Goal: Transaction & Acquisition: Register for event/course

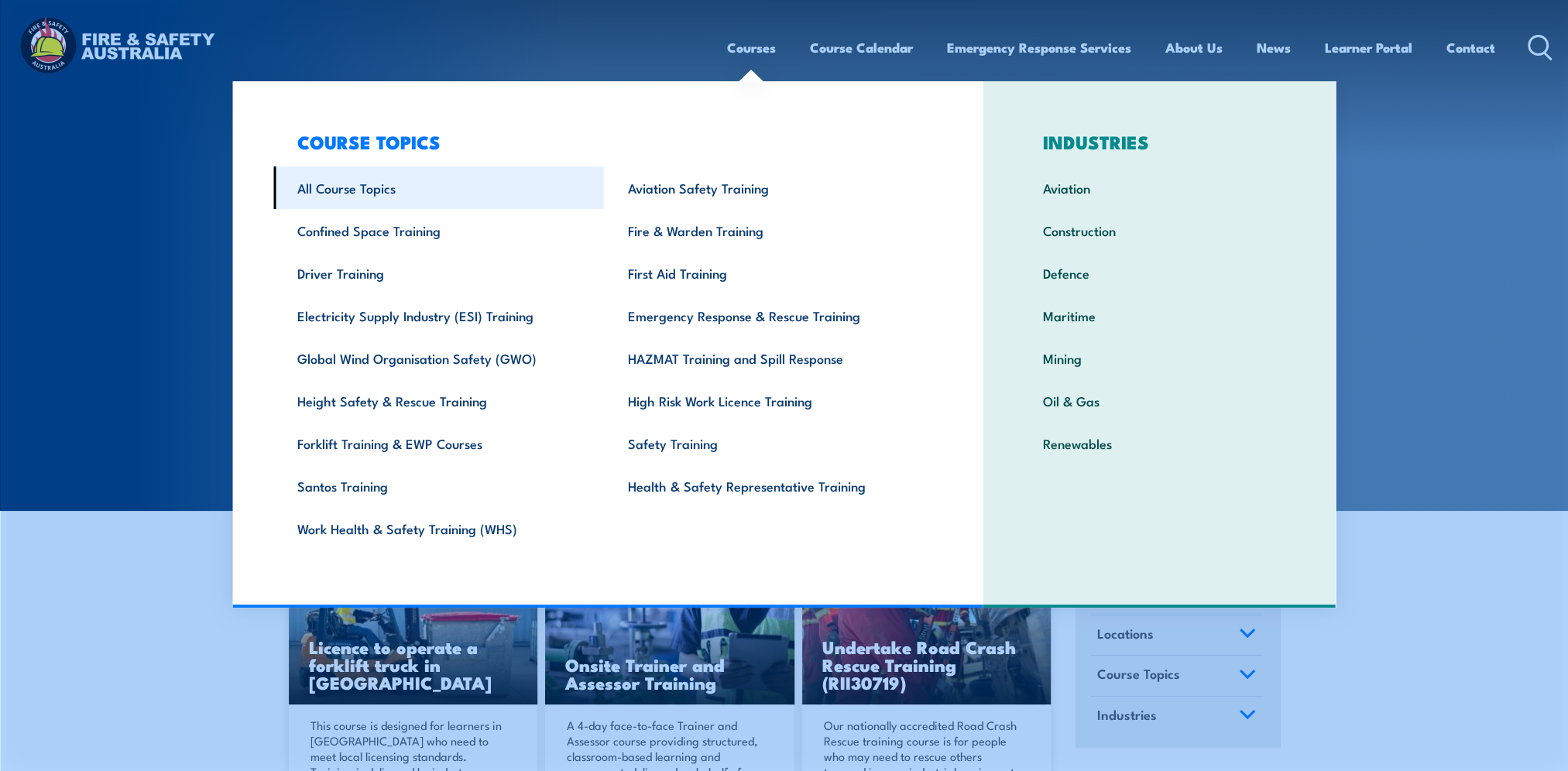
click at [396, 189] on link "All Course Topics" at bounding box center [438, 188] width 331 height 43
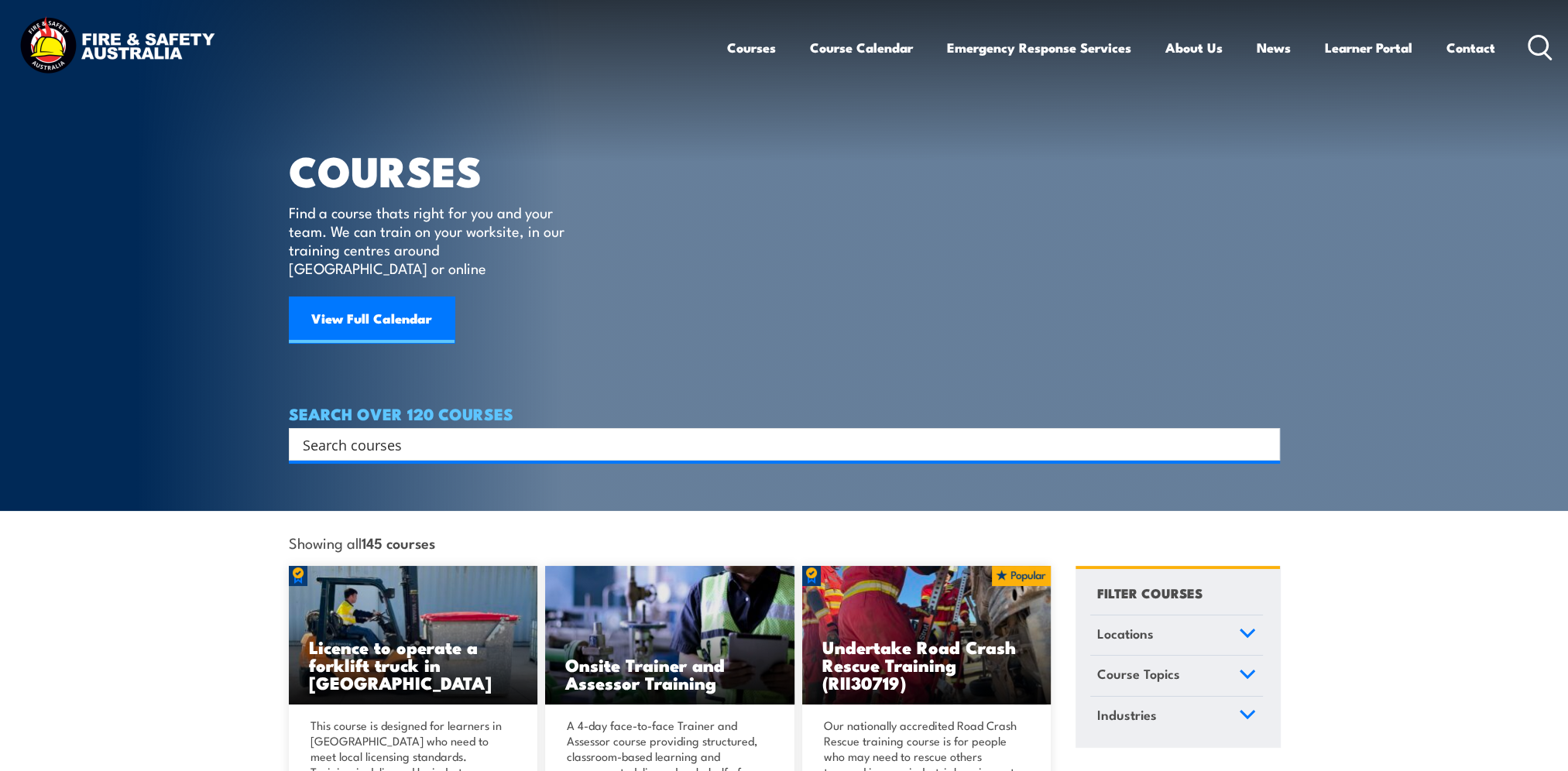
click at [344, 440] on div "Search" at bounding box center [784, 444] width 991 height 32
click at [344, 432] on input "Search input" at bounding box center [774, 444] width 943 height 23
type input "62"
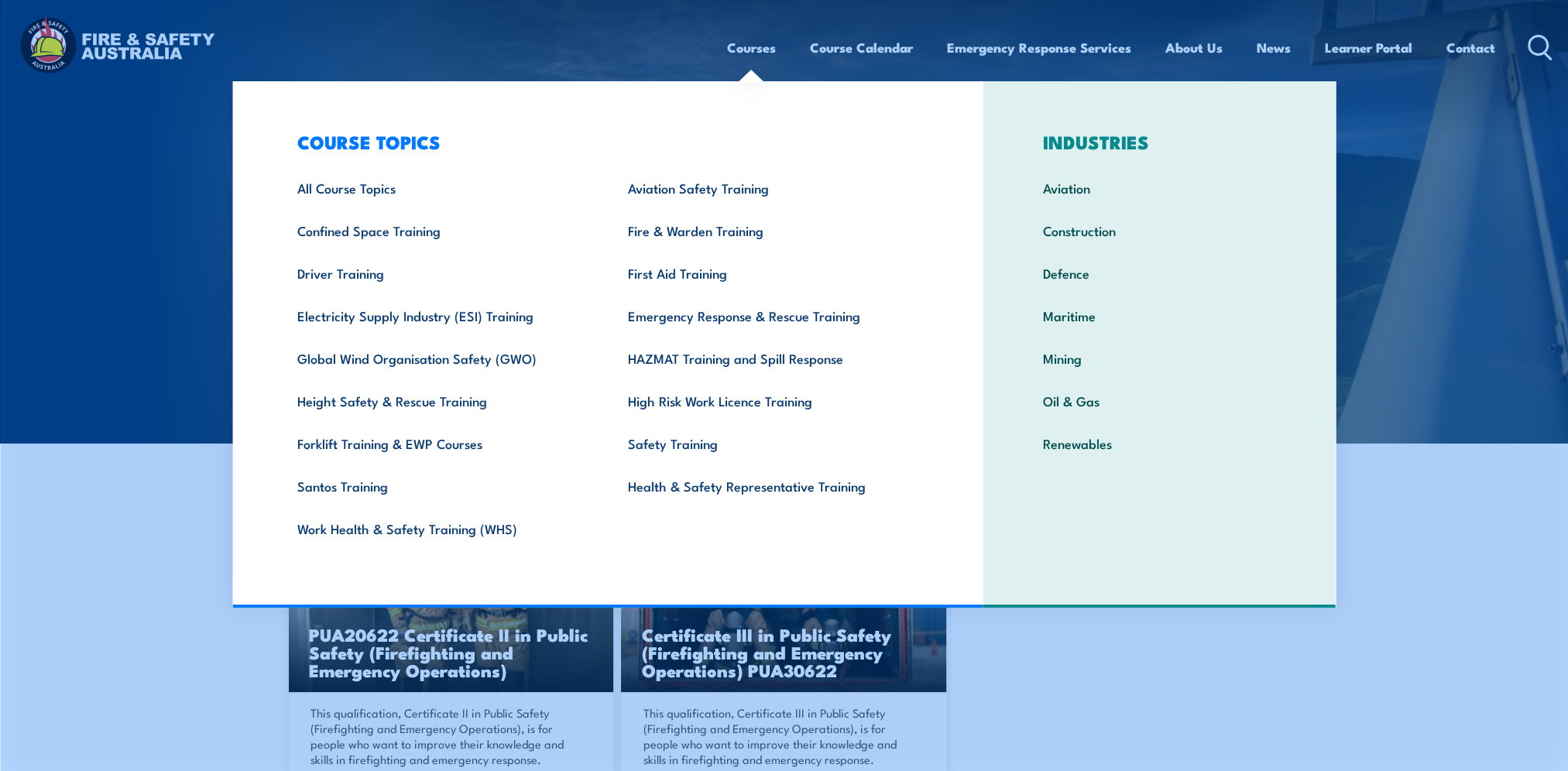
click at [343, 146] on h3 "COURSE TOPICS" at bounding box center [603, 142] width 661 height 21
click at [759, 48] on link "Courses" at bounding box center [752, 48] width 49 height 41
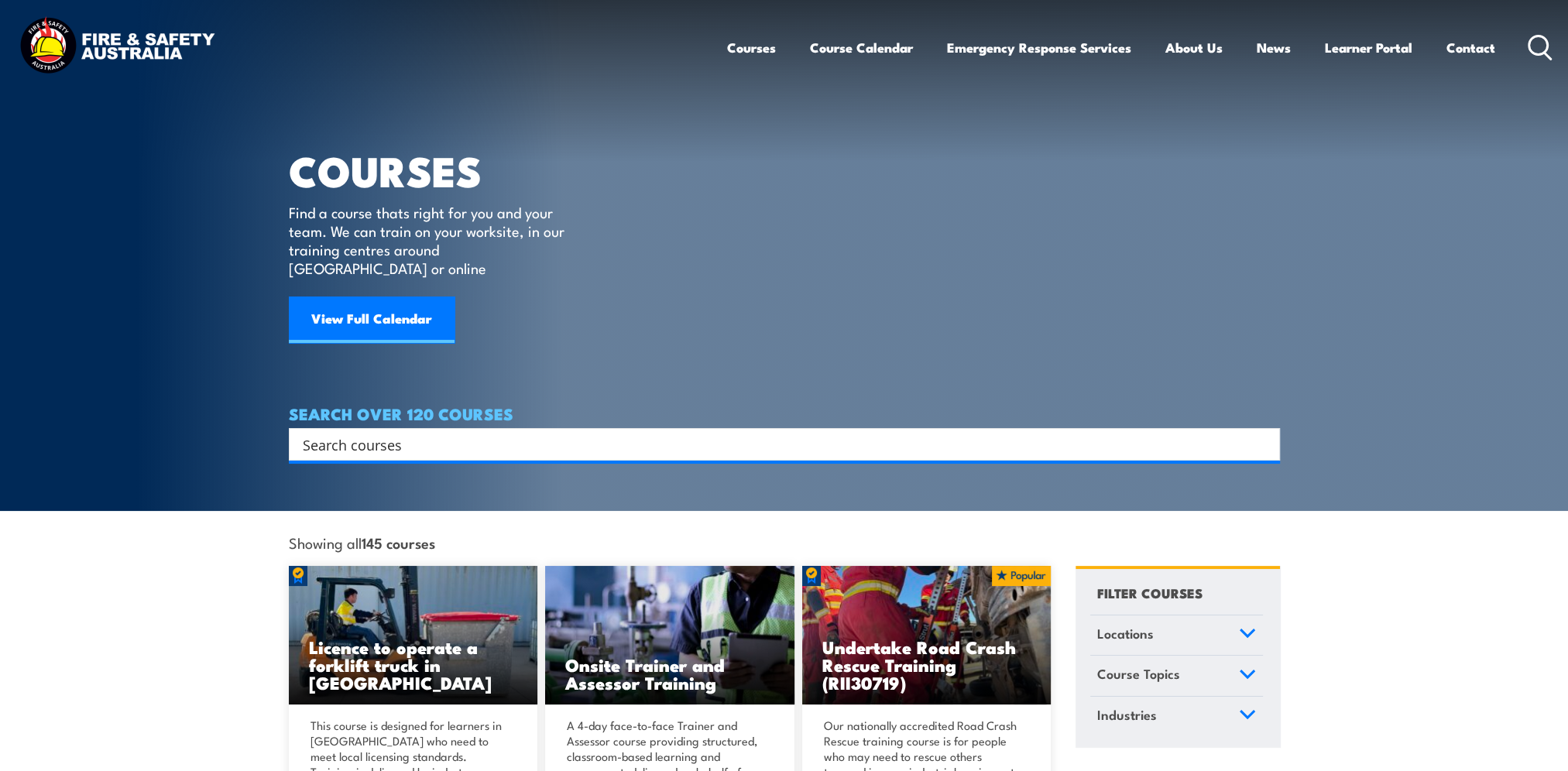
click at [399, 432] on input "Search input" at bounding box center [774, 444] width 943 height 23
type input "G2"
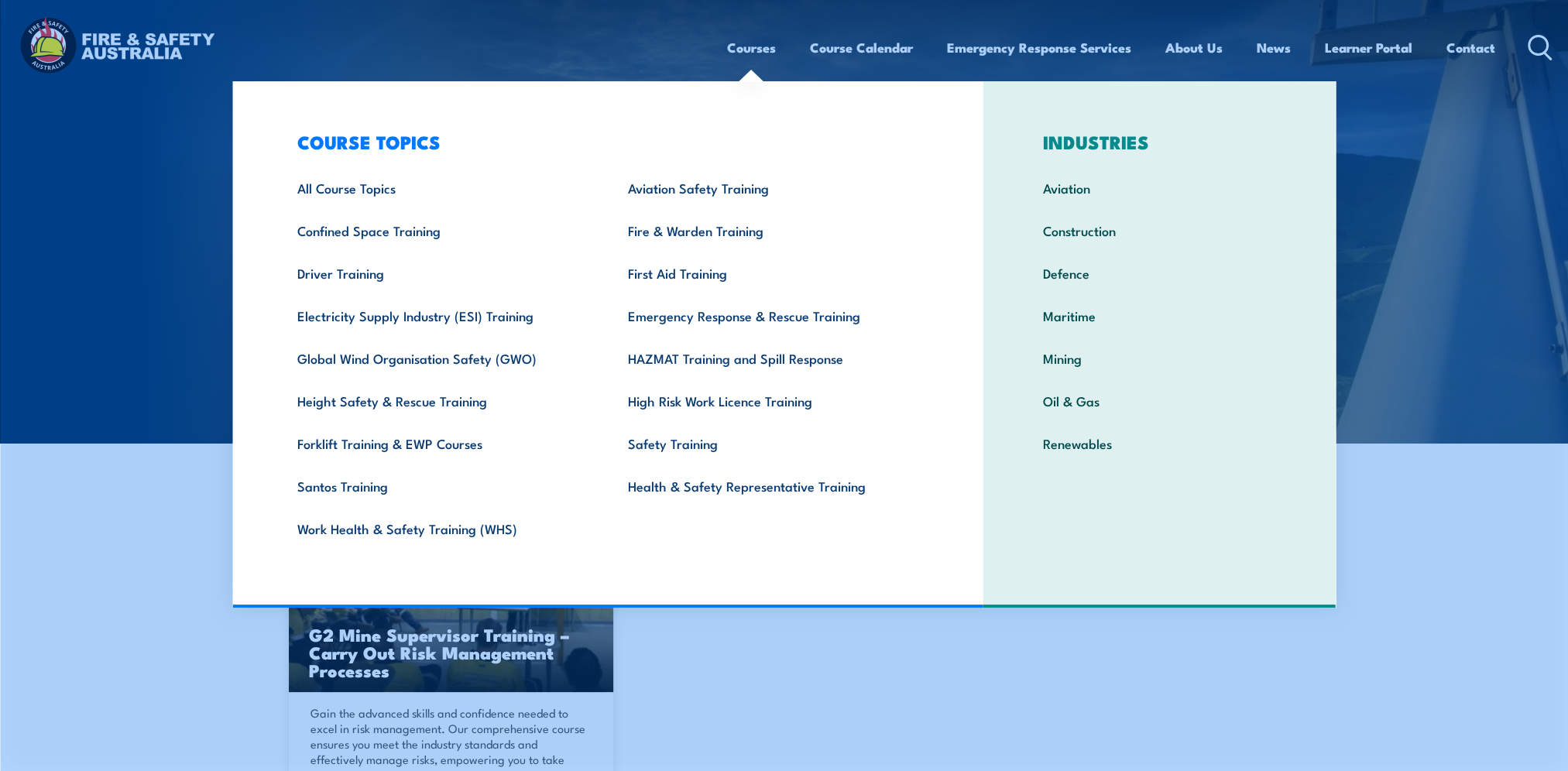
click at [760, 47] on link "Courses" at bounding box center [752, 48] width 49 height 41
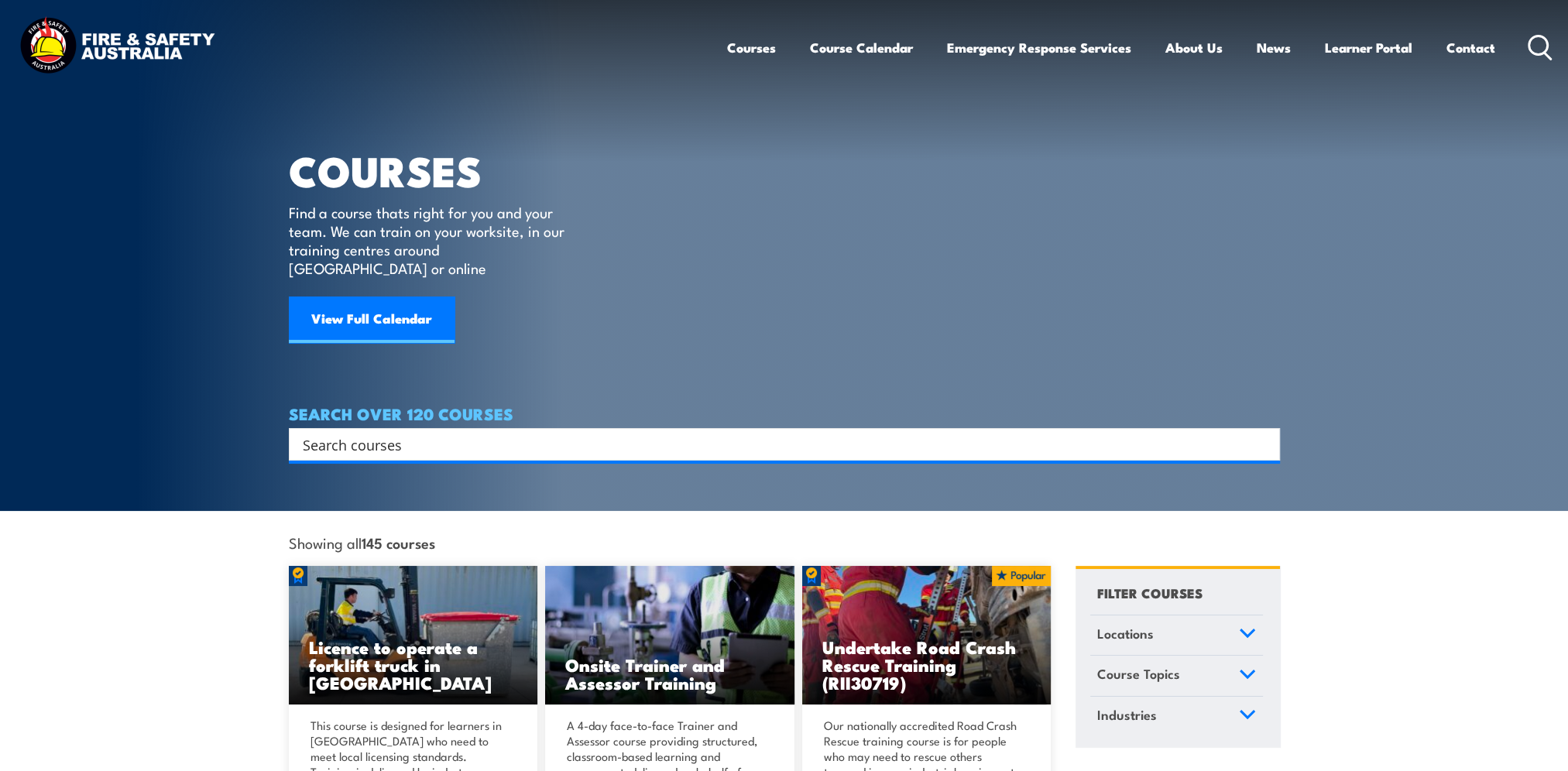
click at [378, 432] on input "Search input" at bounding box center [774, 444] width 943 height 23
type input "G189"
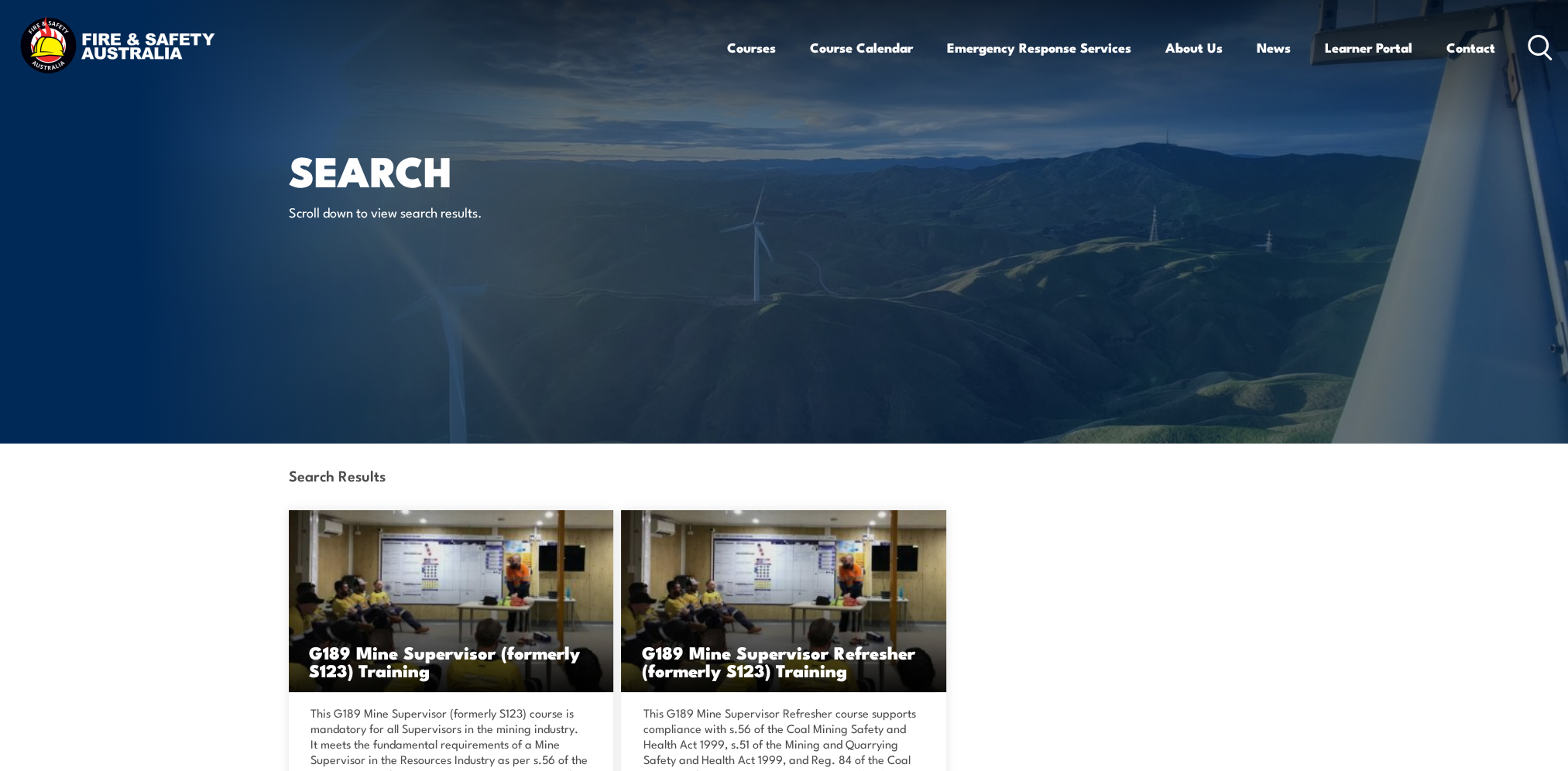
scroll to position [232, 0]
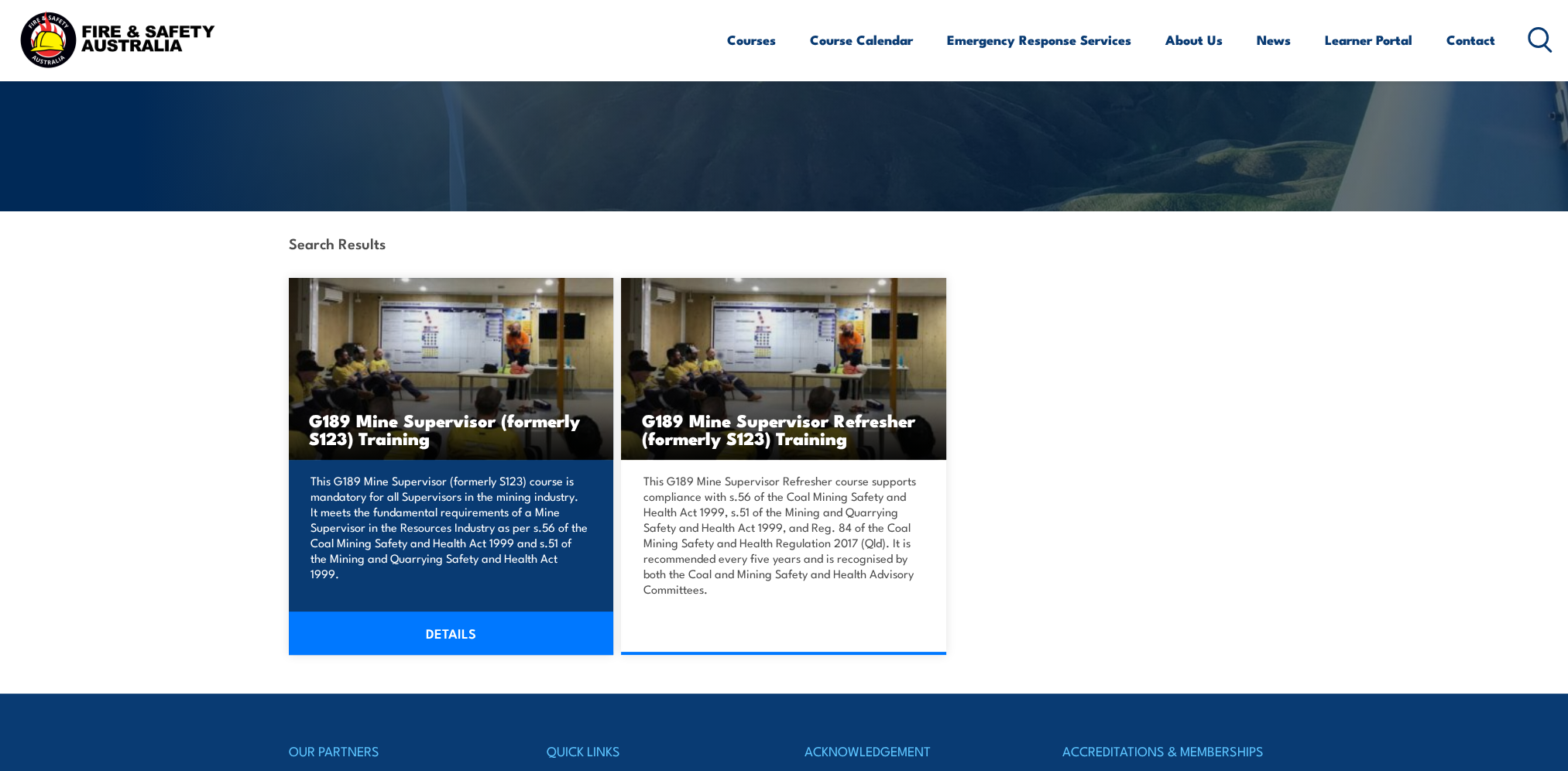
click at [447, 631] on link "DETAILS" at bounding box center [451, 633] width 325 height 43
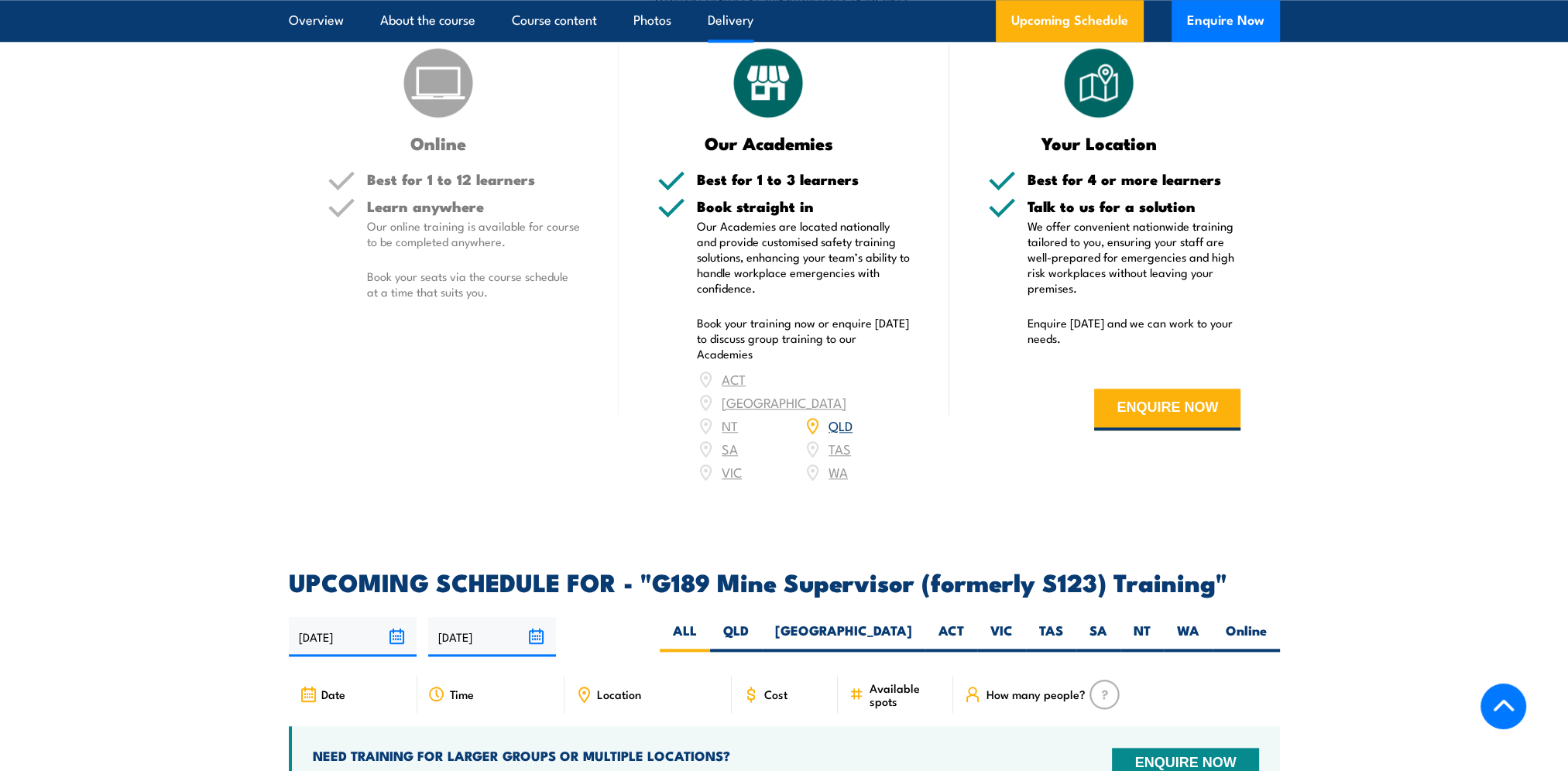
scroll to position [2323, 0]
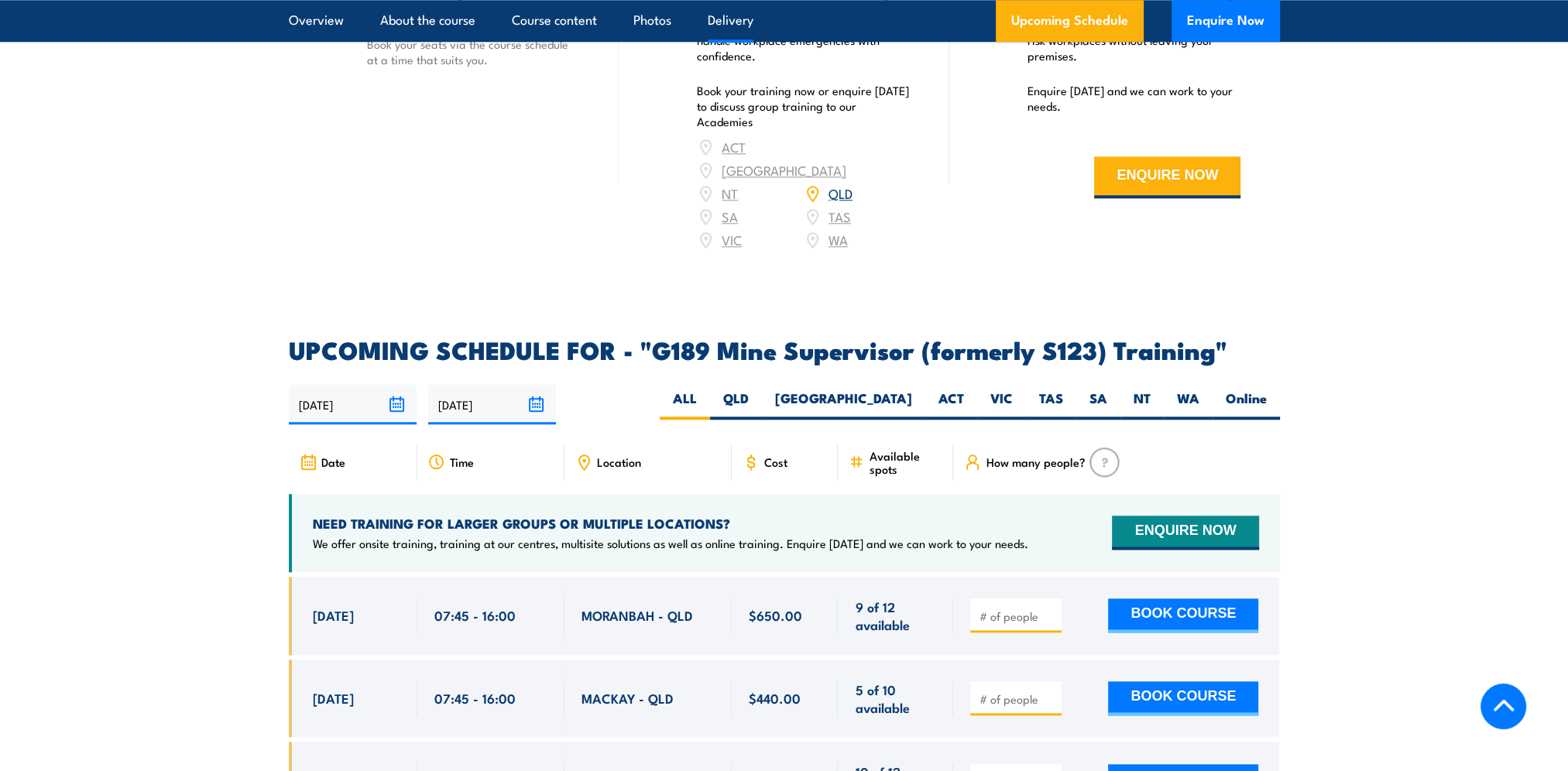
click at [1019, 609] on input "number" at bounding box center [1017, 617] width 77 height 16
type input "1"
click at [1172, 598] on button "BOOK COURSE" at bounding box center [1183, 615] width 150 height 34
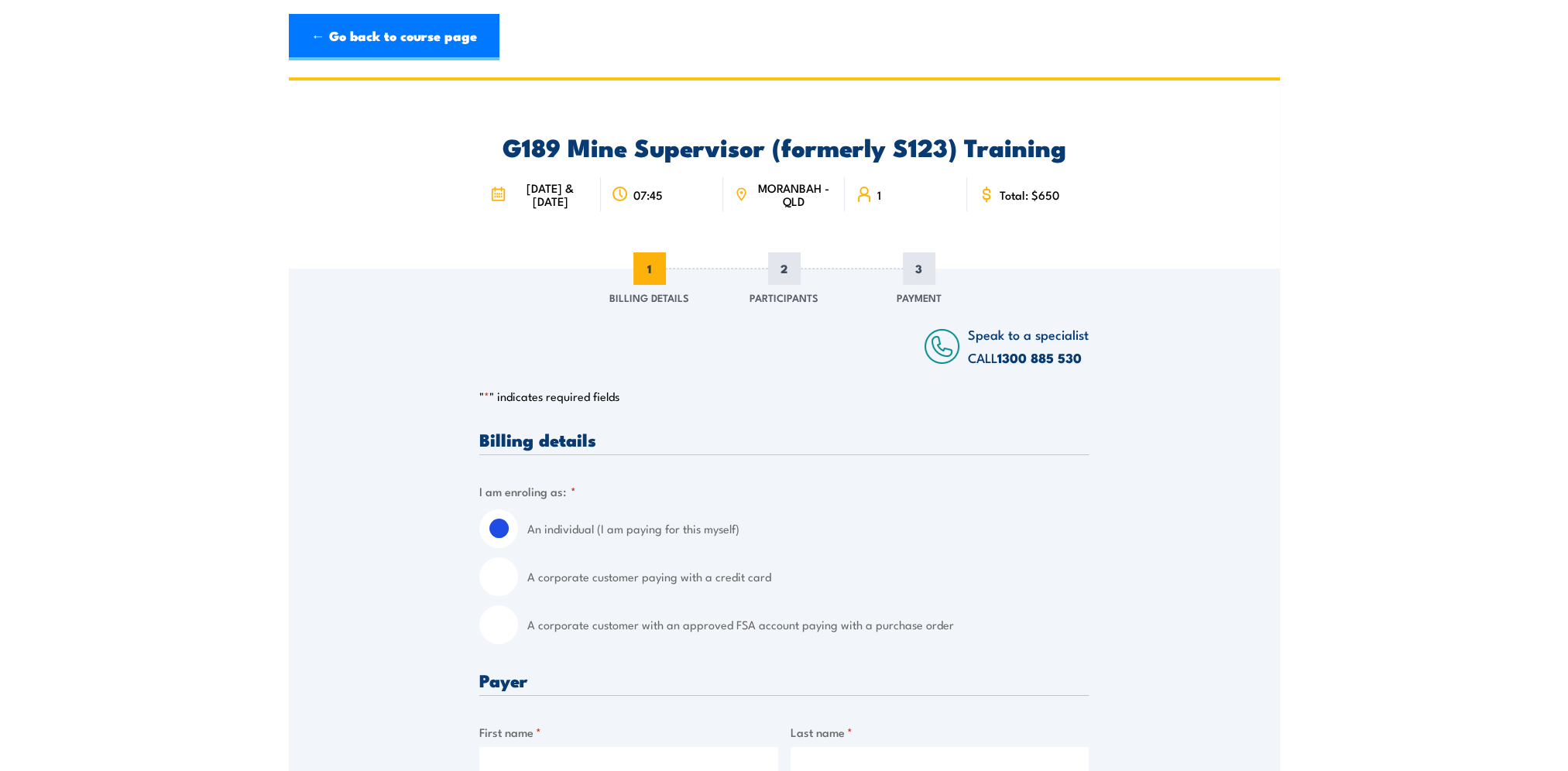
click at [505, 642] on input "A corporate customer with an approved FSA account paying with a purchase order" at bounding box center [499, 625] width 39 height 39
radio input "true"
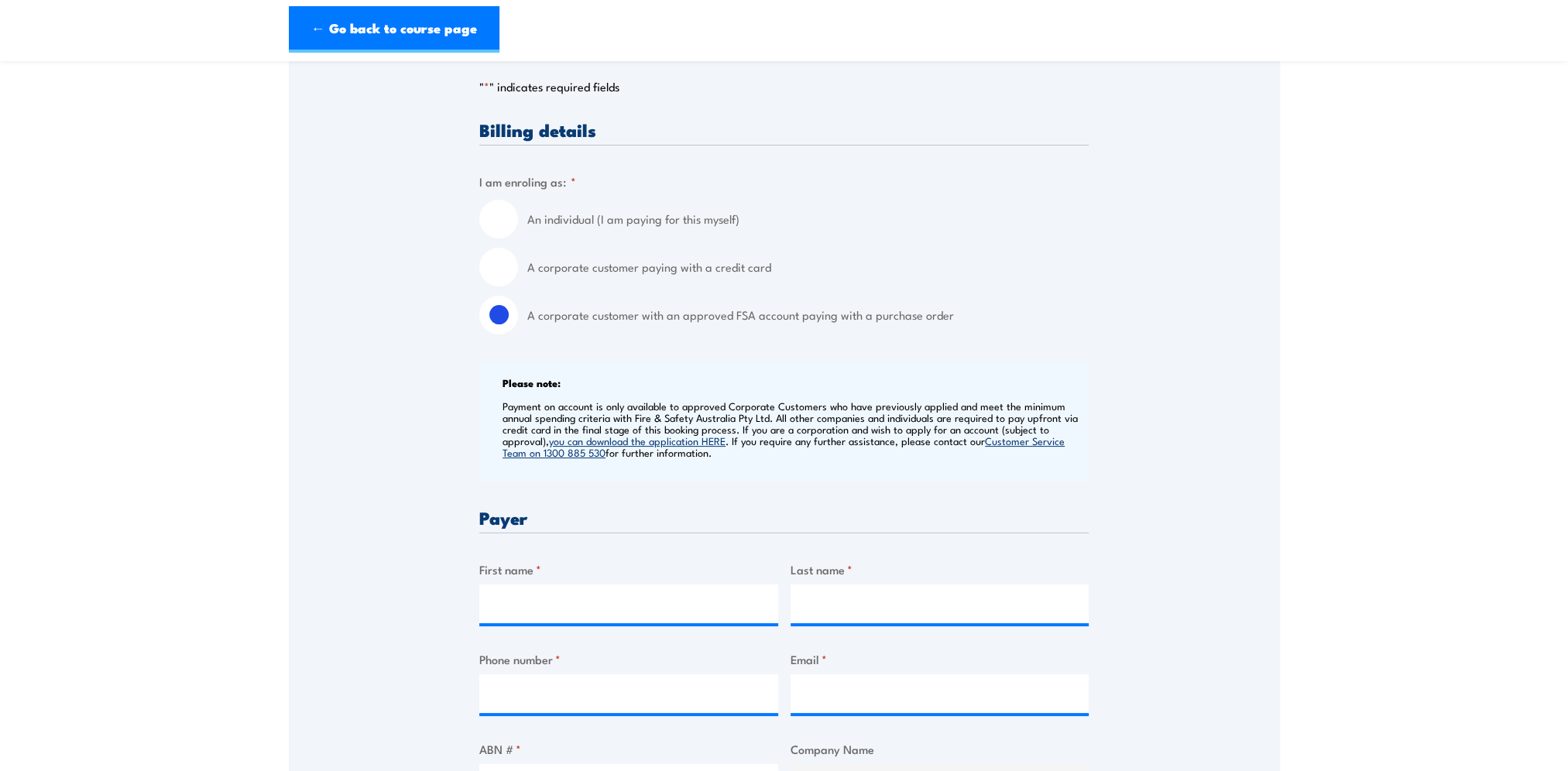
scroll to position [465, 0]
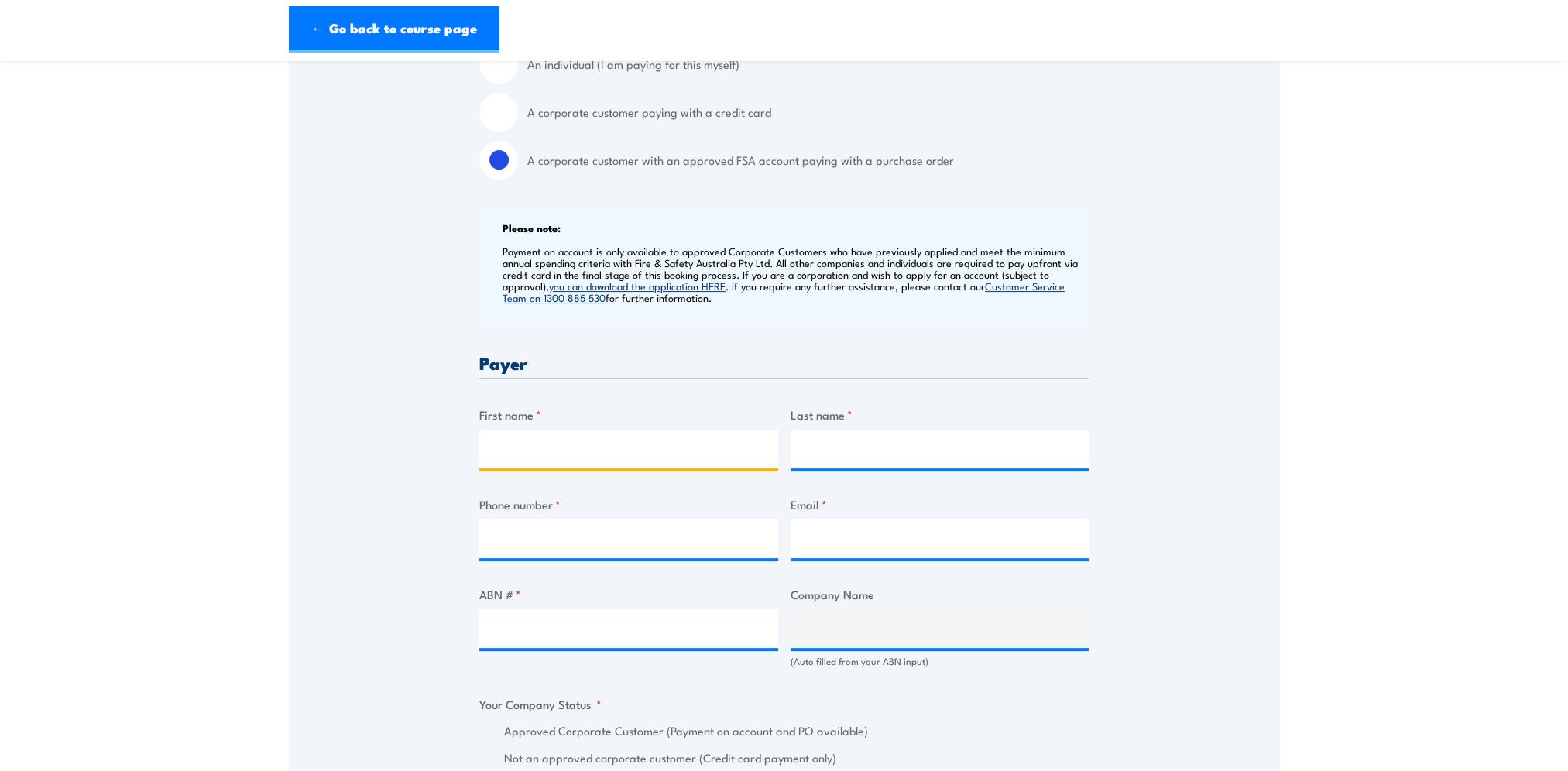
click at [575, 459] on input "First name *" at bounding box center [629, 449] width 299 height 39
type input "t"
type input "[PERSON_NAME]"
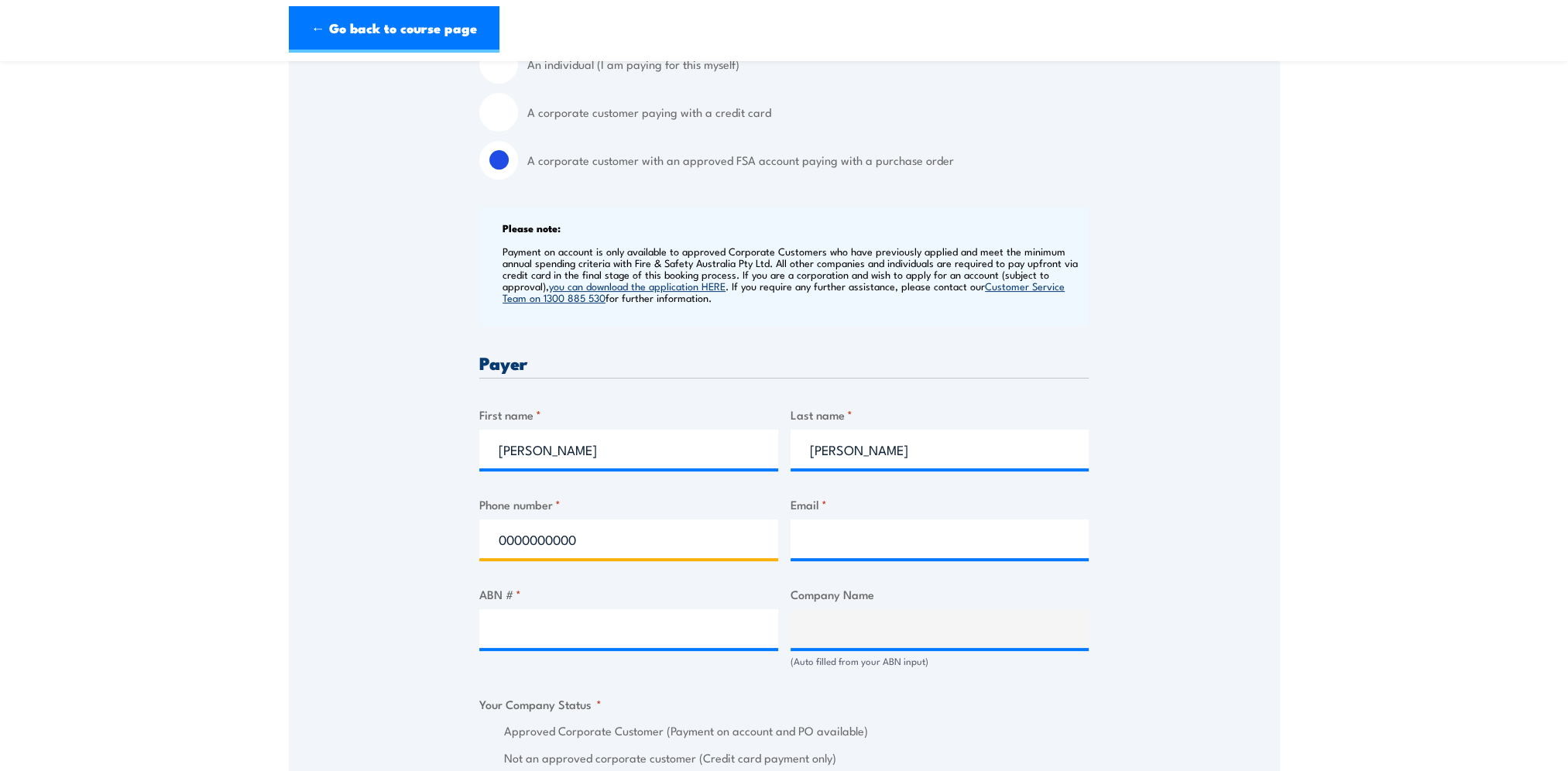
type input "0000000000"
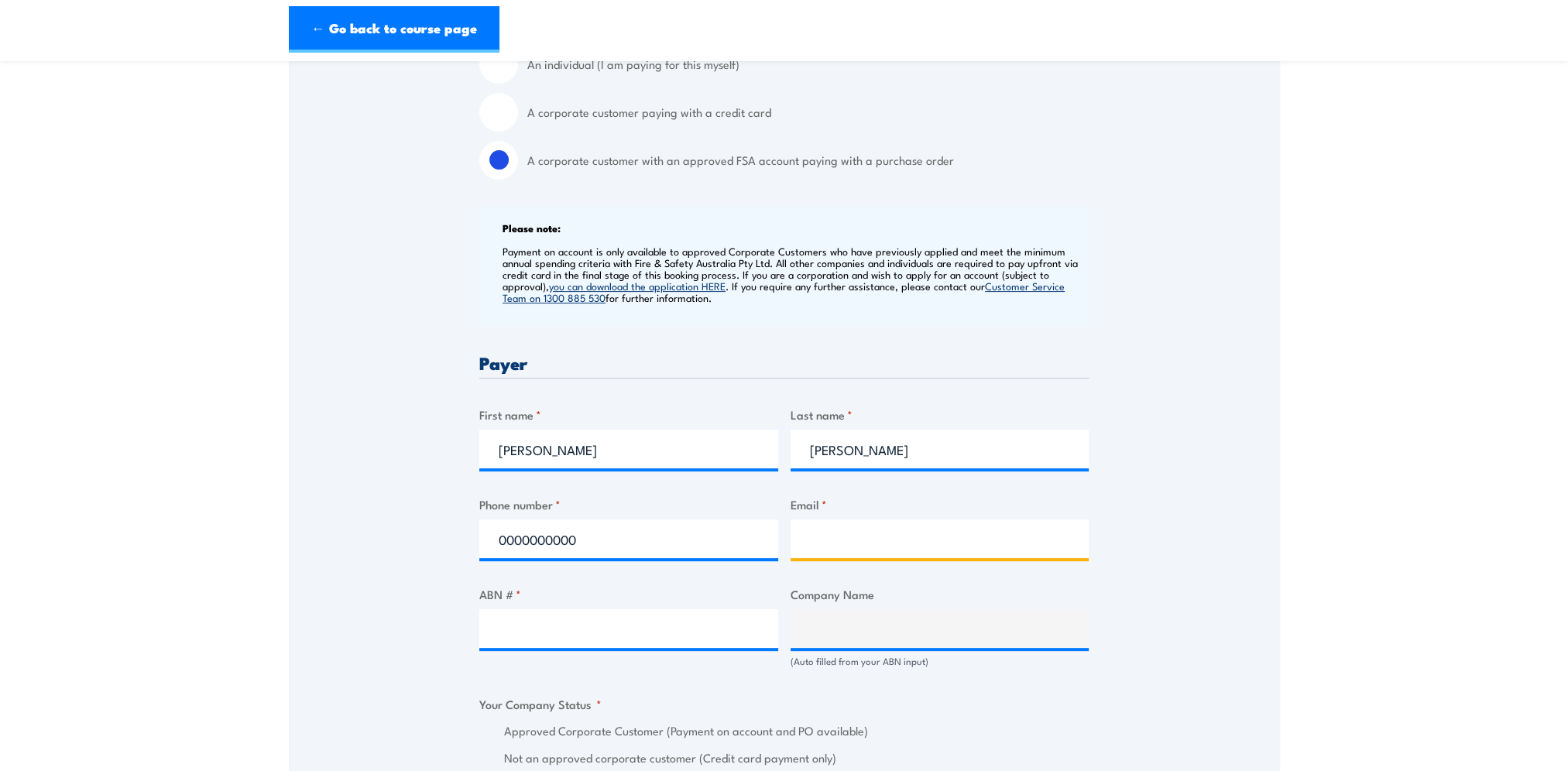
click at [880, 558] on input "Email *" at bounding box center [940, 539] width 299 height 39
paste input "bmatrainingbookingforminbox@bhp.com"
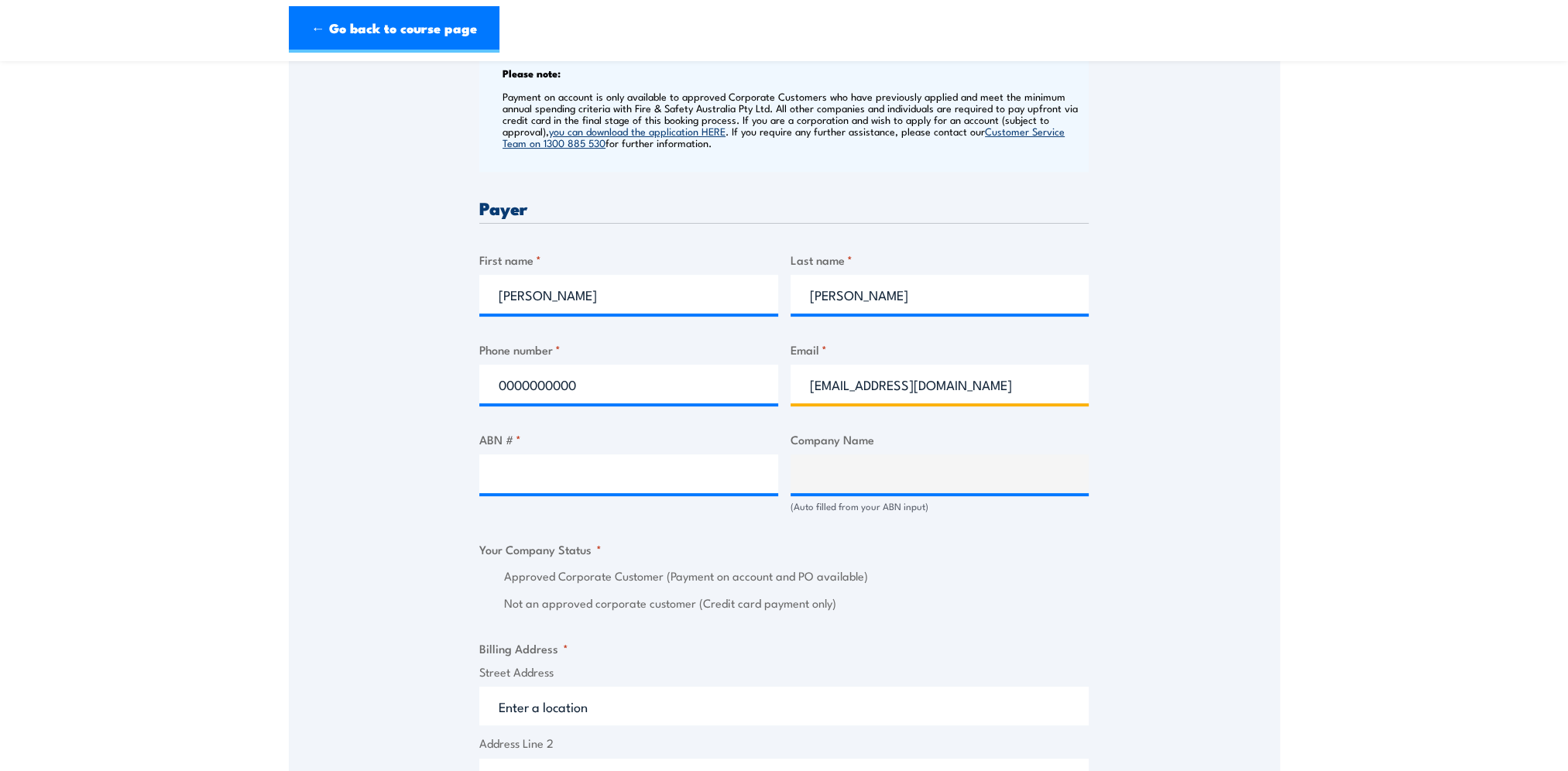
type input "bmatrainingbookingforminbox@bhp.com"
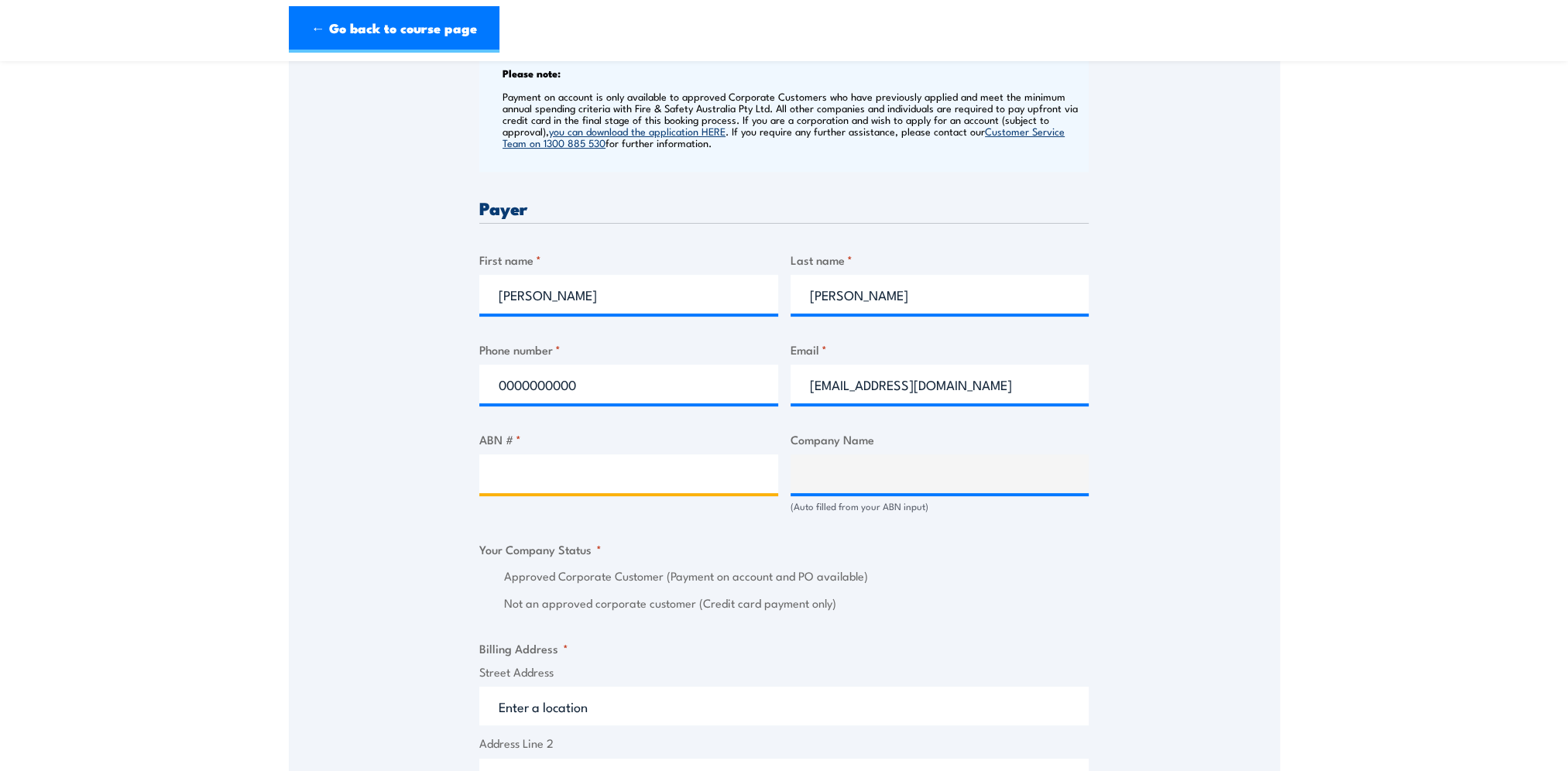
click at [512, 470] on input "ABN # *" at bounding box center [629, 474] width 299 height 39
drag, startPoint x: 583, startPoint y: 485, endPoint x: 526, endPoint y: 478, distance: 57.4
click at [583, 485] on input "ABN # *" at bounding box center [629, 474] width 299 height 39
paste input "bmatrainingbookingforminbox@bhp.com"
type input "bmatrainingbookingforminbox@bhp.com"
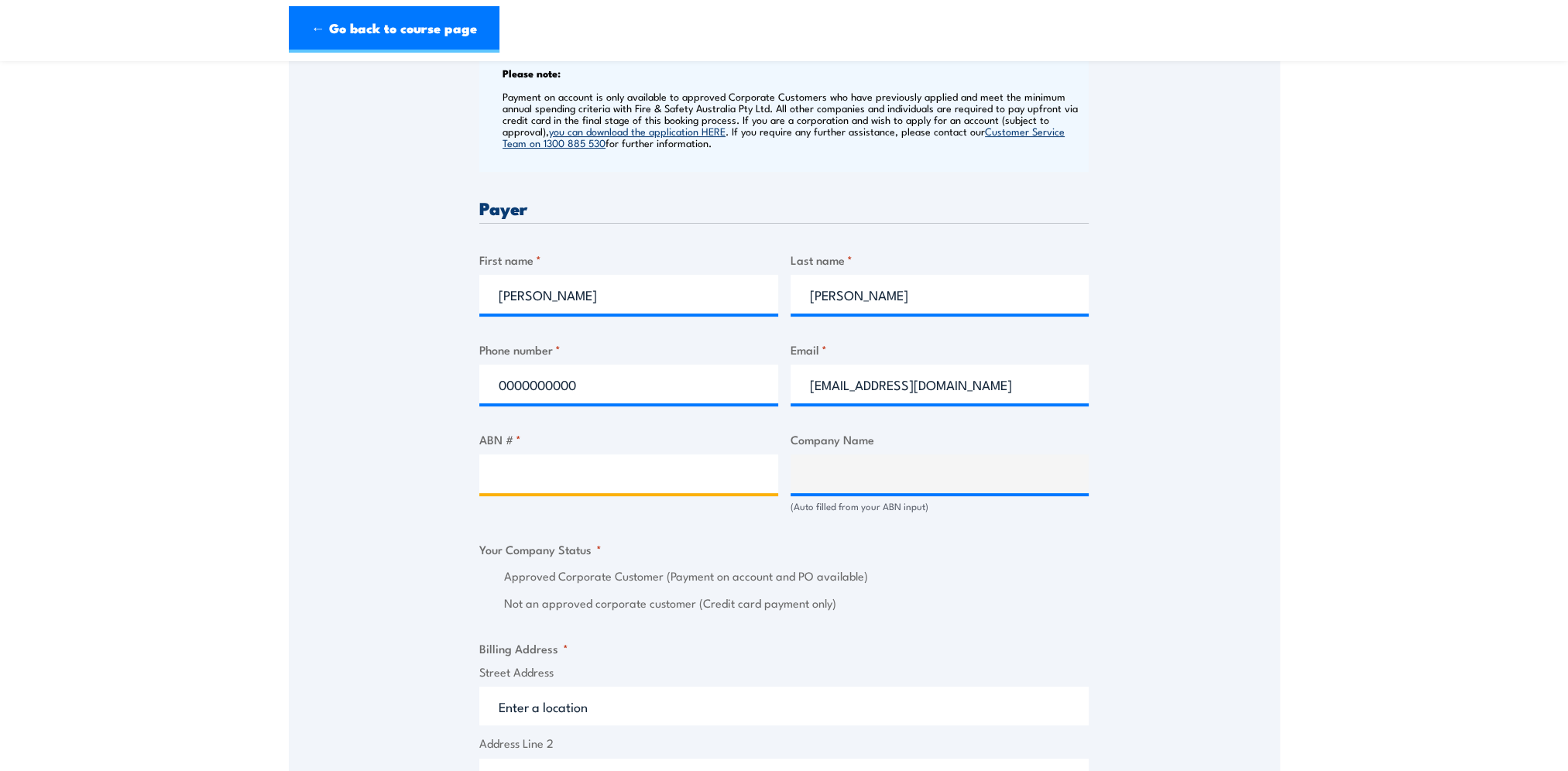
click at [586, 474] on input "ABN # *" at bounding box center [629, 474] width 299 height 39
paste input "67096412752"
type input "67096412752"
type input "BM ALLIANCE COAL OPERATIONS PTY LIMITED"
radio input "true"
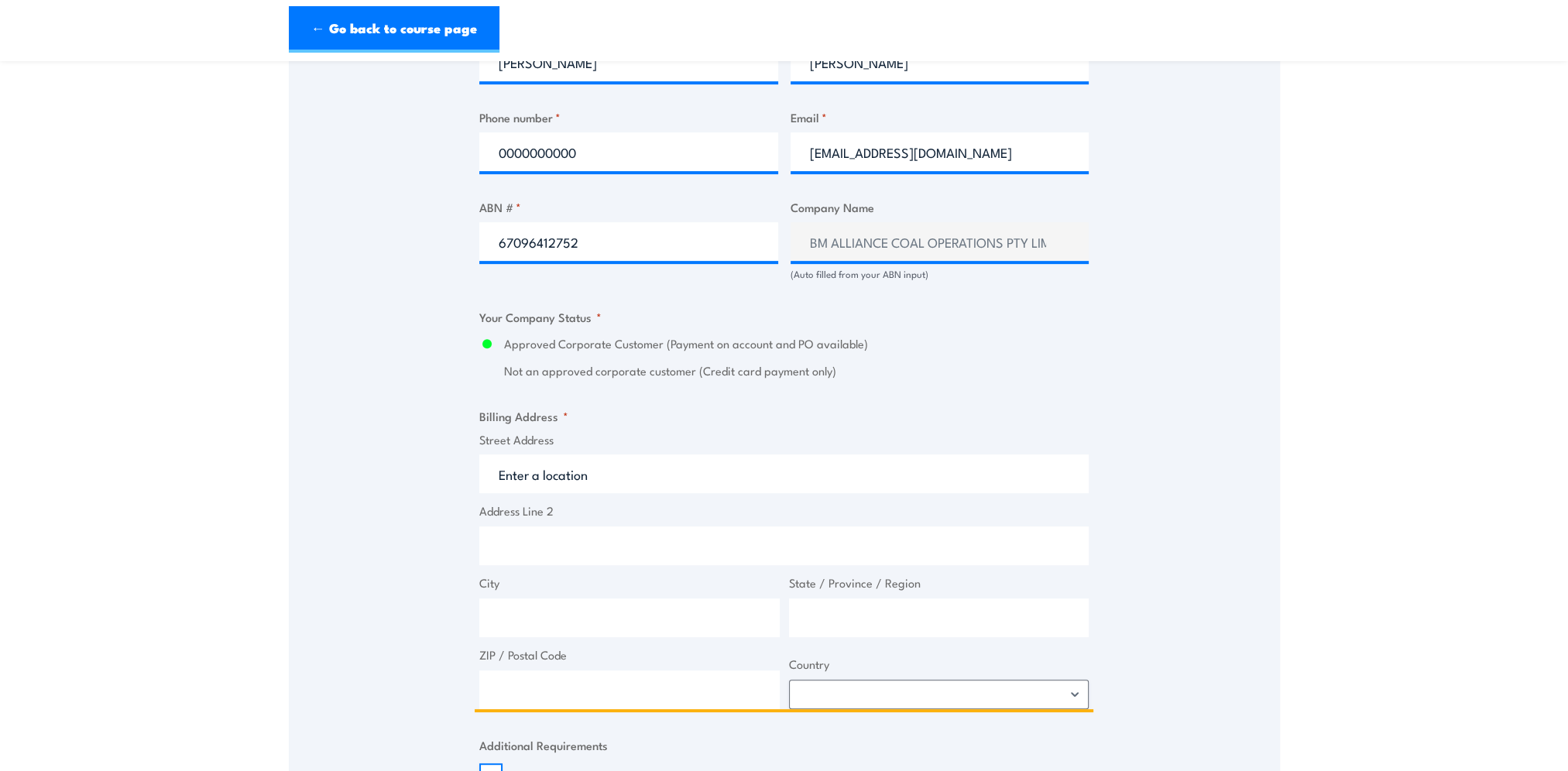
scroll to position [929, 0]
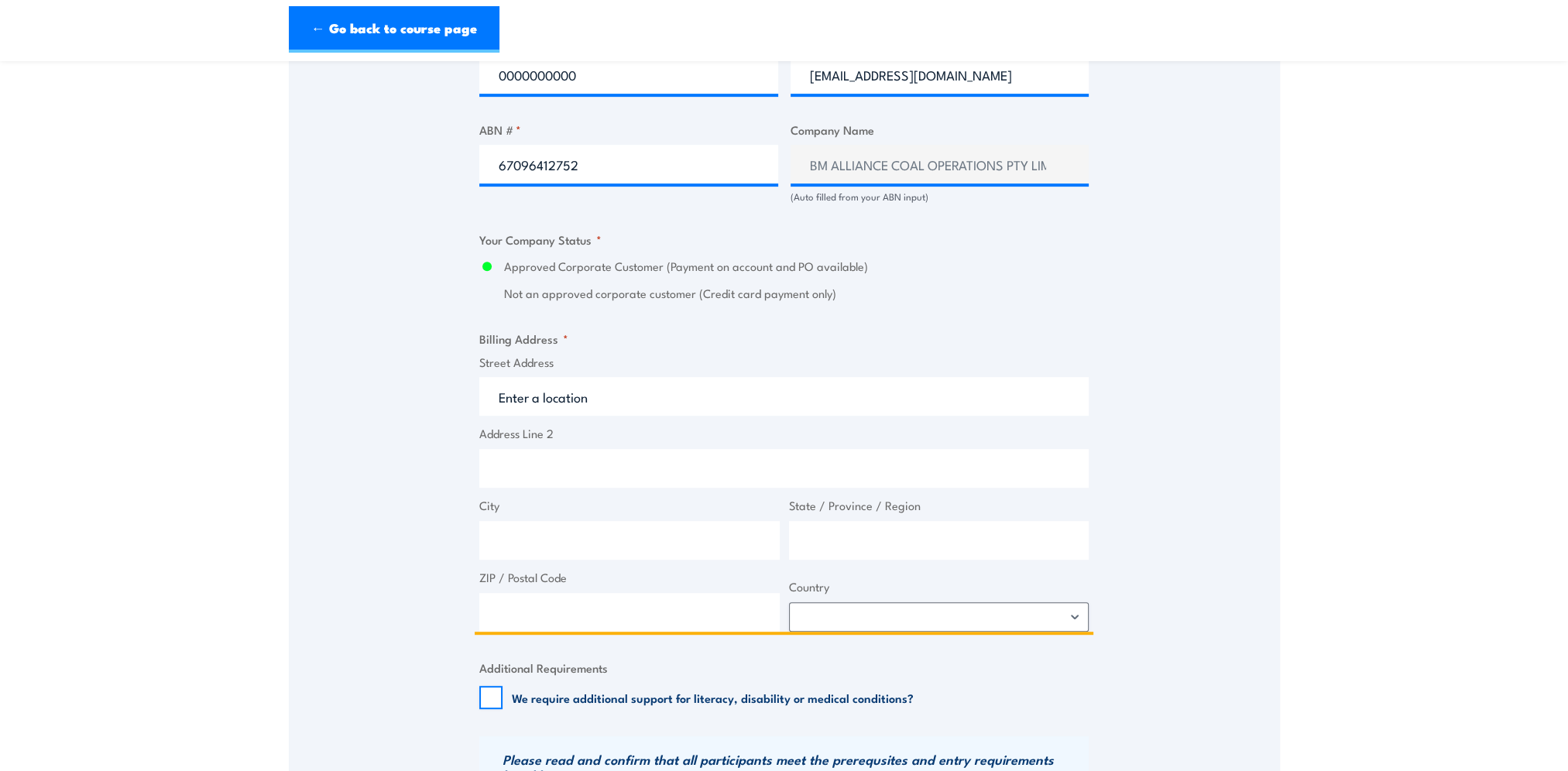
click at [541, 416] on input "Street Address" at bounding box center [784, 396] width 609 height 39
paste input "GPO BOX 1389"
type input "GPO BOX 1389"
click at [544, 551] on input "City" at bounding box center [630, 541] width 301 height 39
type input "Brisbane"
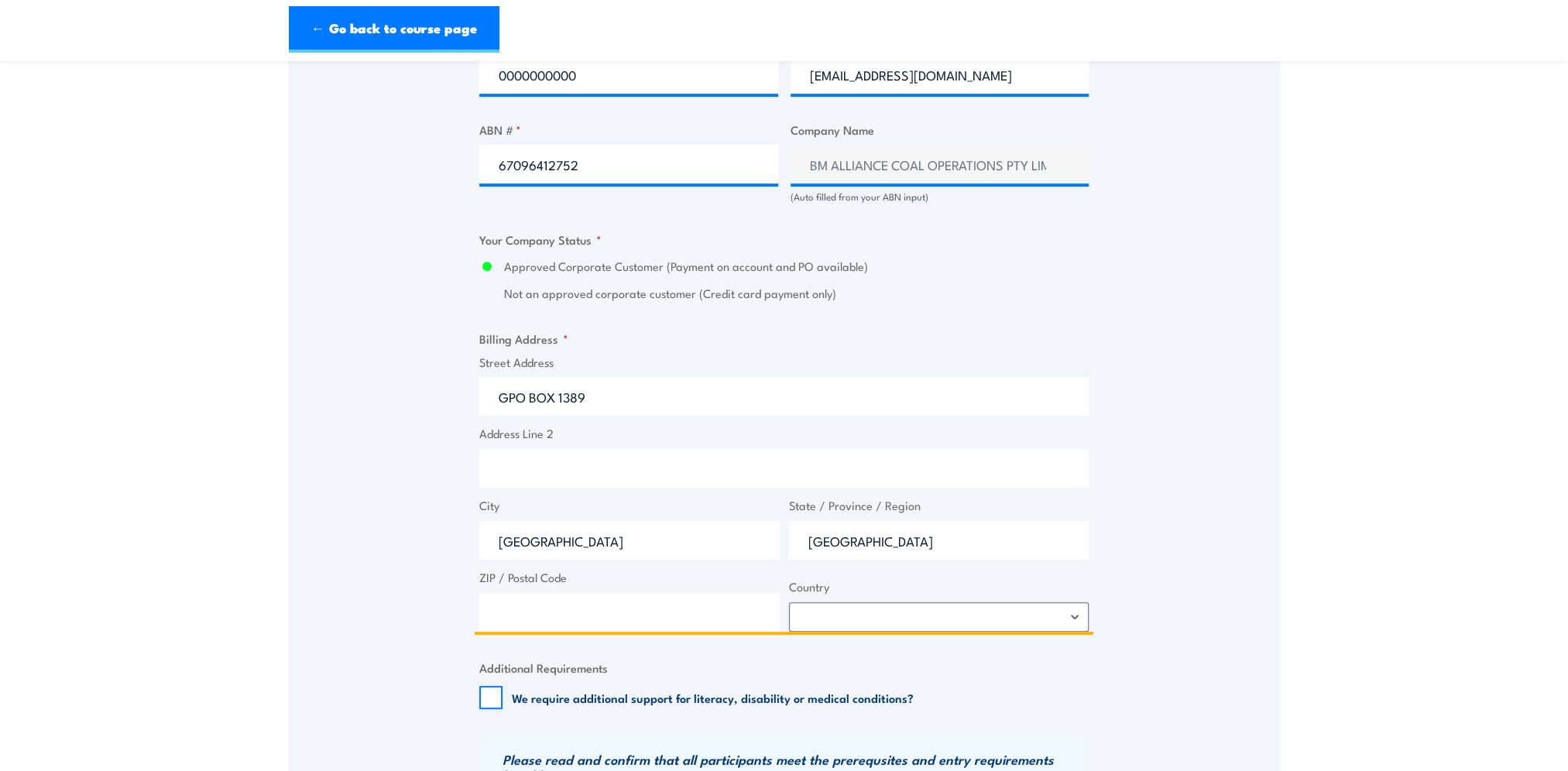
type input "Queensland"
type input "4001"
select select "Australia"
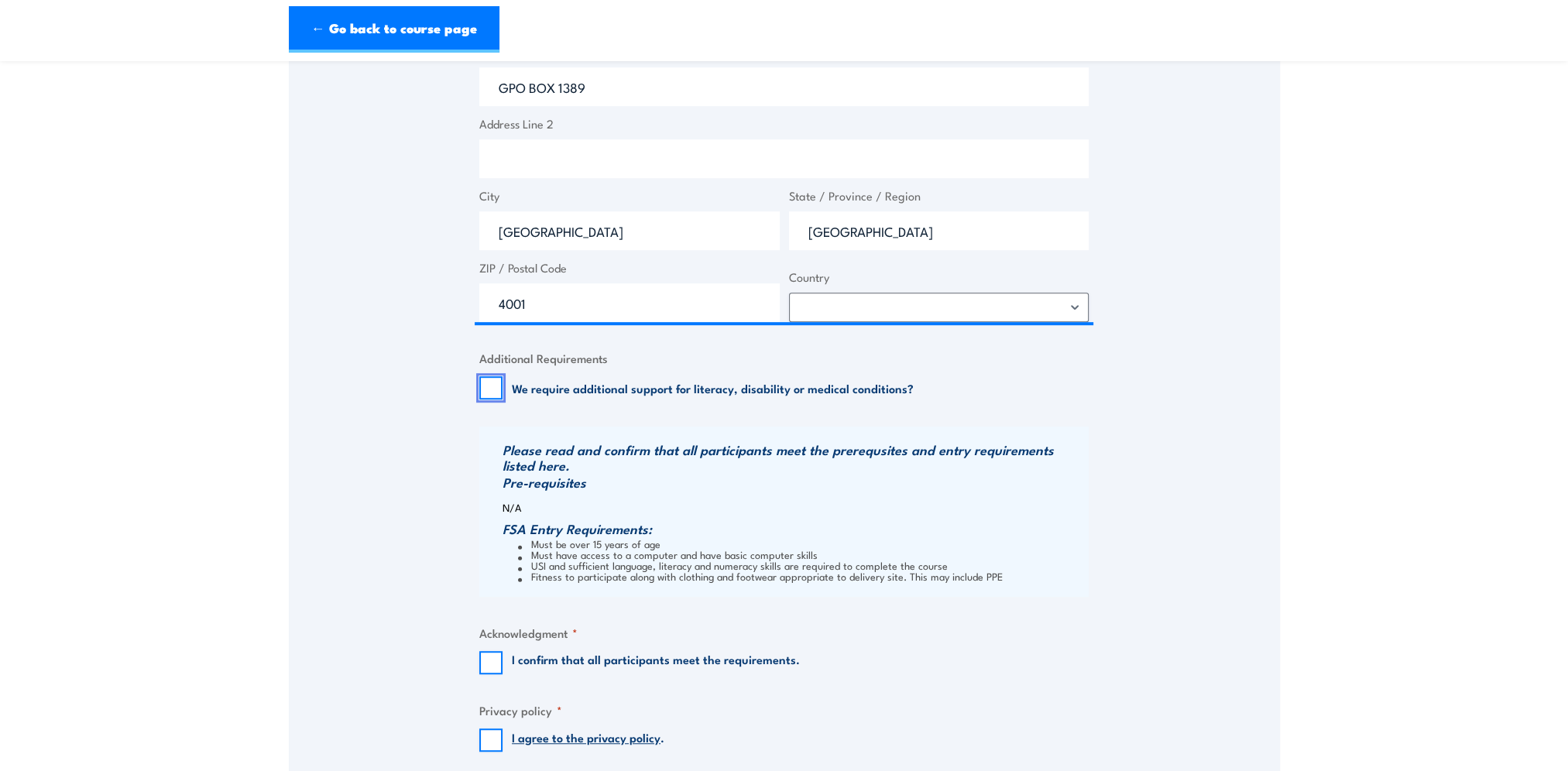
scroll to position [1471, 0]
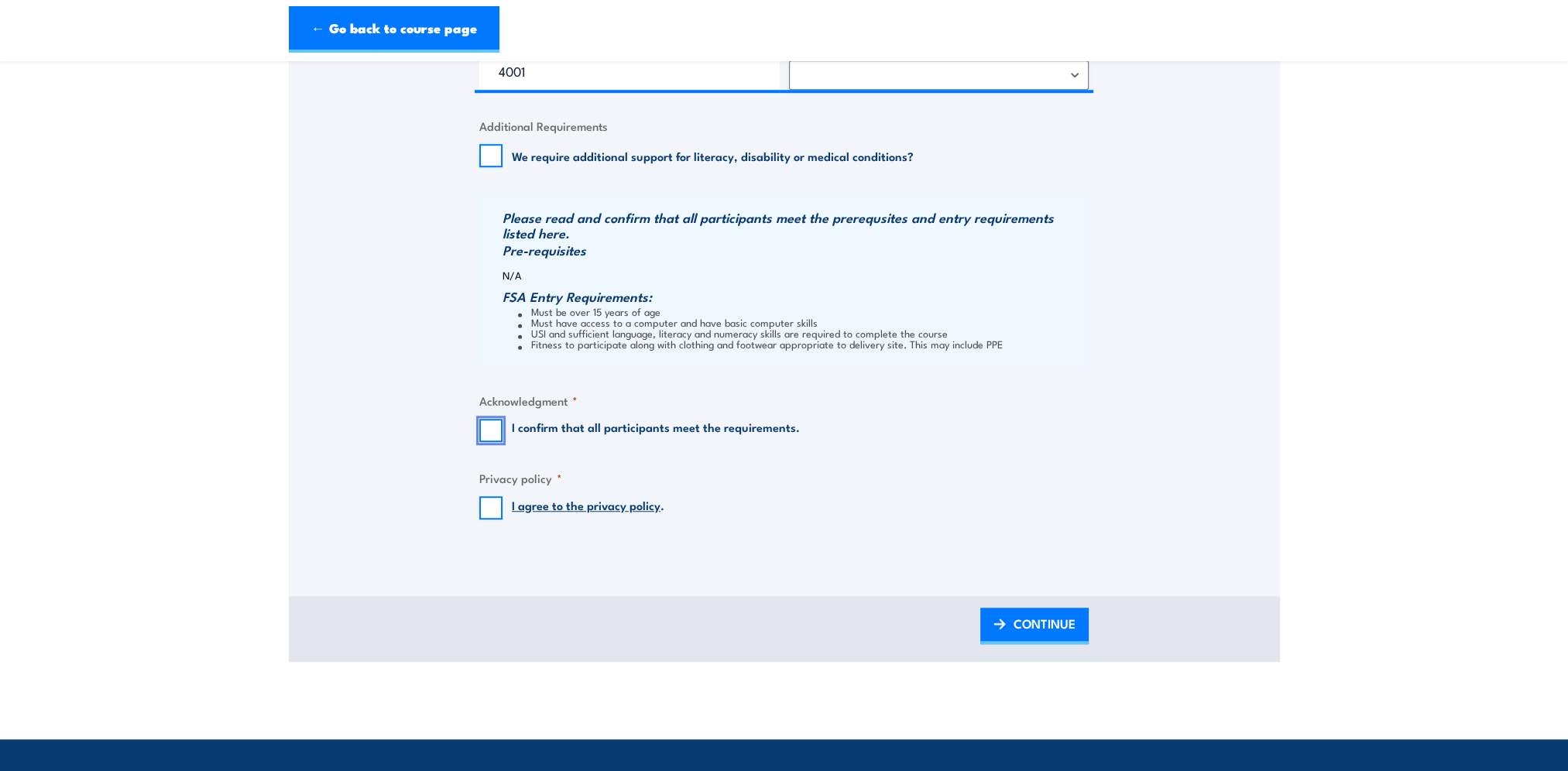
click at [496, 442] on input "I confirm that all participants meet the requirements." at bounding box center [491, 430] width 23 height 23
checkbox input "true"
click at [493, 500] on fieldset "Privacy policy * I agree to the privacy policy ." at bounding box center [784, 495] width 609 height 51
drag, startPoint x: 493, startPoint y: 500, endPoint x: 492, endPoint y: 510, distance: 10.0
click at [492, 510] on input "I agree to the privacy policy ." at bounding box center [491, 508] width 23 height 23
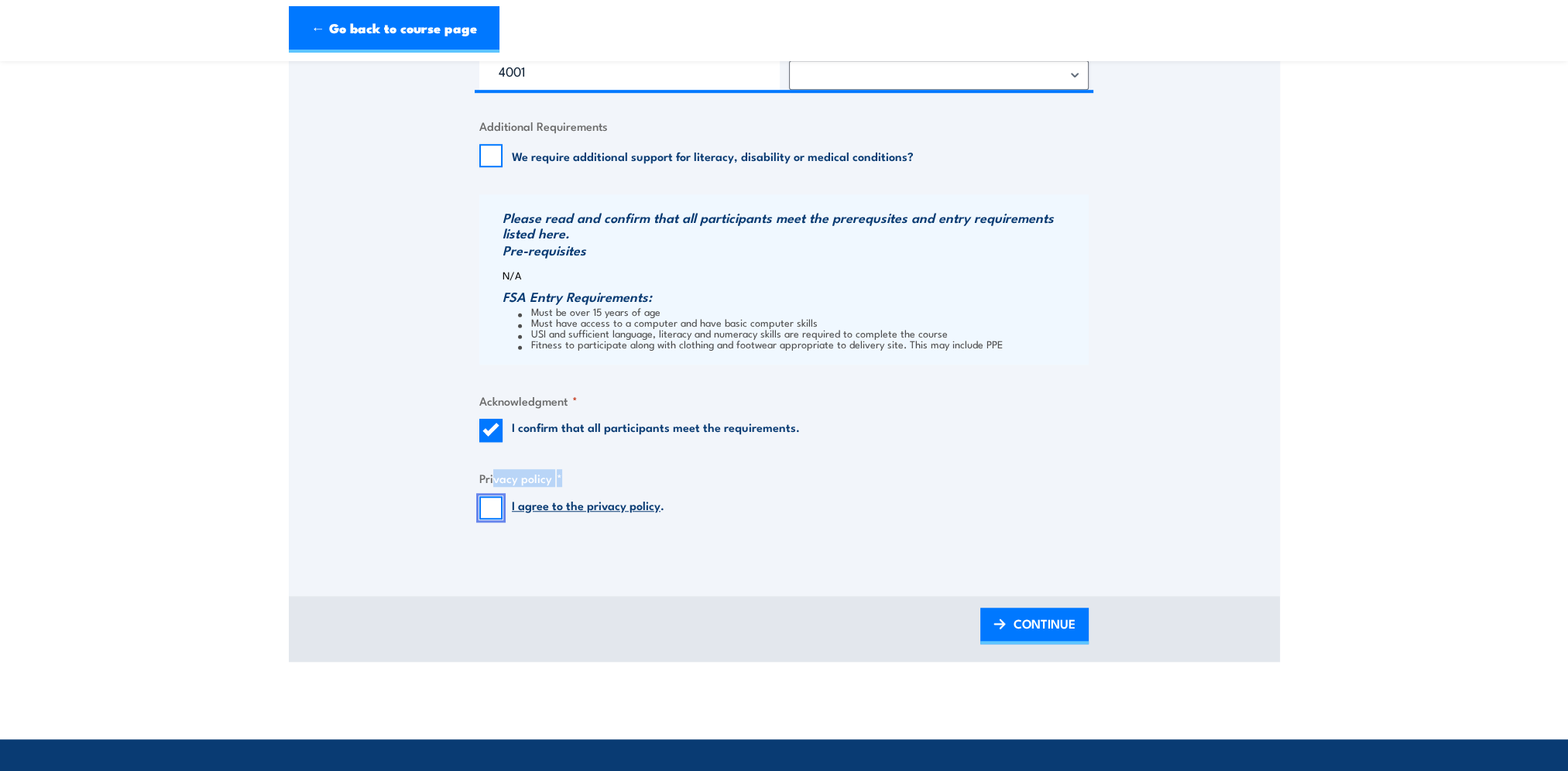
checkbox input "true"
click at [1052, 642] on span "CONTINUE" at bounding box center [1044, 624] width 62 height 41
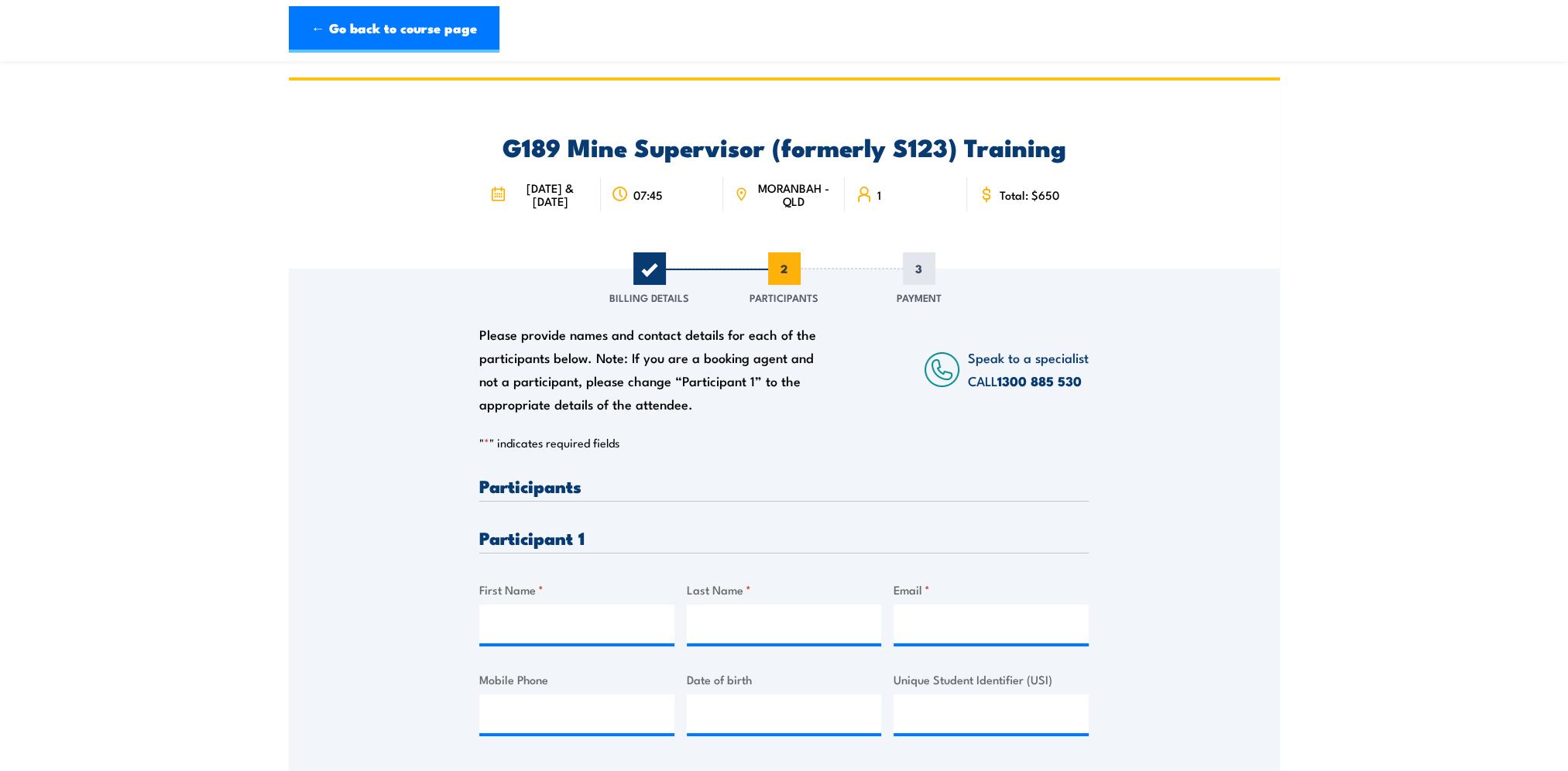
scroll to position [155, 0]
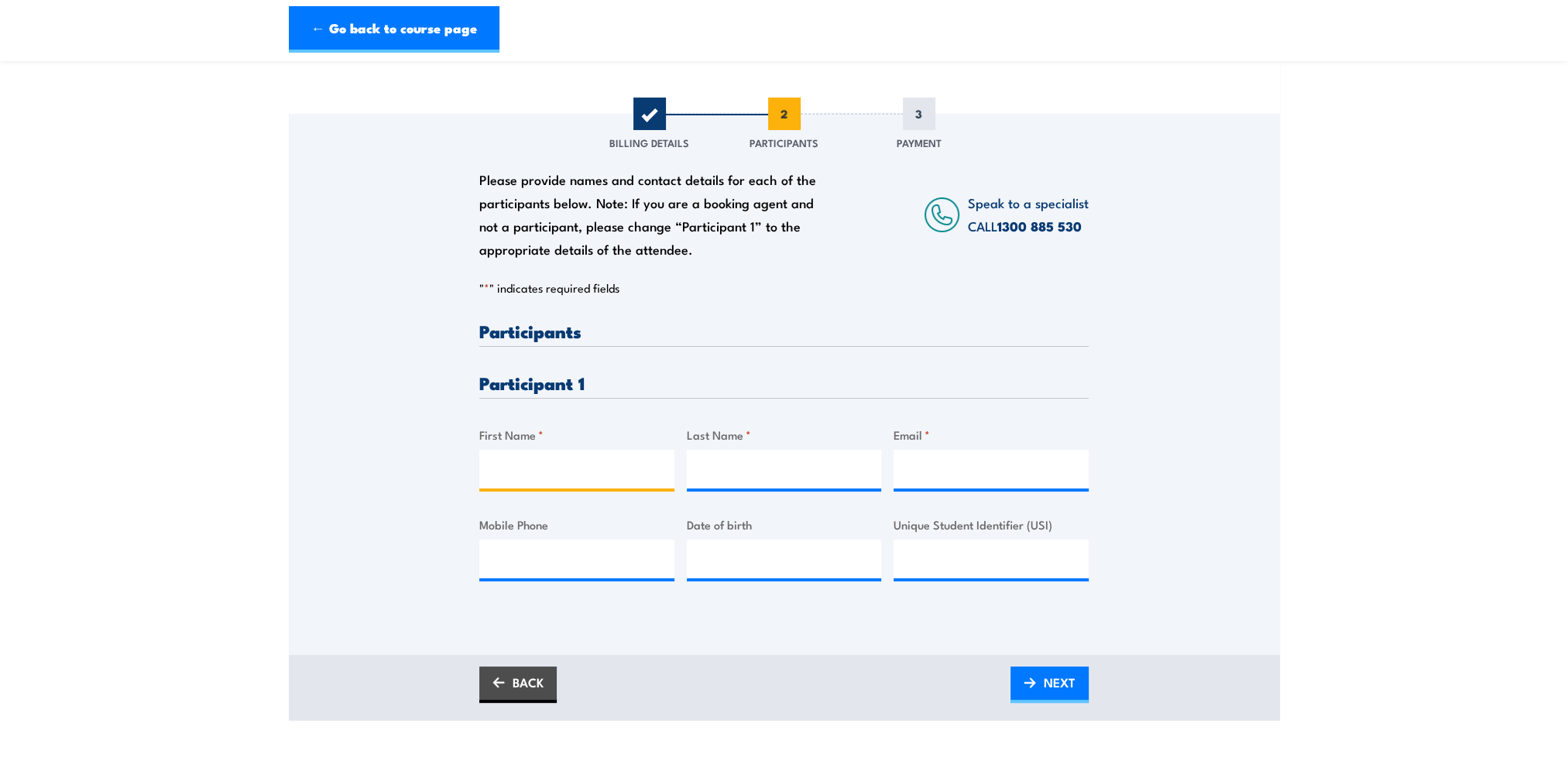
click at [526, 471] on input "First Name *" at bounding box center [577, 469] width 195 height 39
paste input "Lucy-Helan"
type input "Lucy-Helan"
click at [742, 481] on input "Last Name *" at bounding box center [785, 469] width 195 height 39
paste input "Osborne"
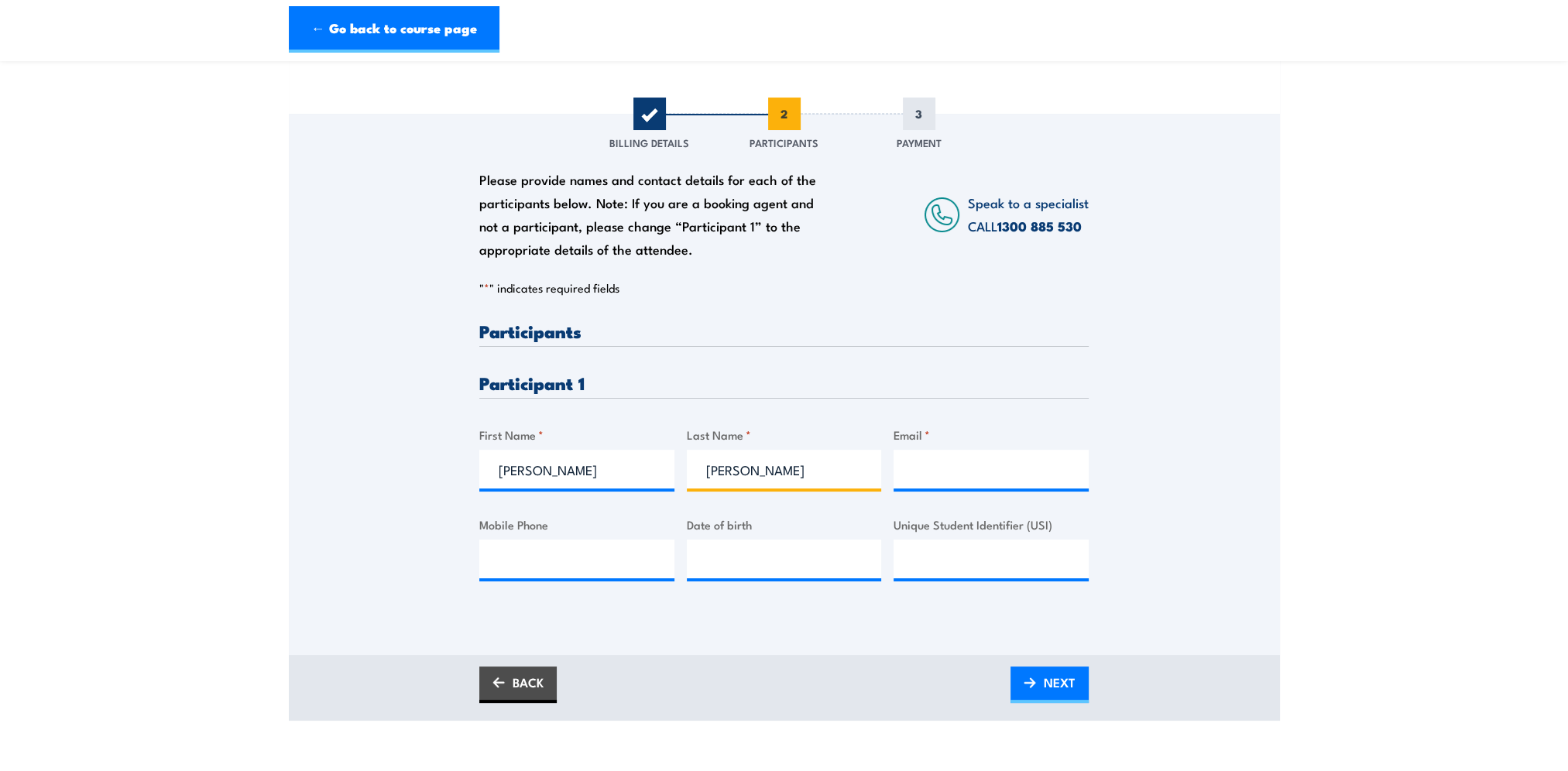
type input "Osborne"
click at [929, 485] on input "Email *" at bounding box center [991, 469] width 195 height 39
paste input "lucyhelan.osborne@bhp.com"
type input "lucyhelan.osborne@bhp.com"
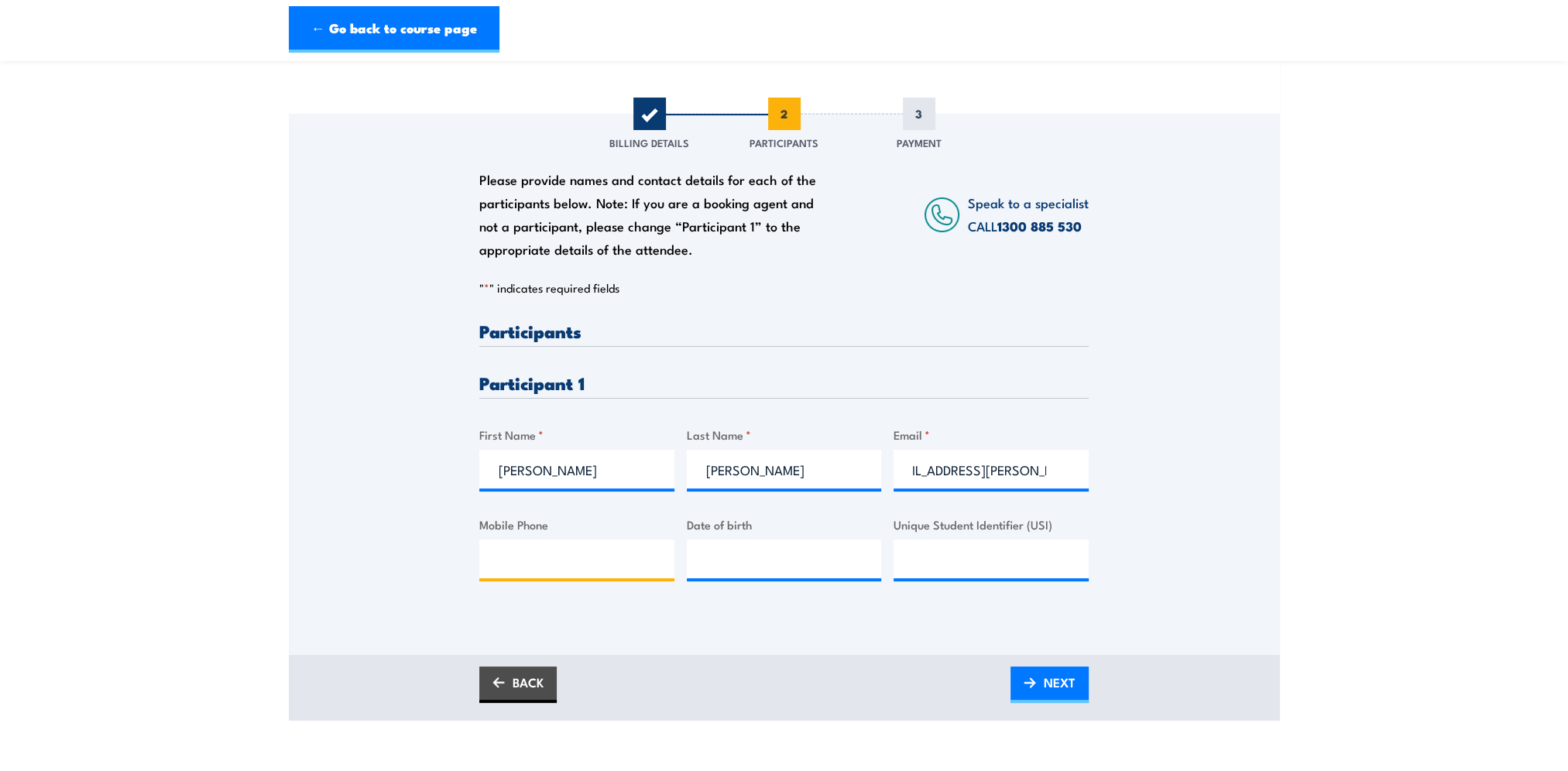
click at [576, 575] on input "Mobile Phone" at bounding box center [577, 559] width 195 height 39
click at [563, 575] on input "Mobile Phone" at bounding box center [577, 559] width 195 height 39
click at [817, 571] on input "__/__/____" at bounding box center [785, 559] width 195 height 39
type input "21/01/2002"
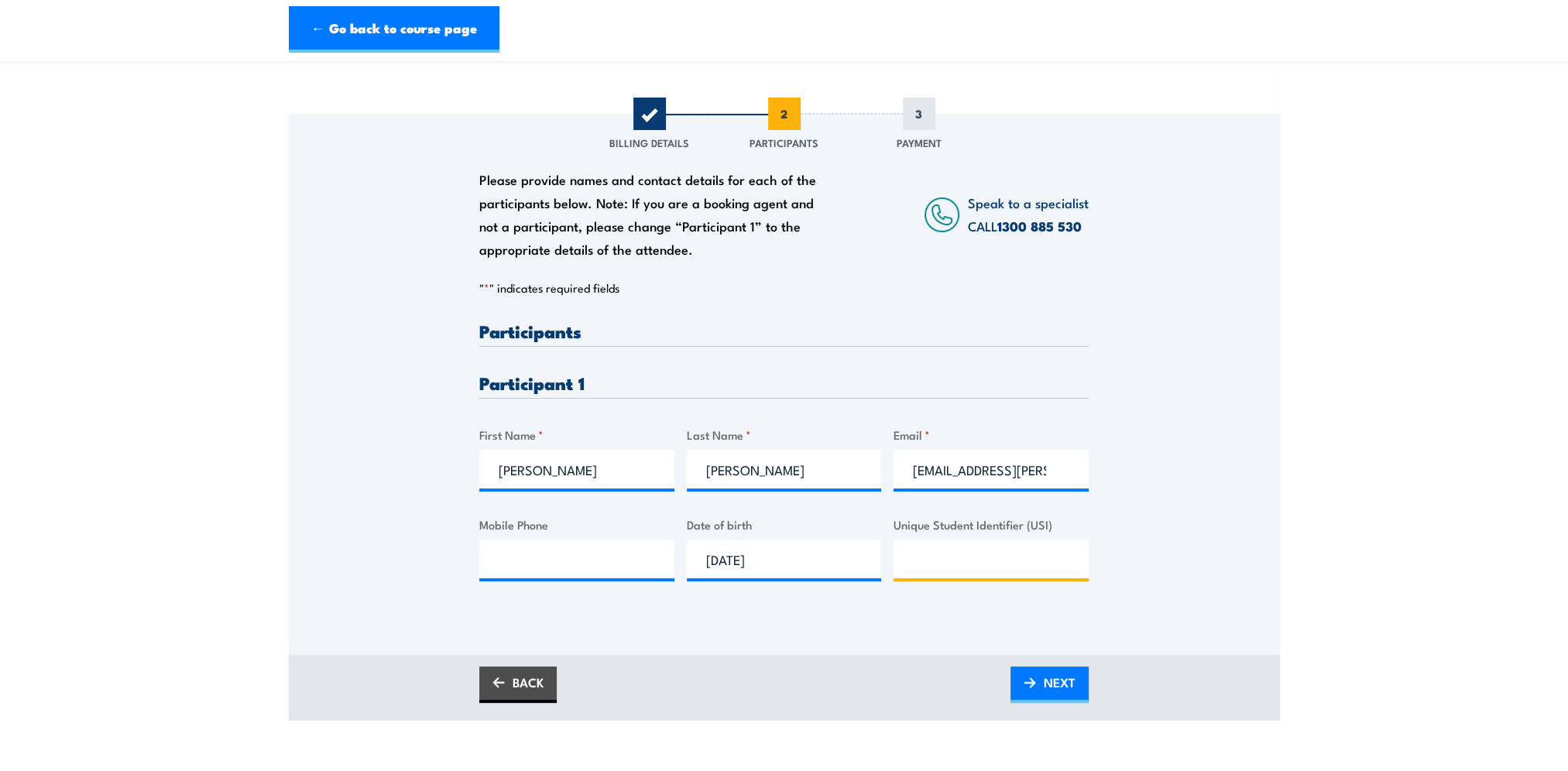
paste input "Y43VL8Y6MK"
type input "Y43VL8Y6MK"
click at [1056, 700] on span "NEXT" at bounding box center [1059, 682] width 32 height 41
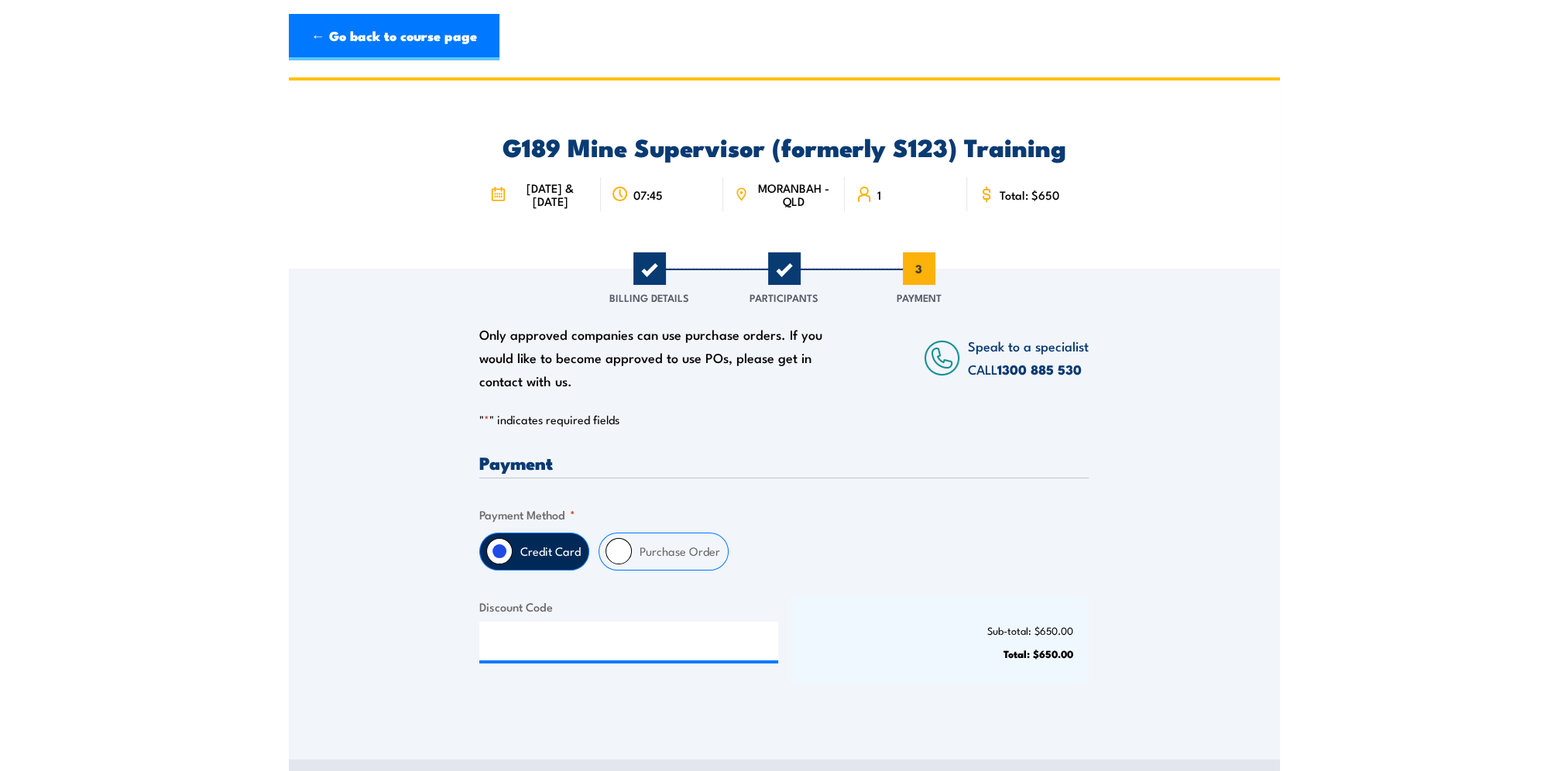
click at [655, 564] on label "Purchase Order" at bounding box center [680, 551] width 96 height 36
click at [632, 564] on input "Purchase Order" at bounding box center [618, 550] width 26 height 26
radio input "true"
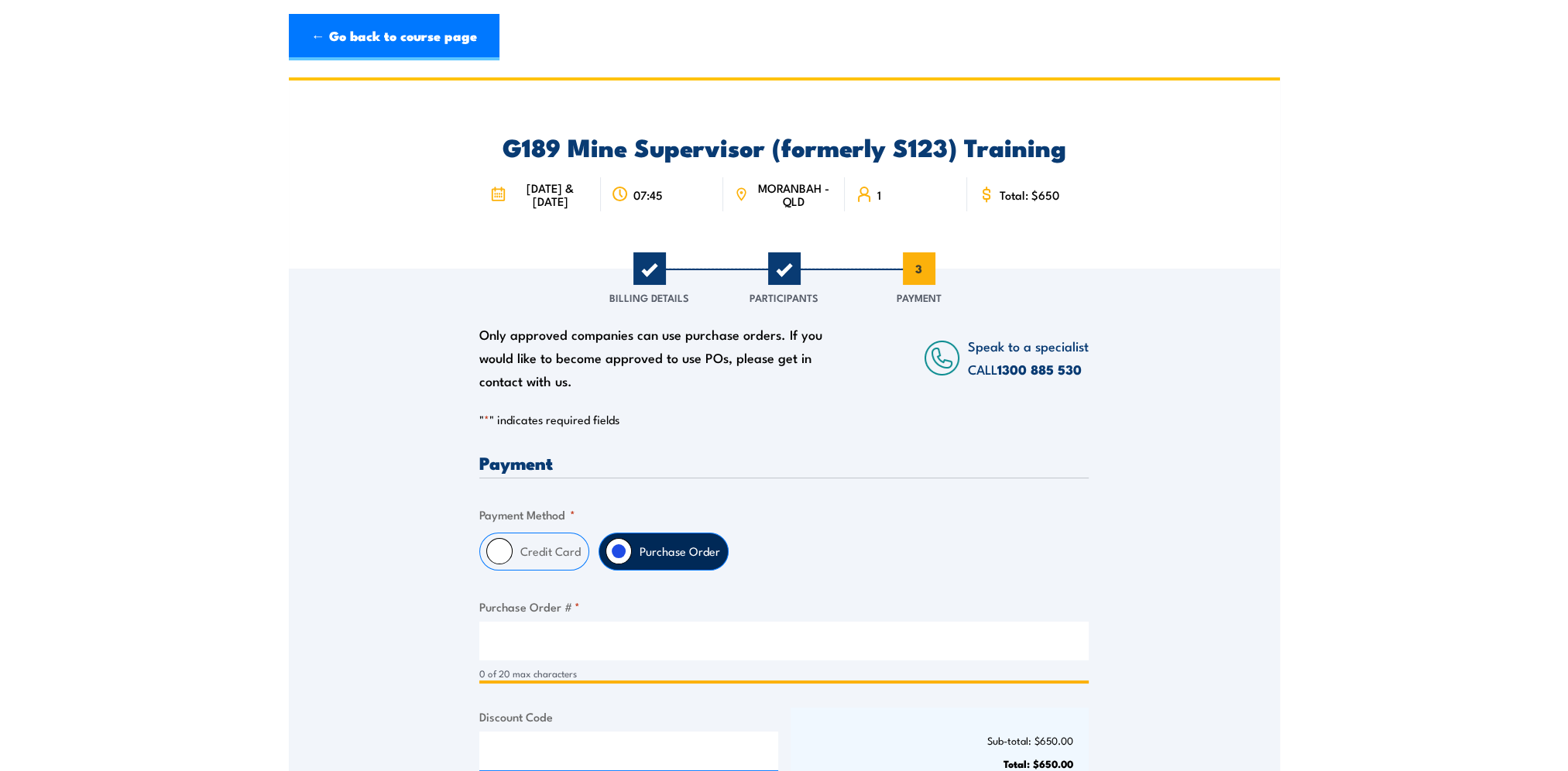
click at [642, 654] on input "Purchase Order # *" at bounding box center [784, 641] width 609 height 39
paste input "4518265506"
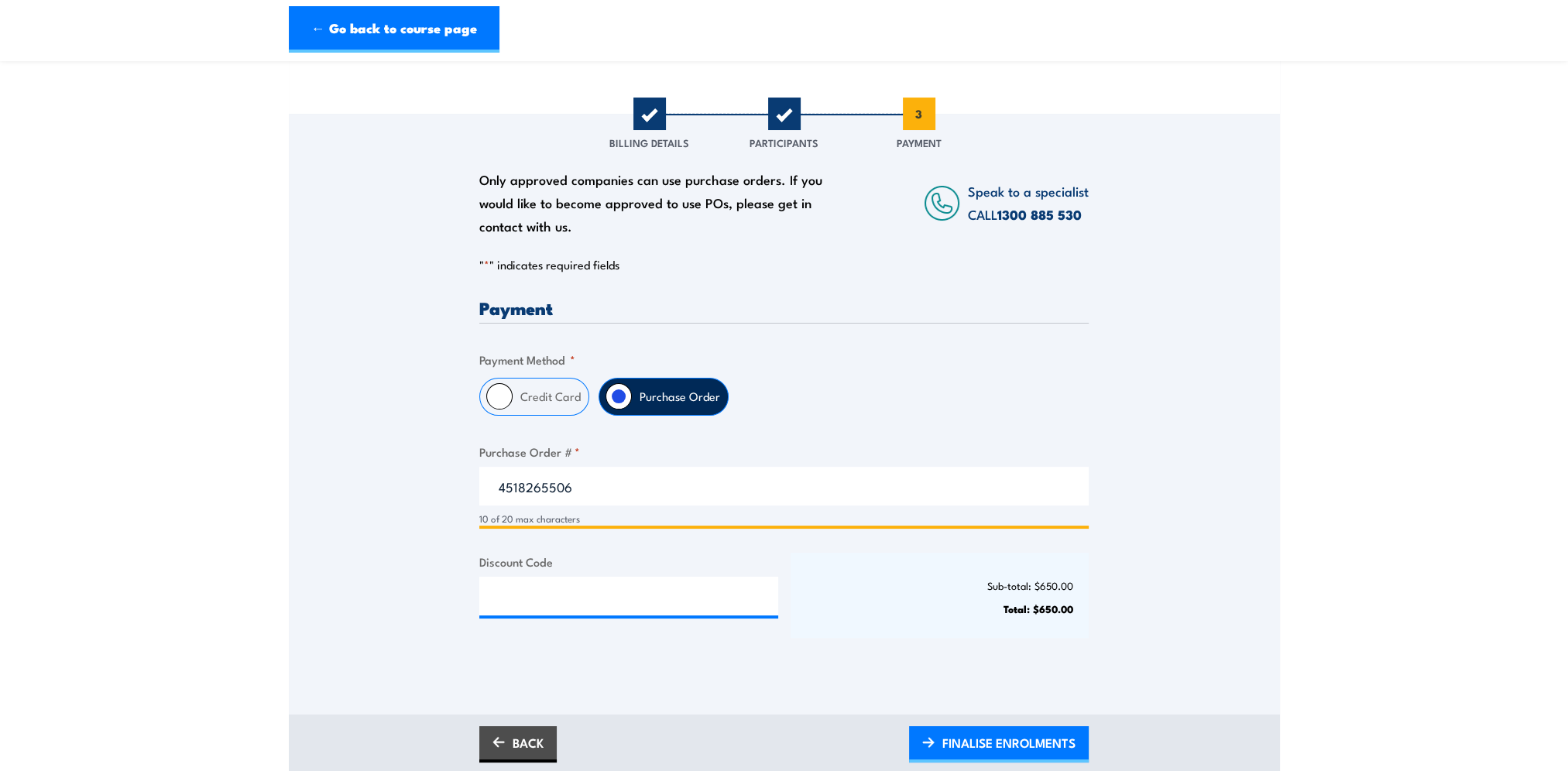
type input "4518265506"
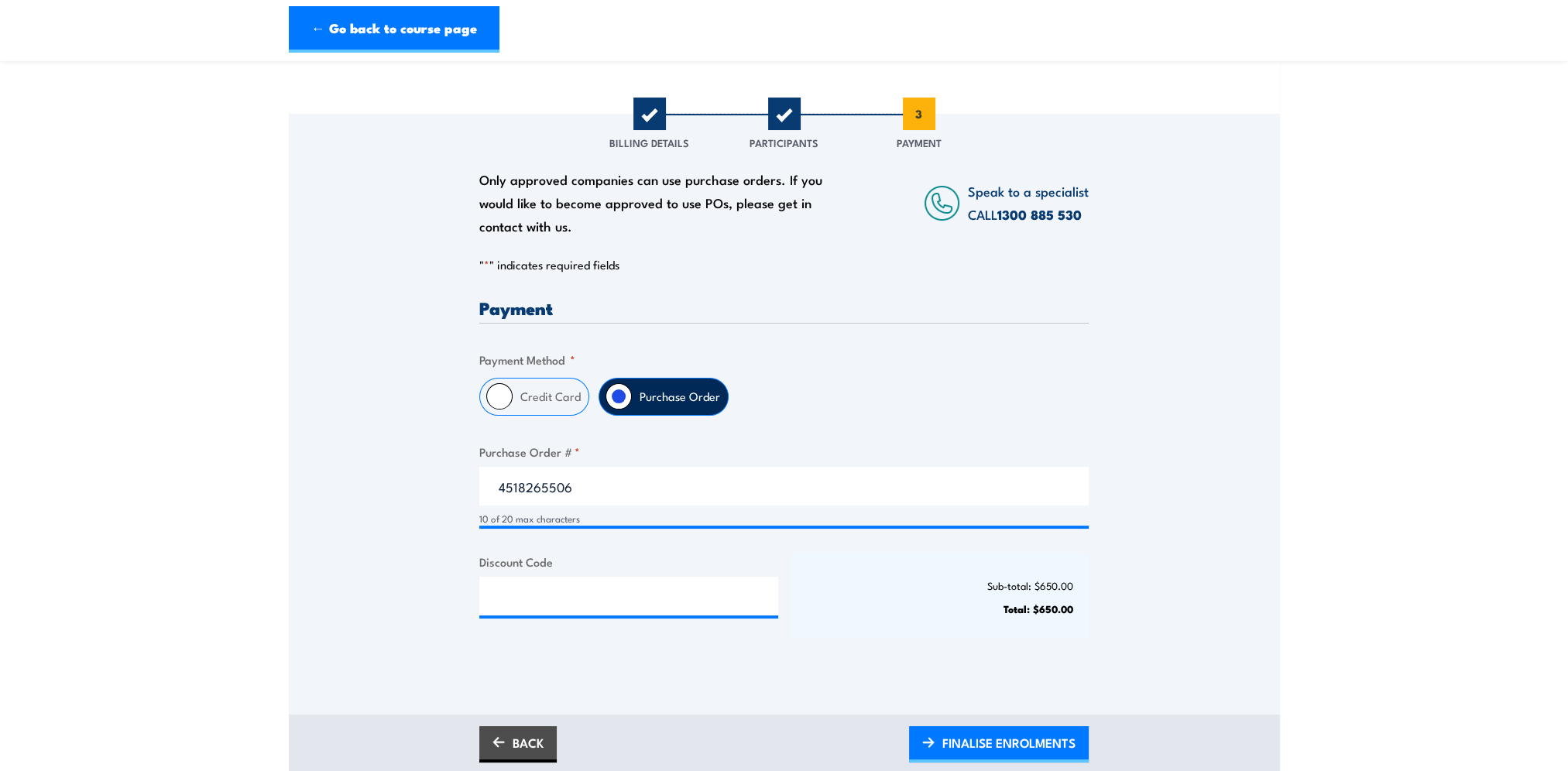
click at [973, 609] on div "Sub-total: $650.00 Total: $650.00" at bounding box center [940, 594] width 299 height 85
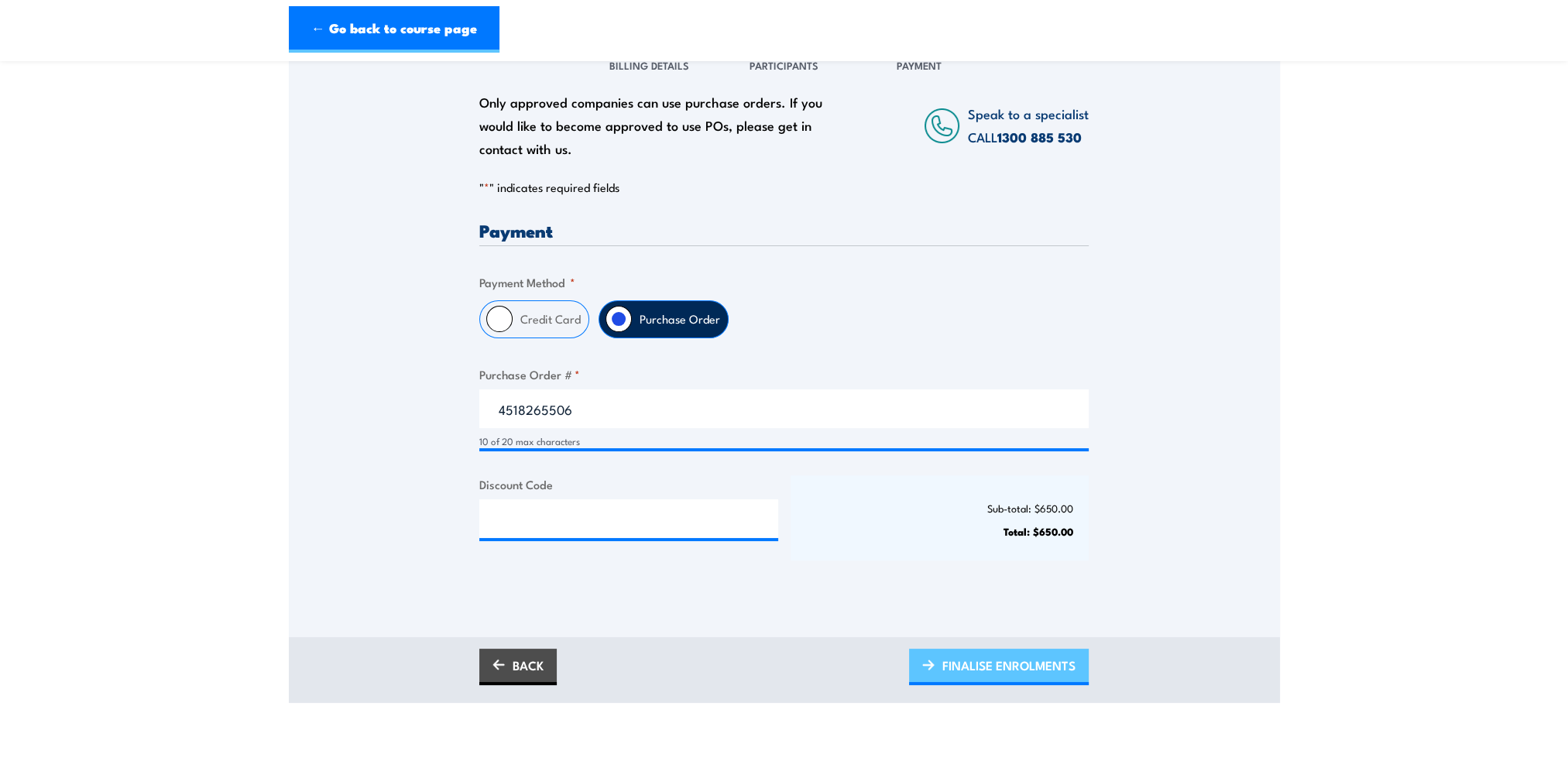
click at [970, 680] on span "FINALISE ENROLMENTS" at bounding box center [1009, 666] width 133 height 41
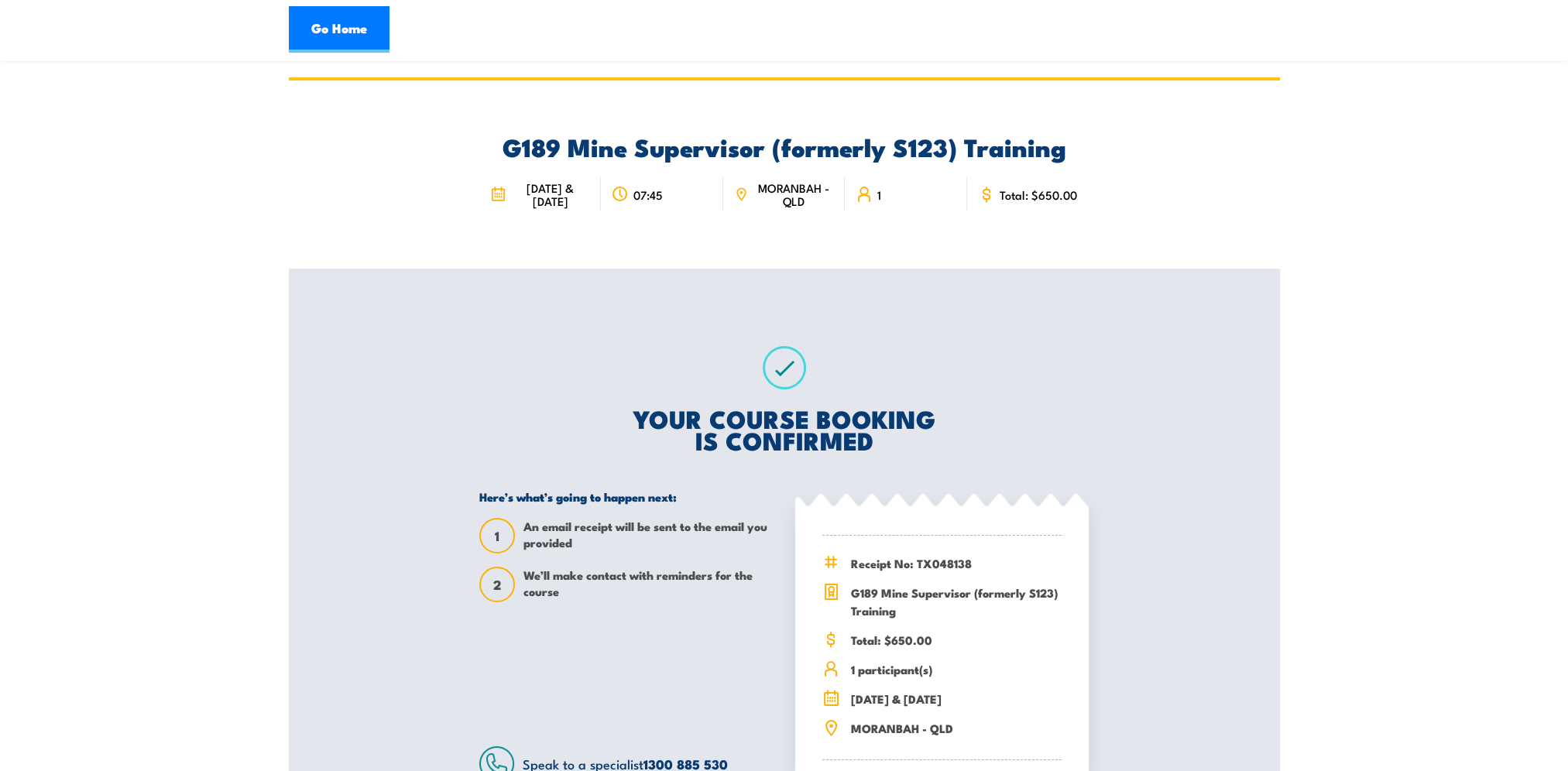
scroll to position [77, 0]
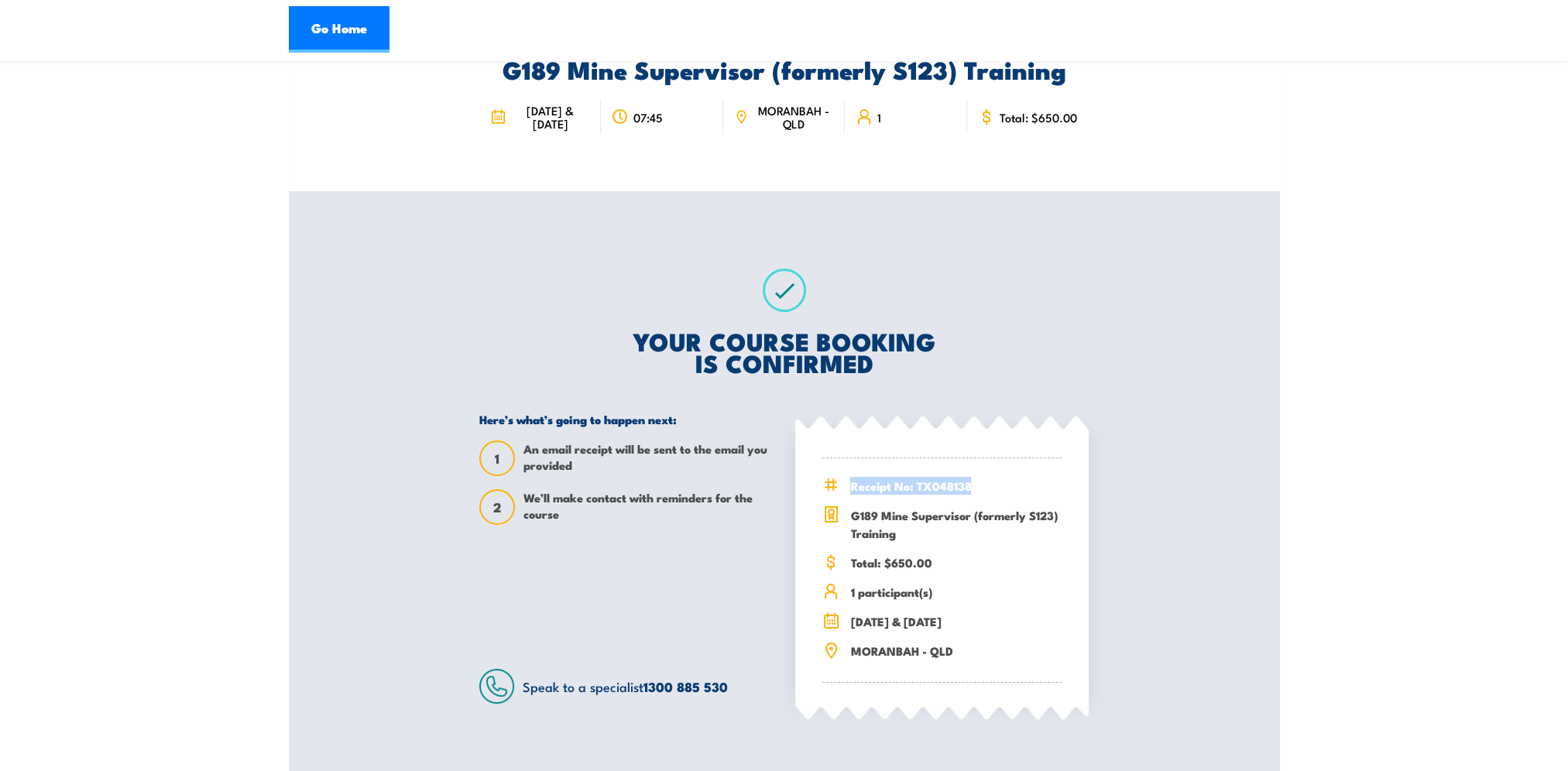
drag, startPoint x: 970, startPoint y: 504, endPoint x: 852, endPoint y: 504, distance: 118.0
click at [852, 495] on span "Receipt No: TX048138" at bounding box center [956, 486] width 212 height 18
copy span "Receipt No: TX048138"
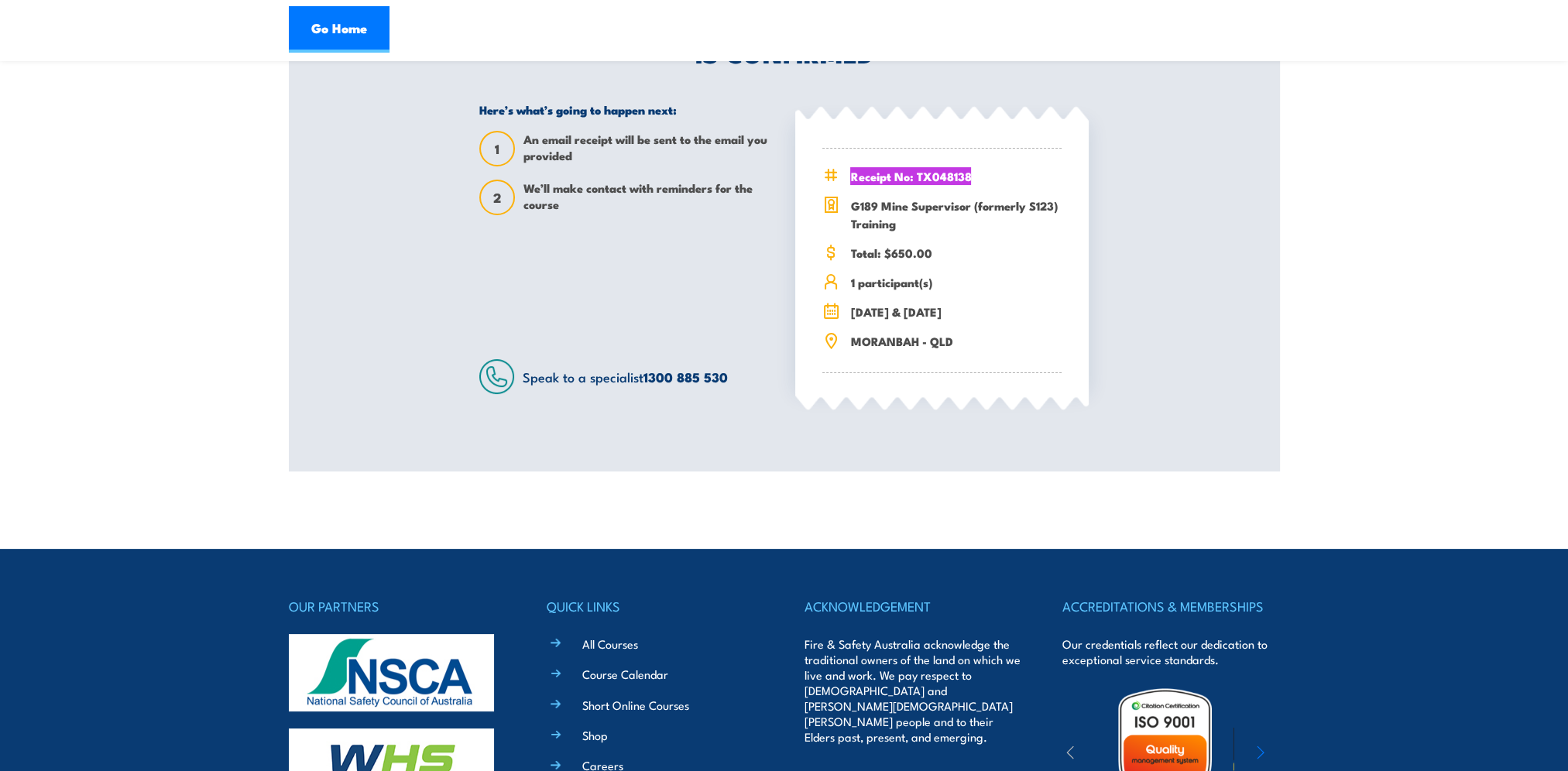
scroll to position [0, 0]
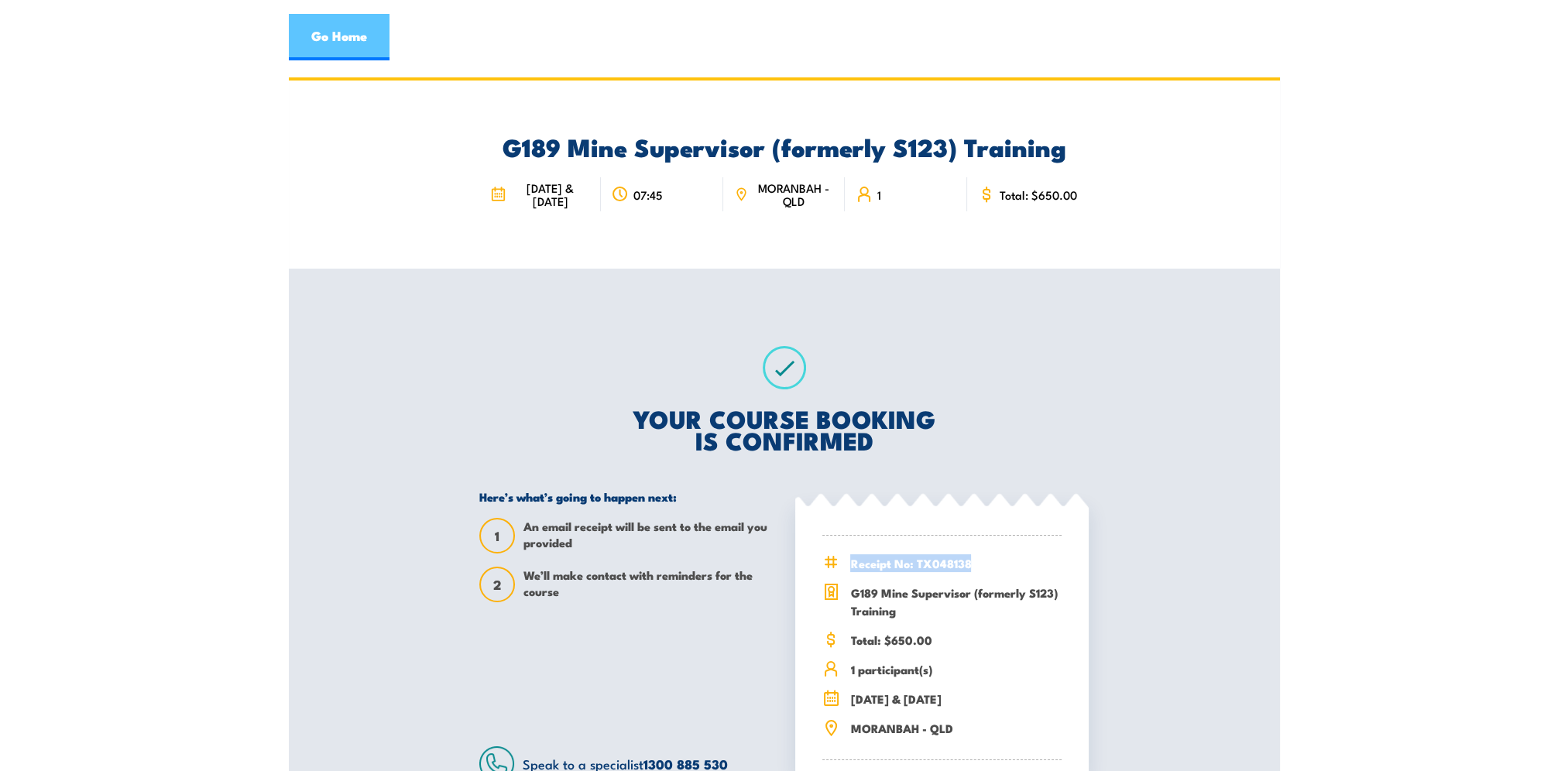
click at [317, 36] on link "Go Home" at bounding box center [339, 37] width 101 height 47
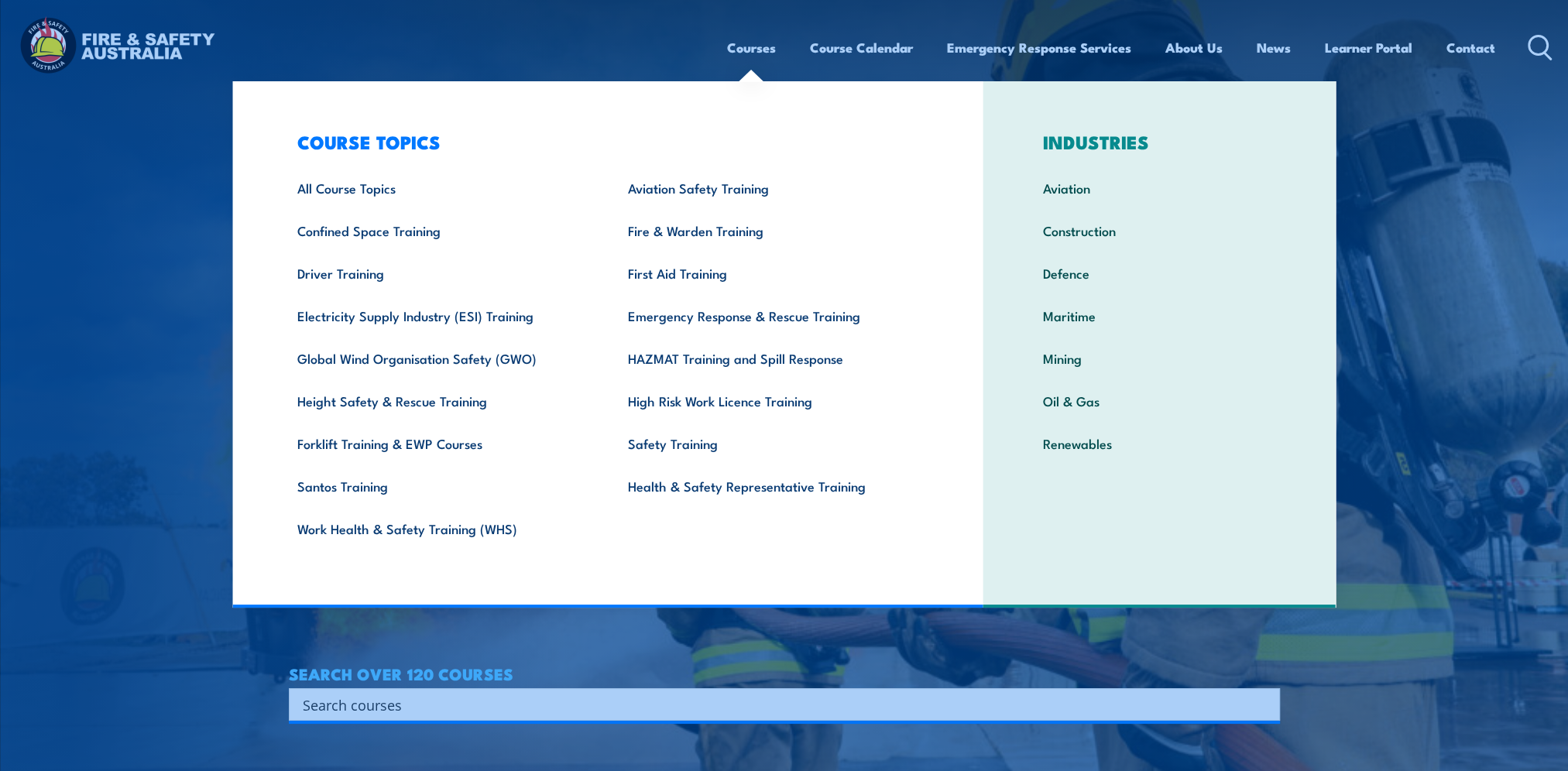
click at [736, 52] on link "Courses" at bounding box center [752, 48] width 49 height 41
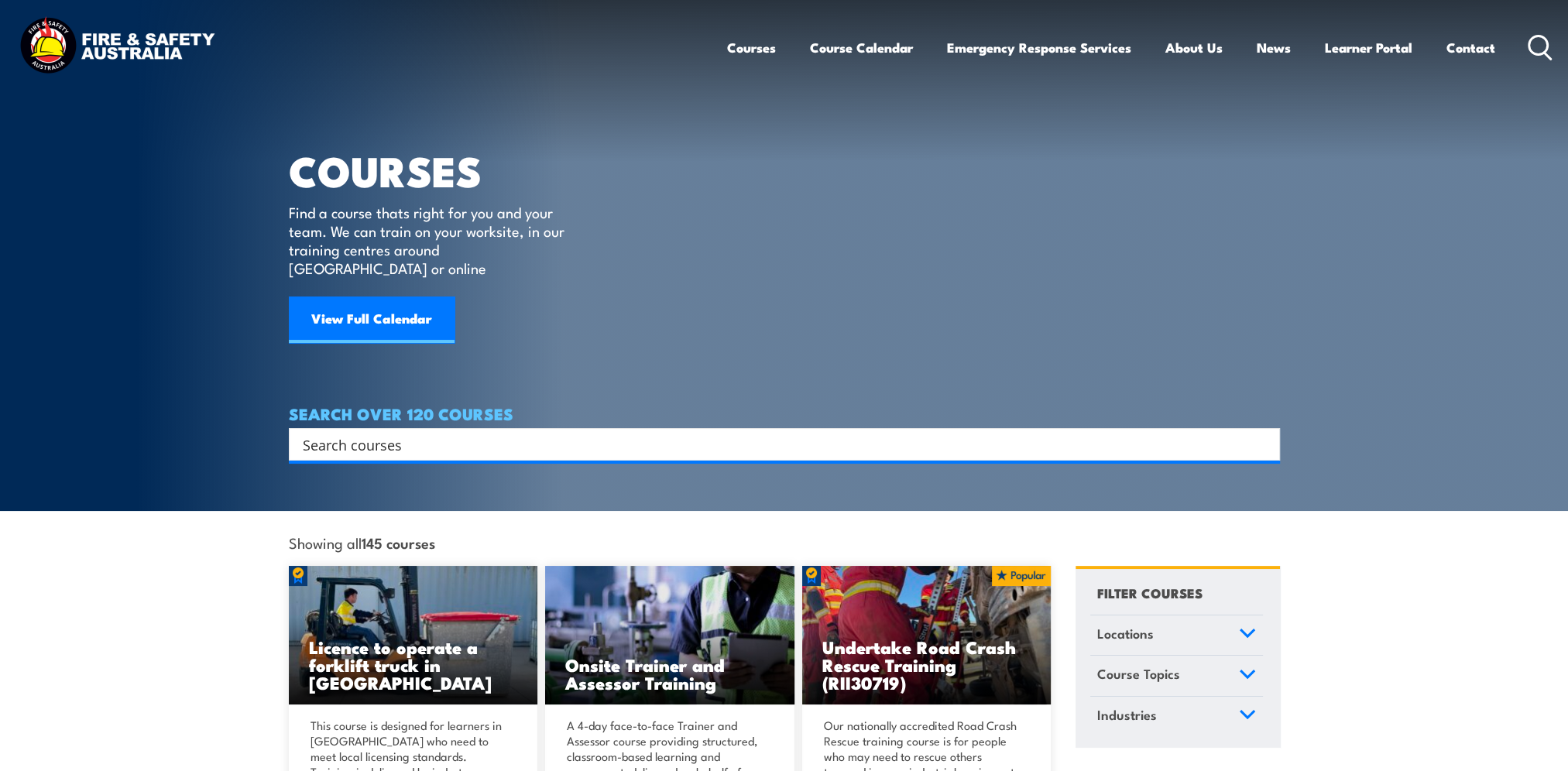
click at [404, 432] on input "Search input" at bounding box center [774, 444] width 943 height 23
type input "G2"
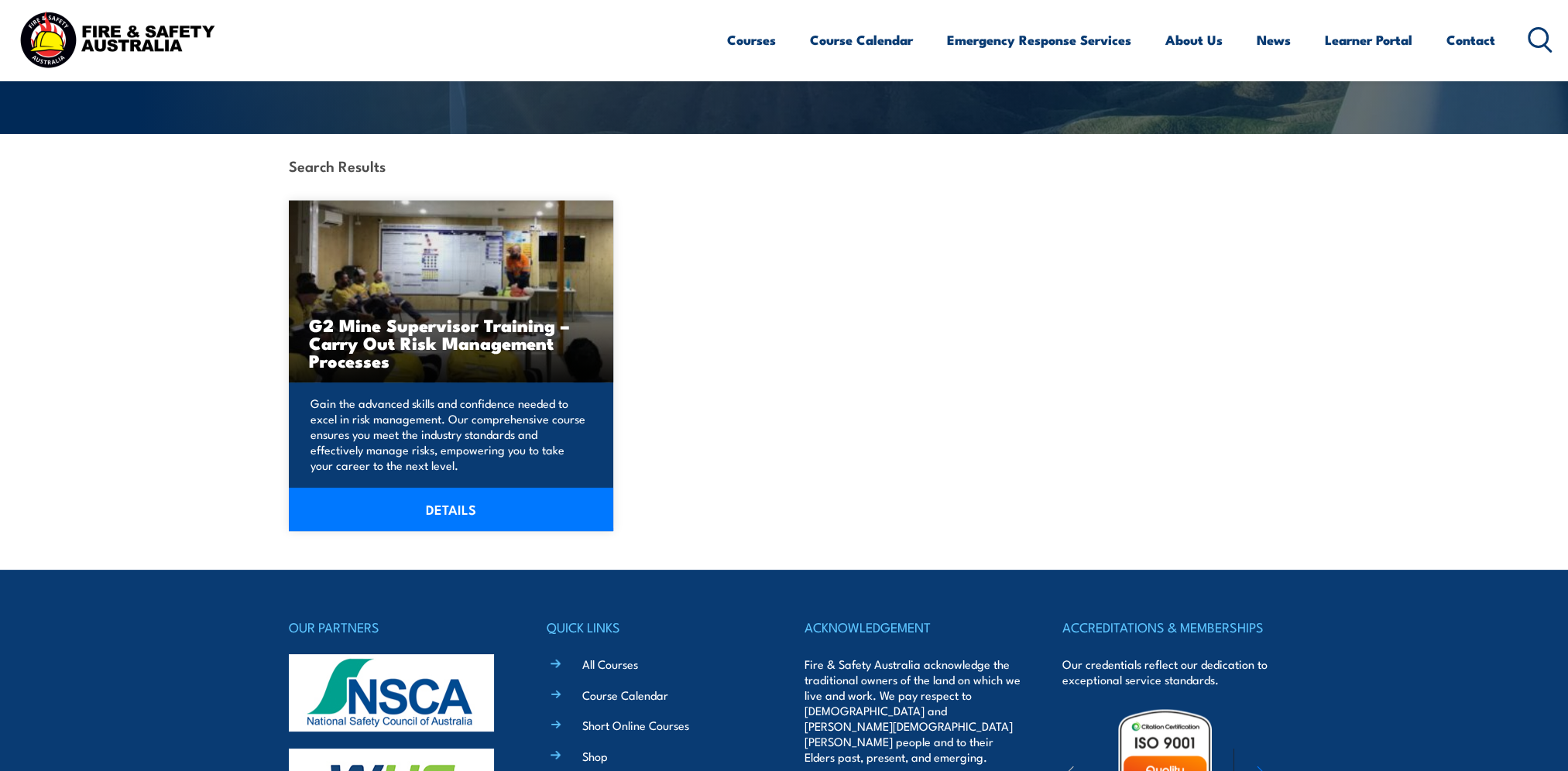
click at [422, 370] on img at bounding box center [451, 291] width 325 height 182
click at [466, 507] on link "DETAILS" at bounding box center [451, 509] width 325 height 43
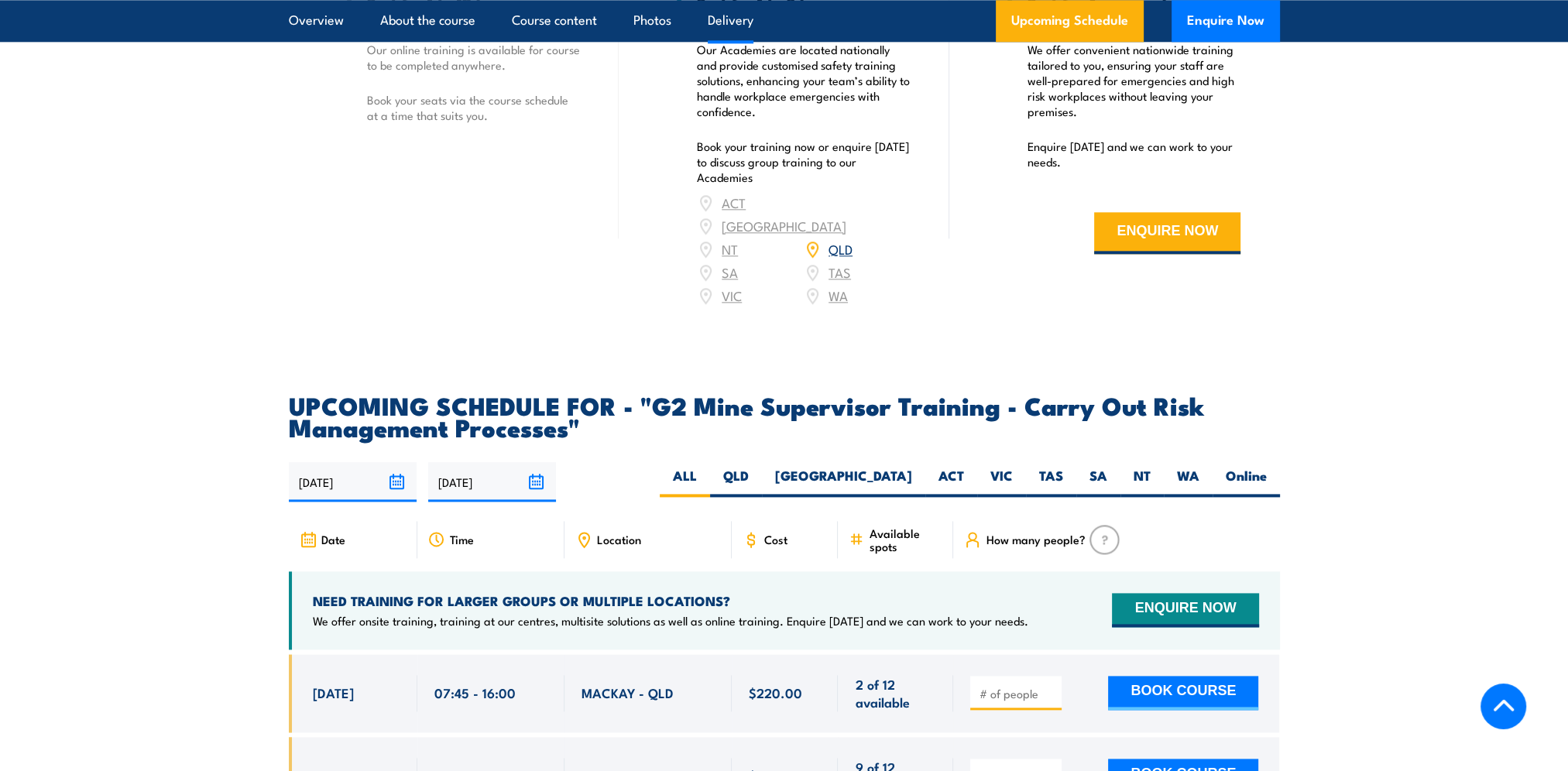
scroll to position [2710, 0]
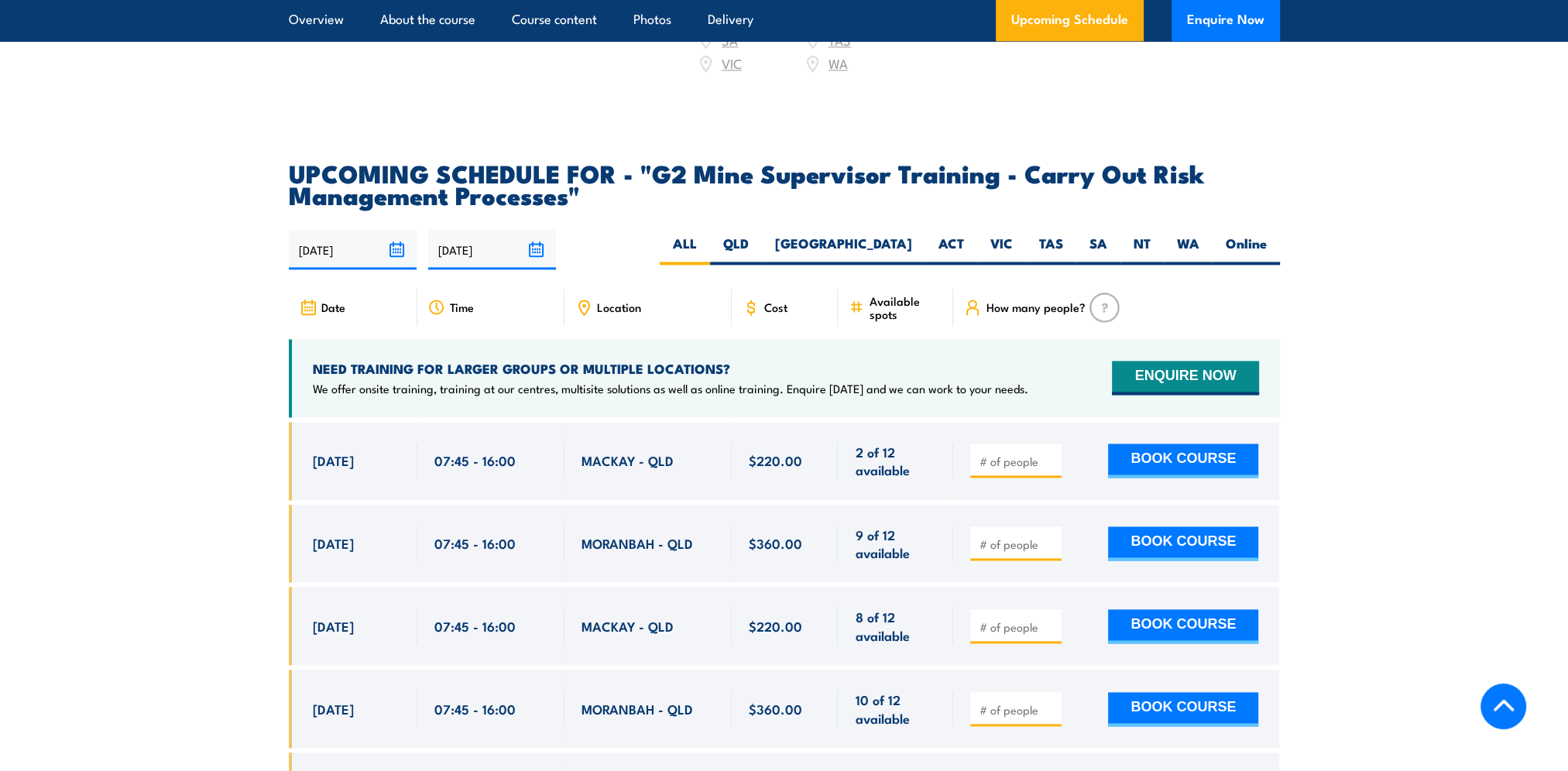
click at [1015, 469] on input "number" at bounding box center [1017, 462] width 77 height 16
type input "1"
click at [1002, 469] on input "1" at bounding box center [1017, 462] width 77 height 16
click at [1008, 552] on input "number" at bounding box center [1017, 545] width 77 height 16
type input "1"
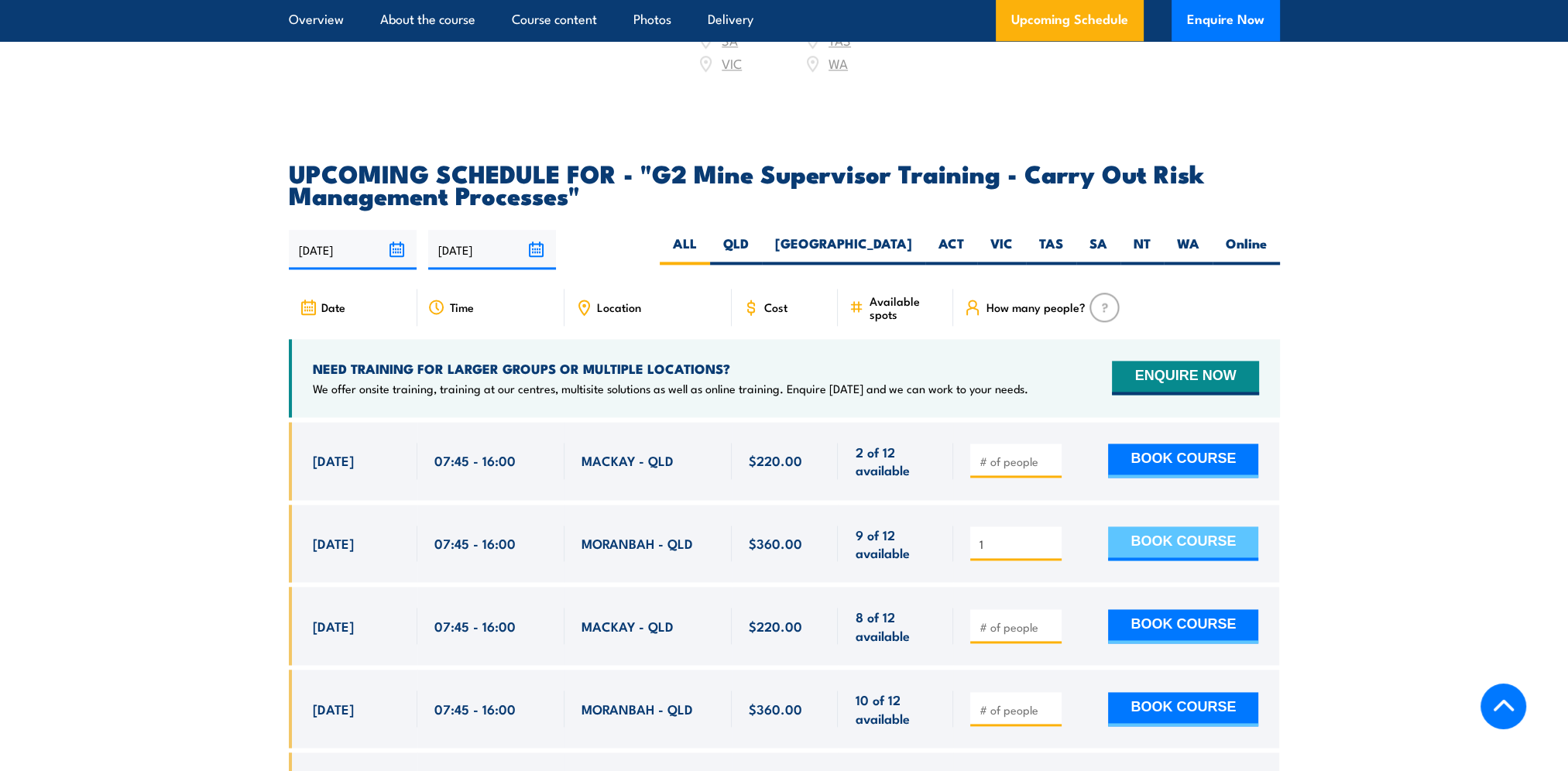
click at [1141, 556] on button "BOOK COURSE" at bounding box center [1183, 543] width 150 height 34
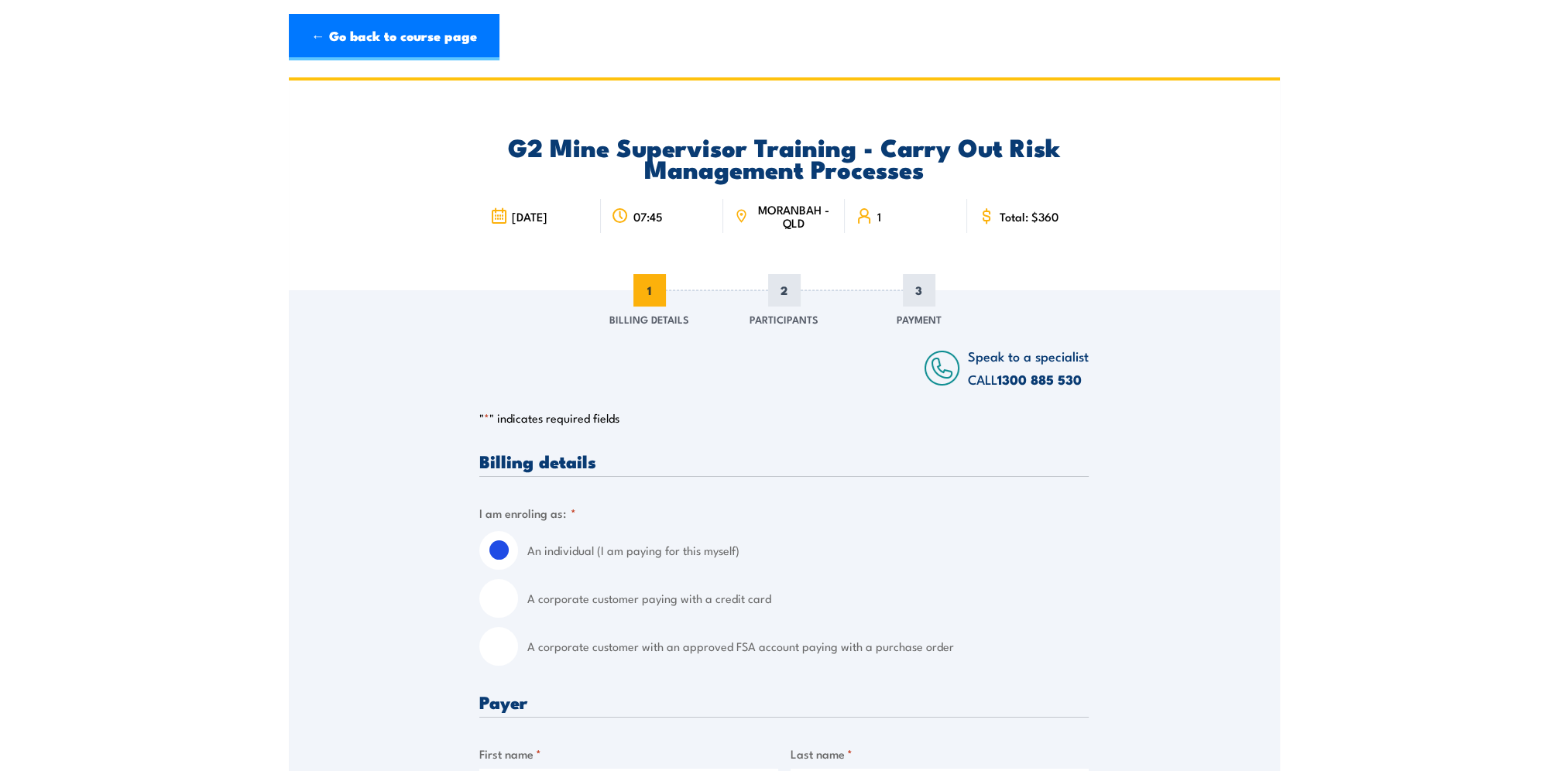
click at [511, 638] on input "A corporate customer with an approved FSA account paying with a purchase order" at bounding box center [499, 647] width 39 height 39
radio input "true"
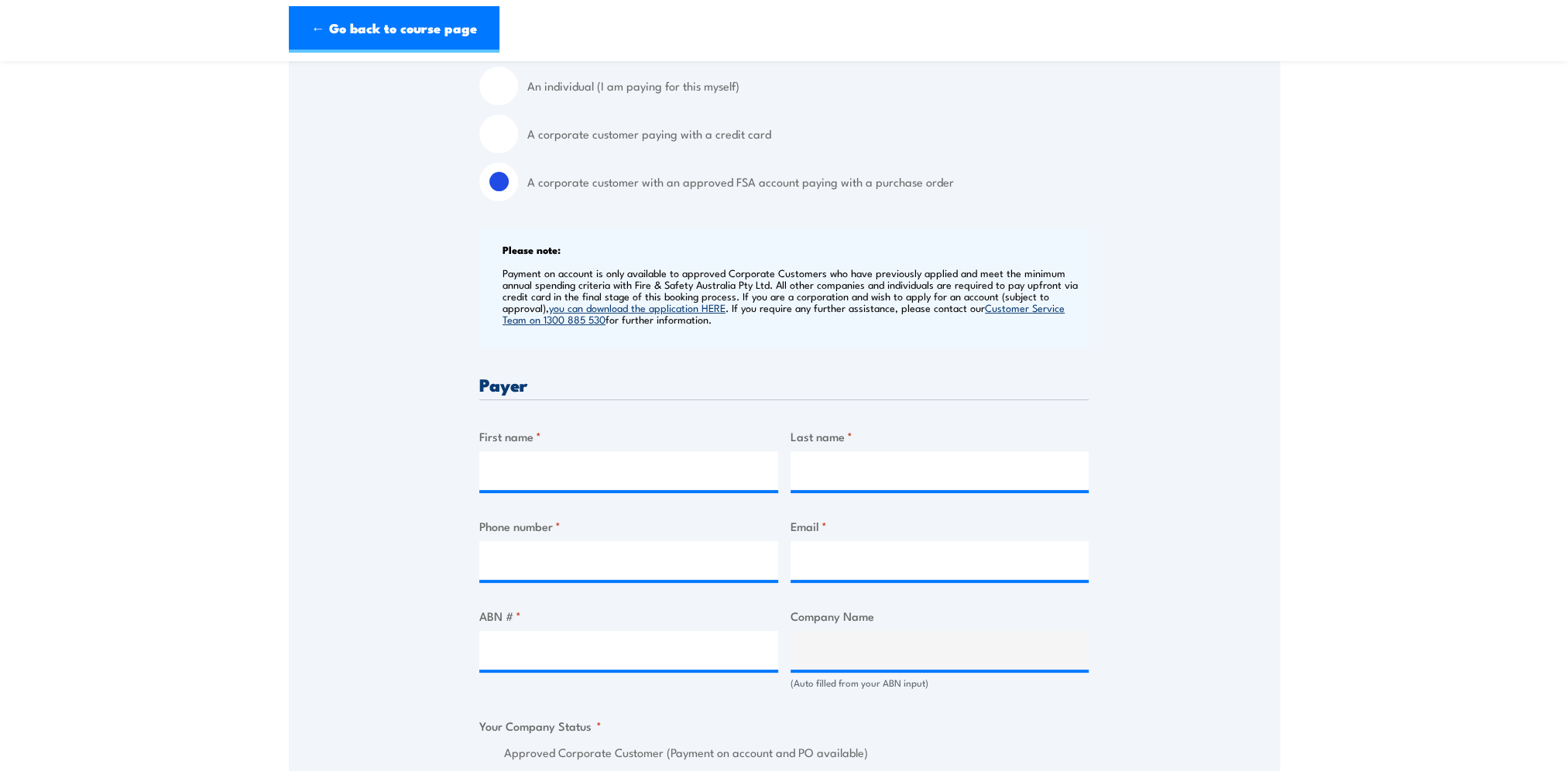
scroll to position [542, 0]
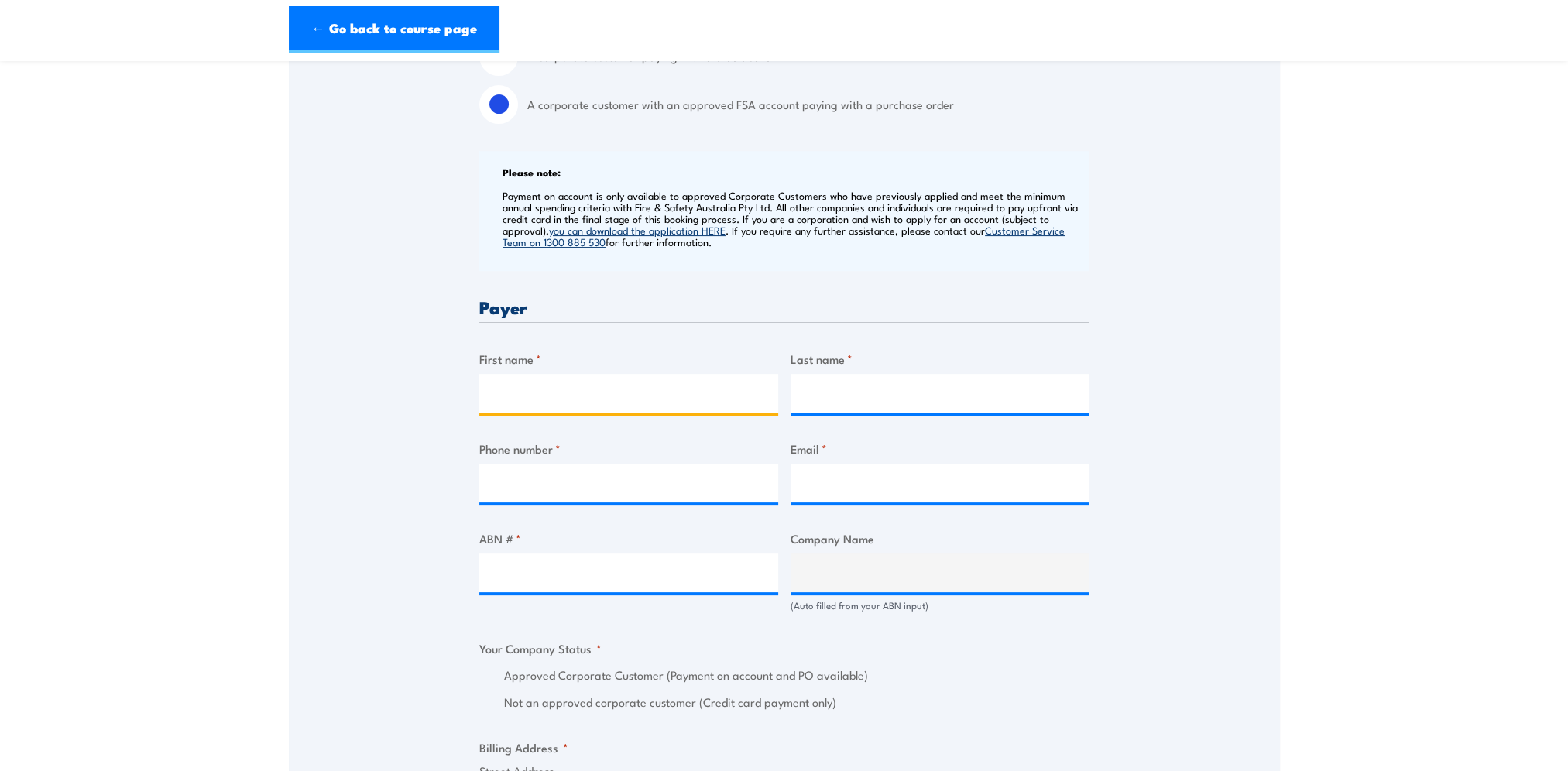
click at [583, 387] on input "First name *" at bounding box center [629, 393] width 299 height 39
type input "[PERSON_NAME]"
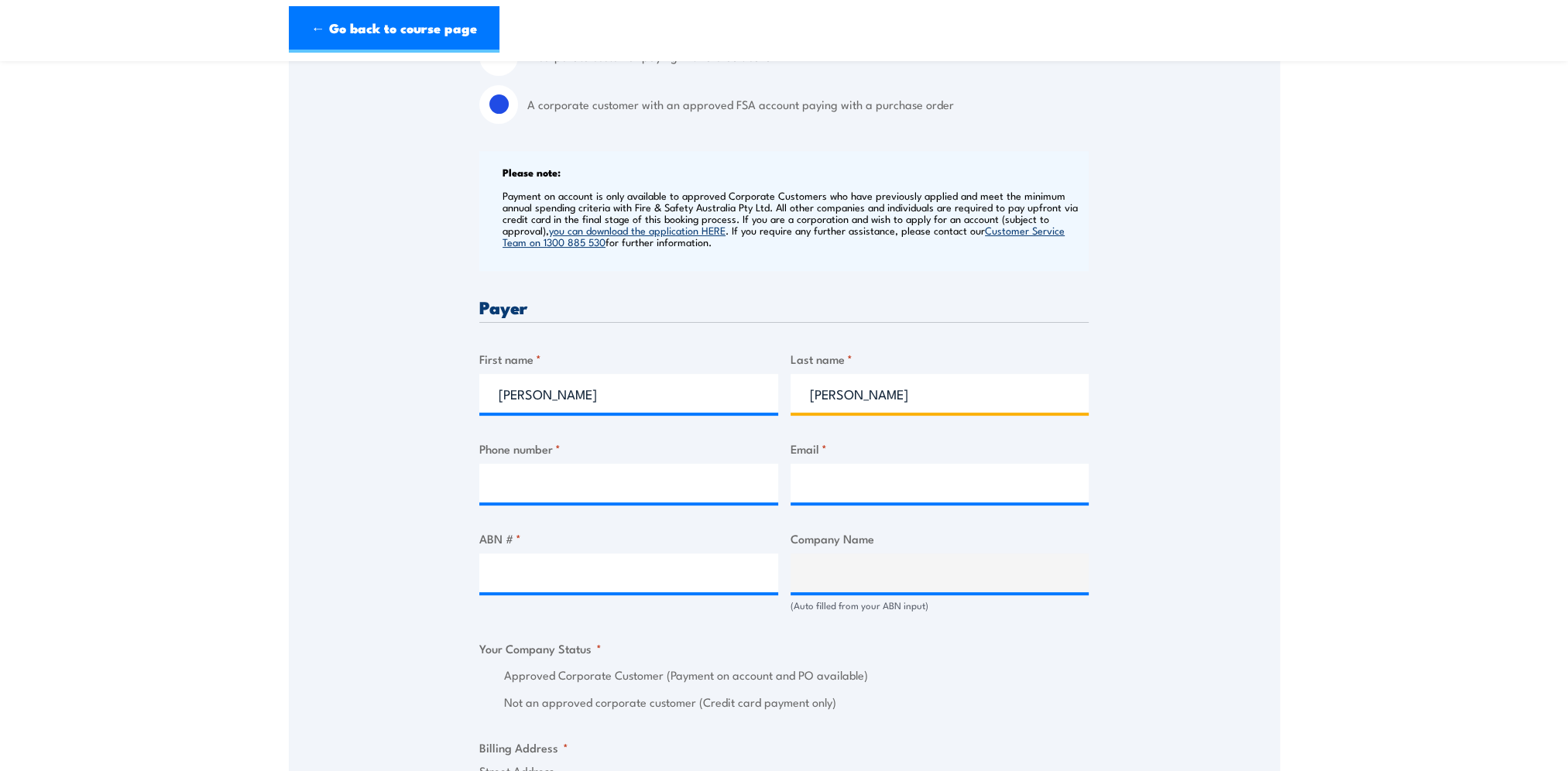
type input "[PERSON_NAME]"
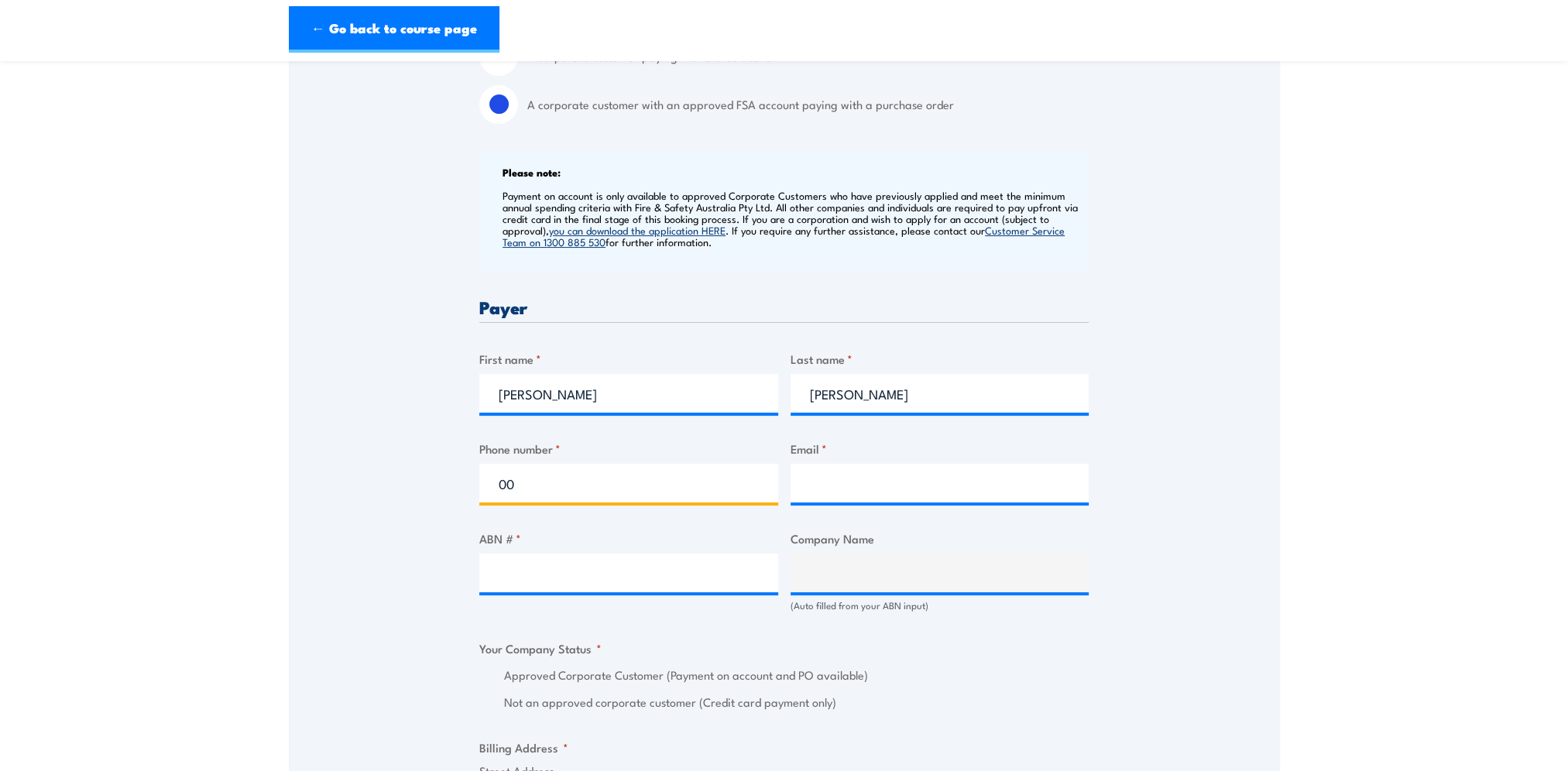
type input "0"
type input "0000000000"
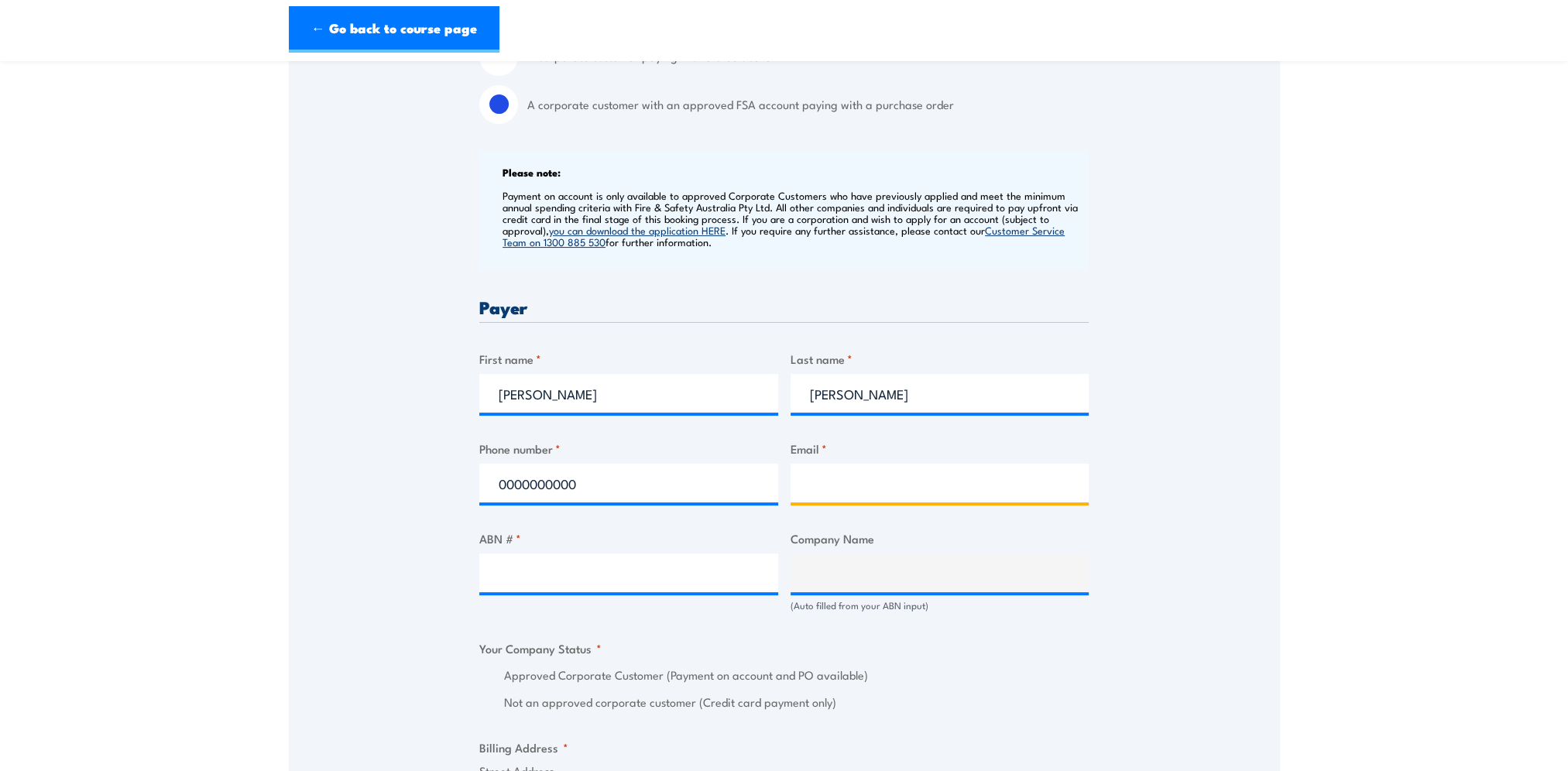
click at [875, 493] on input "Email *" at bounding box center [940, 483] width 299 height 39
paste input "bmatrainingbookingforminbox@bhp.com"
type input "bmatrainingbookingforminbox@bhp.com"
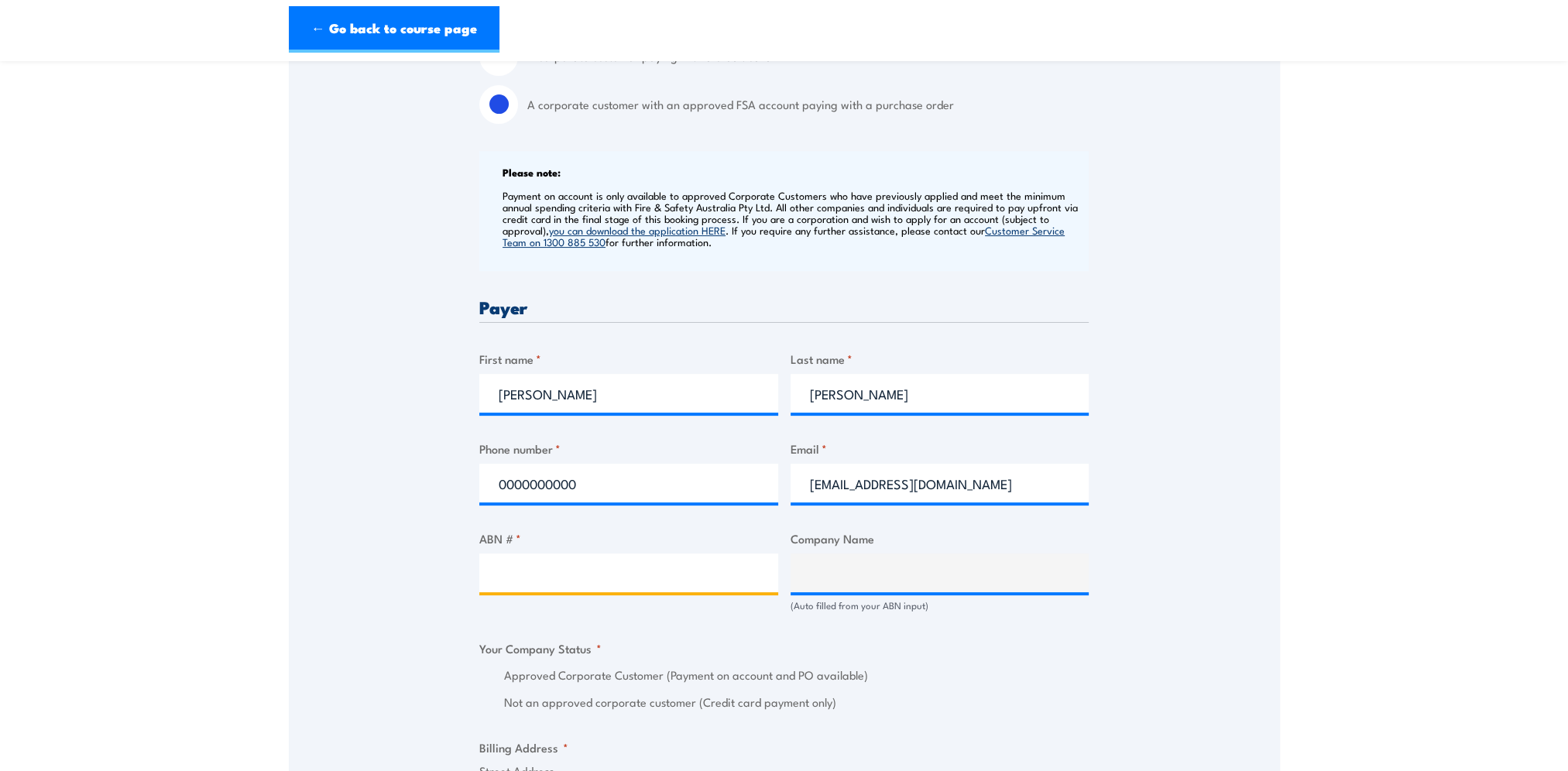
click at [604, 575] on input "ABN # *" at bounding box center [629, 573] width 299 height 39
type input "67096412752"
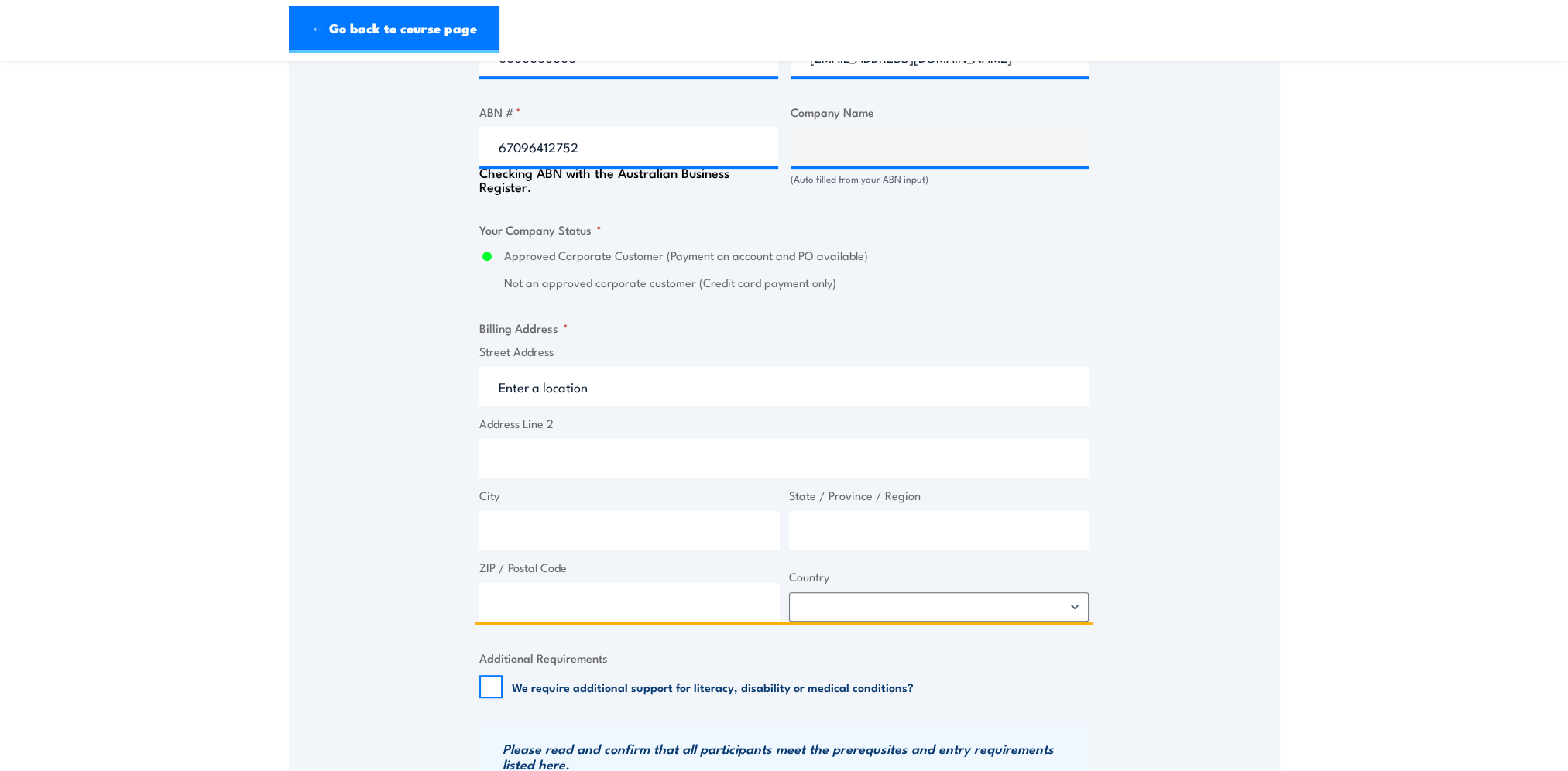
type input "BM ALLIANCE COAL OPERATIONS PTY LIMITED"
radio input "true"
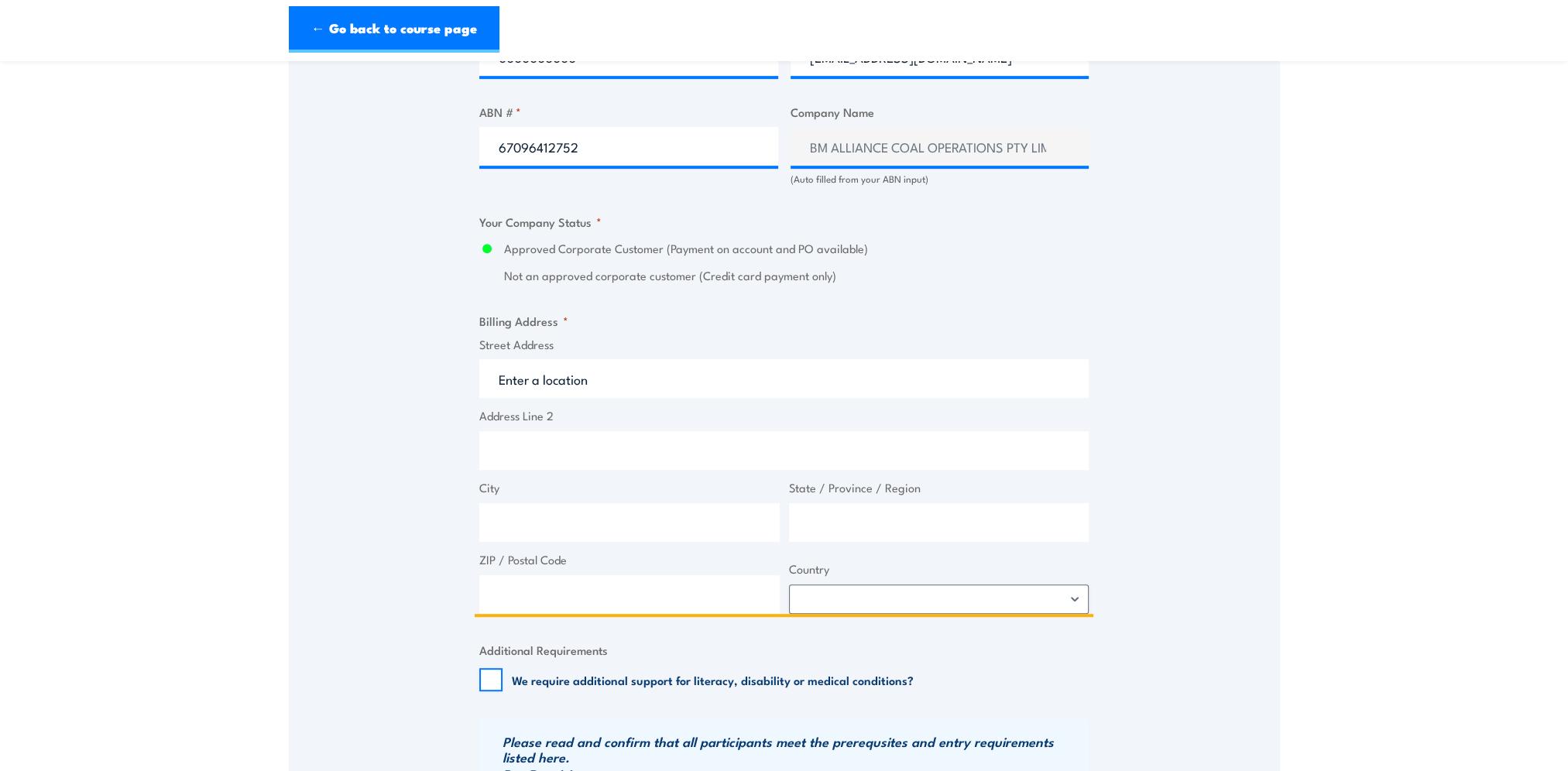
click at [604, 380] on input "Street Address" at bounding box center [784, 379] width 609 height 39
type input "GPO BOX 1389"
click at [509, 519] on input "City" at bounding box center [630, 523] width 301 height 39
type input "Brisbane"
type input "Queensland"
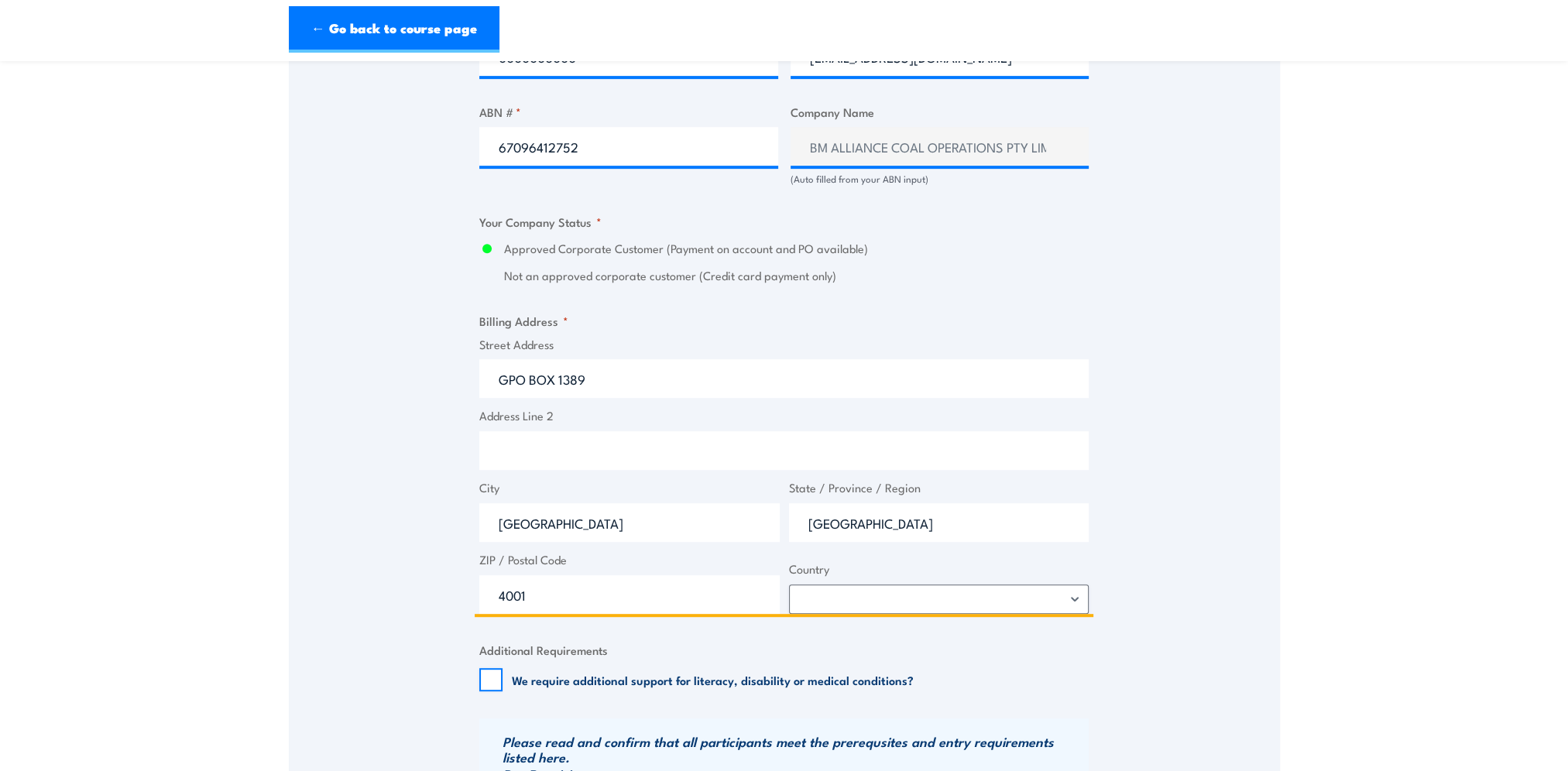
type input "4001"
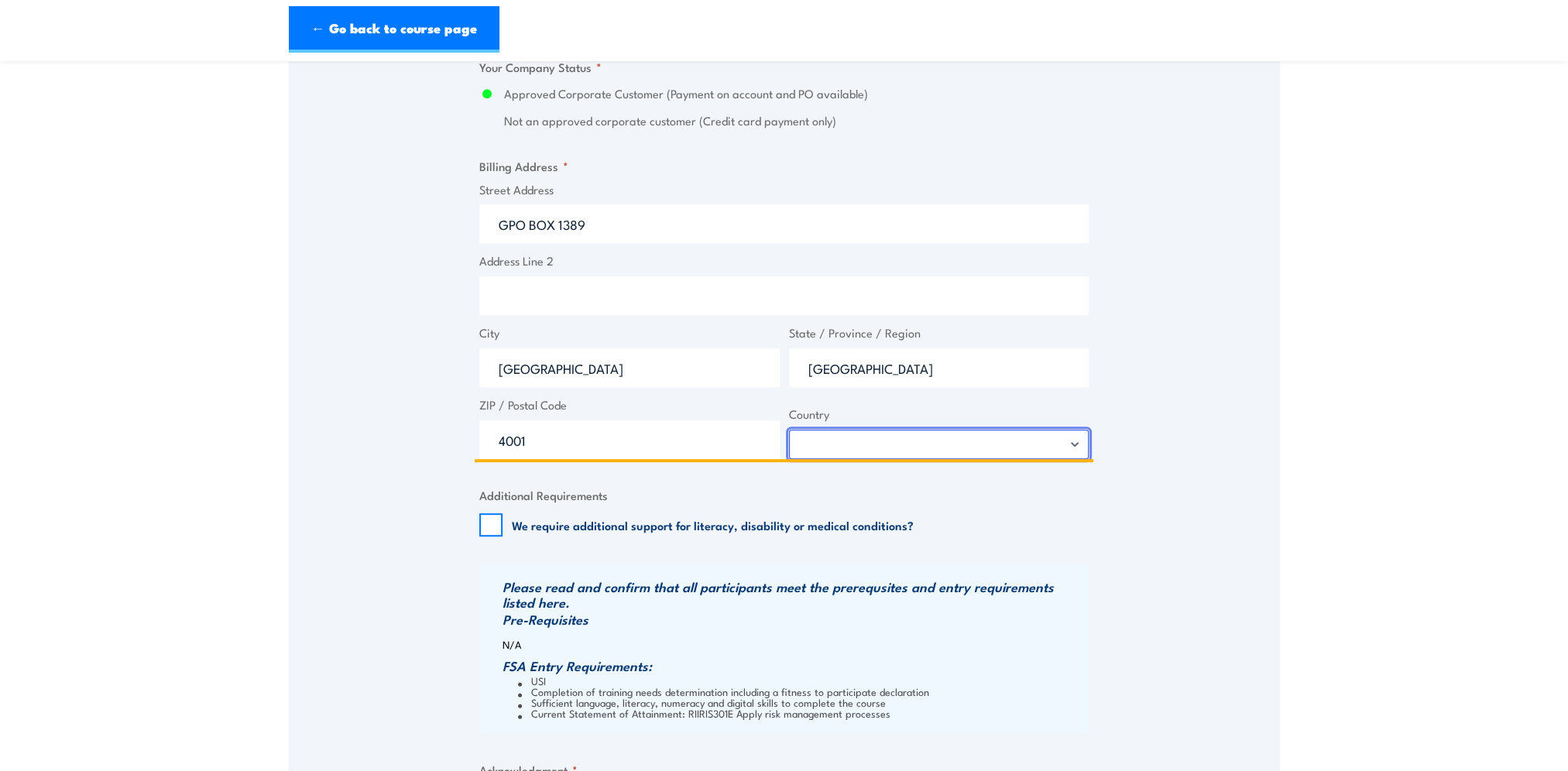
click at [868, 441] on select "Afghanistan Albania Algeria American Samoa Andorra Angola Anguilla Antarctica A…" at bounding box center [939, 444] width 301 height 29
select select "Australia"
click at [789, 429] on select "Afghanistan Albania Algeria American Samoa Andorra Angola Anguilla Antarctica A…" at bounding box center [939, 444] width 301 height 29
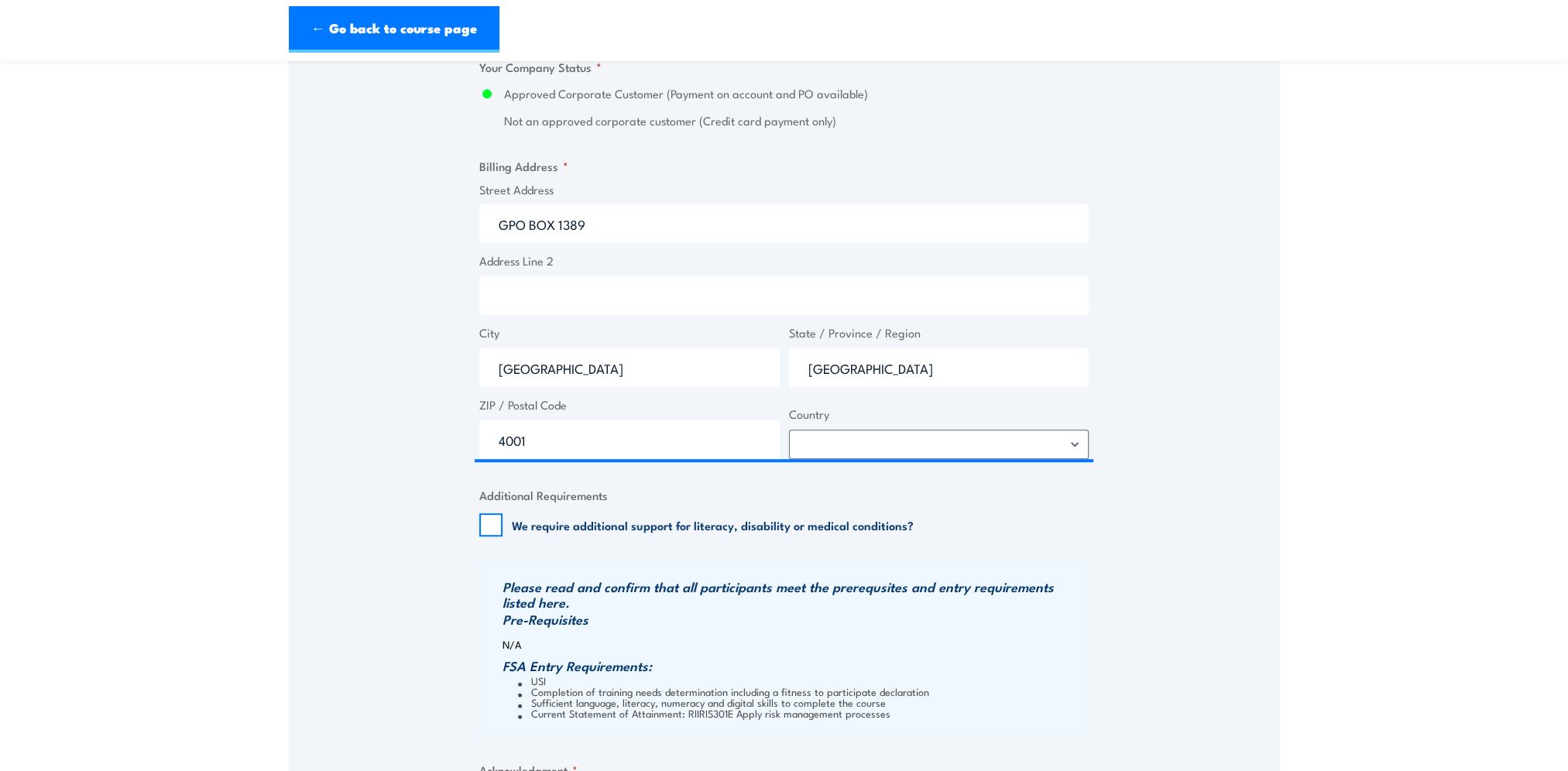
click at [1156, 390] on div "Speak to a specialist CALL 1300 885 530 CALL 1300 885 530 " * " indicates requi…" at bounding box center [784, 44] width 991 height 1755
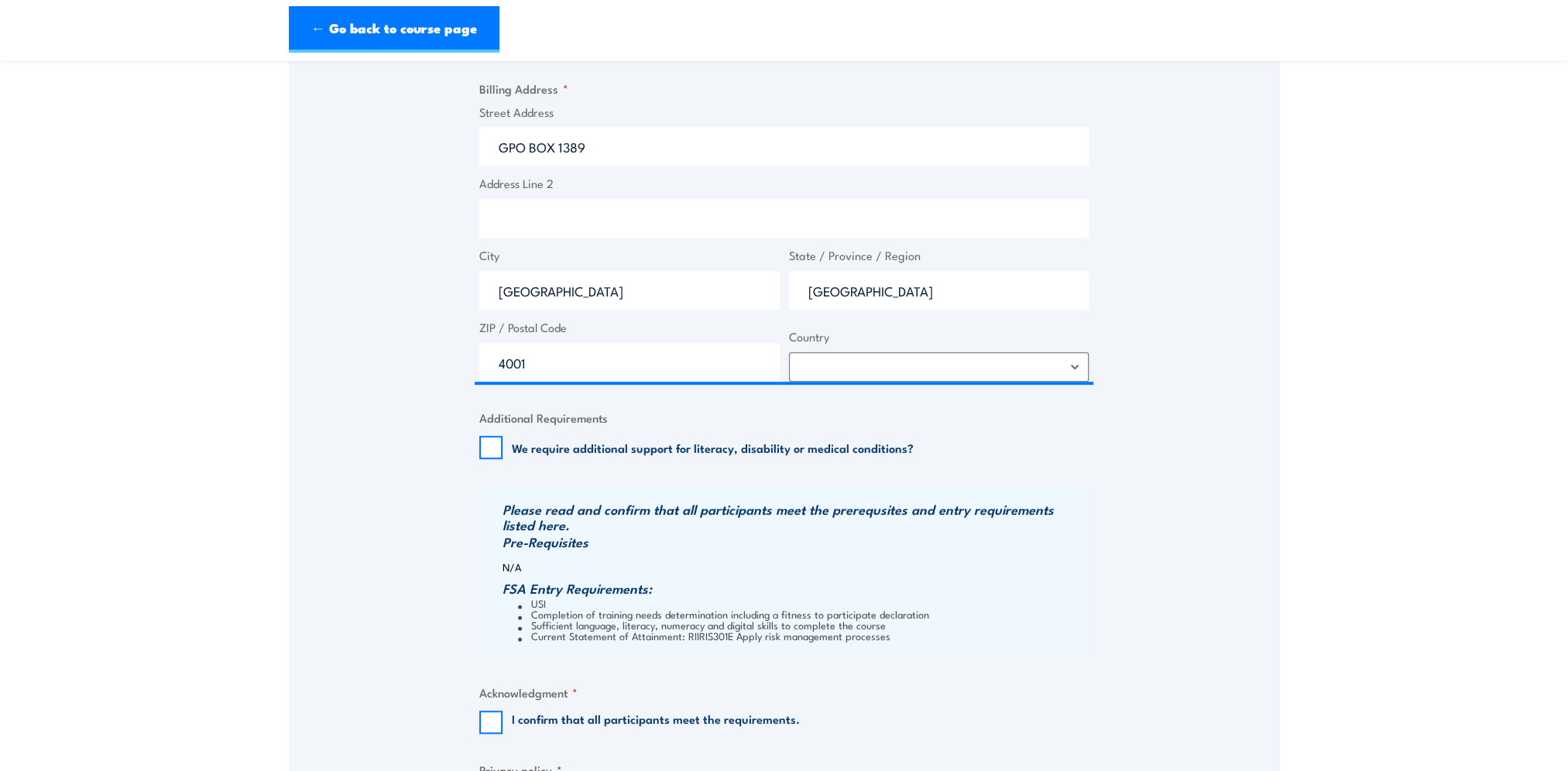
scroll to position [1433, 0]
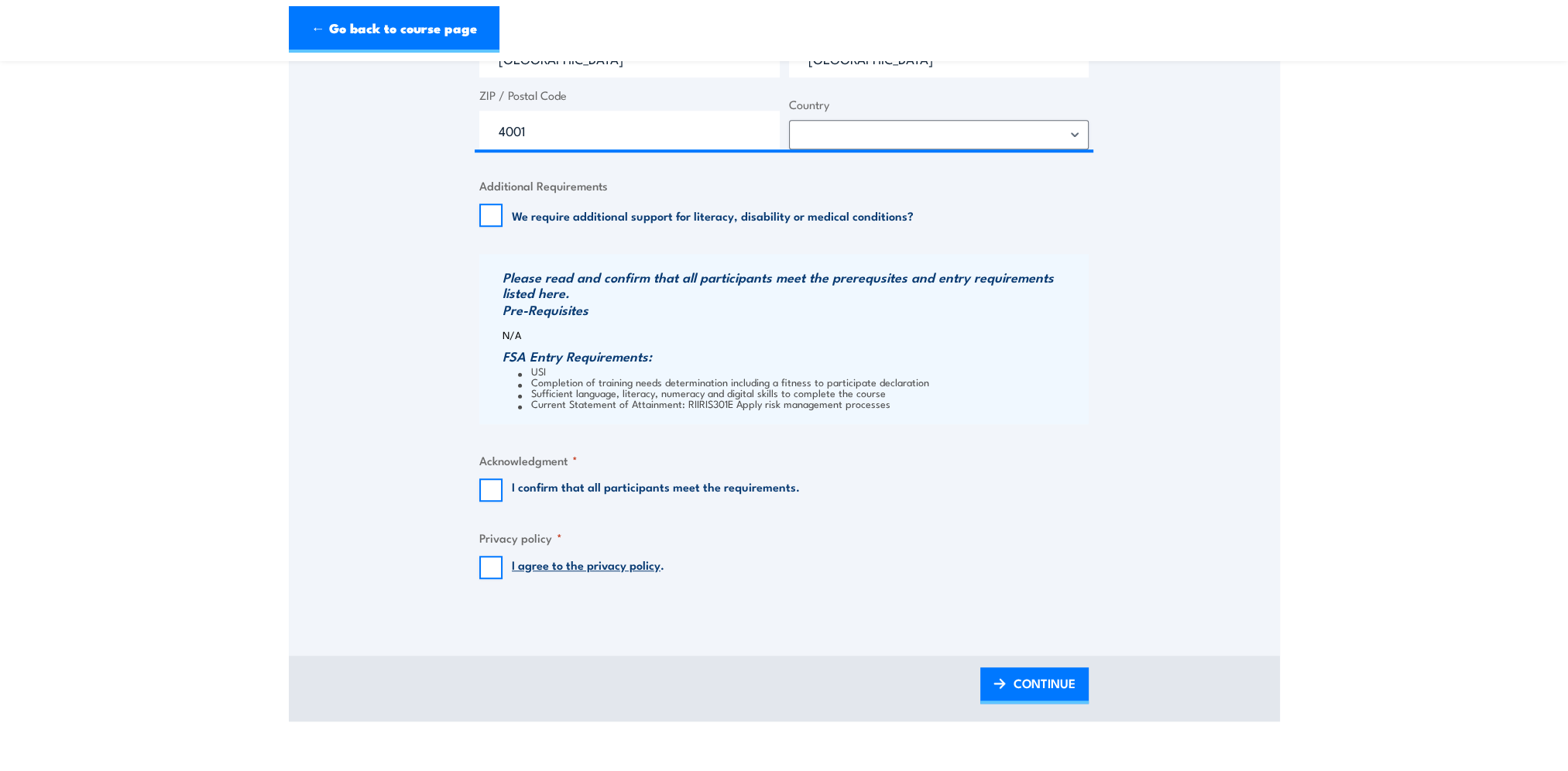
click at [517, 493] on label "I confirm that all participants meet the requirements." at bounding box center [655, 490] width 288 height 23
click at [503, 493] on input "I confirm that all participants meet the requirements." at bounding box center [491, 490] width 23 height 23
checkbox input "true"
click at [498, 561] on input "I agree to the privacy policy ." at bounding box center [491, 568] width 23 height 23
checkbox input "true"
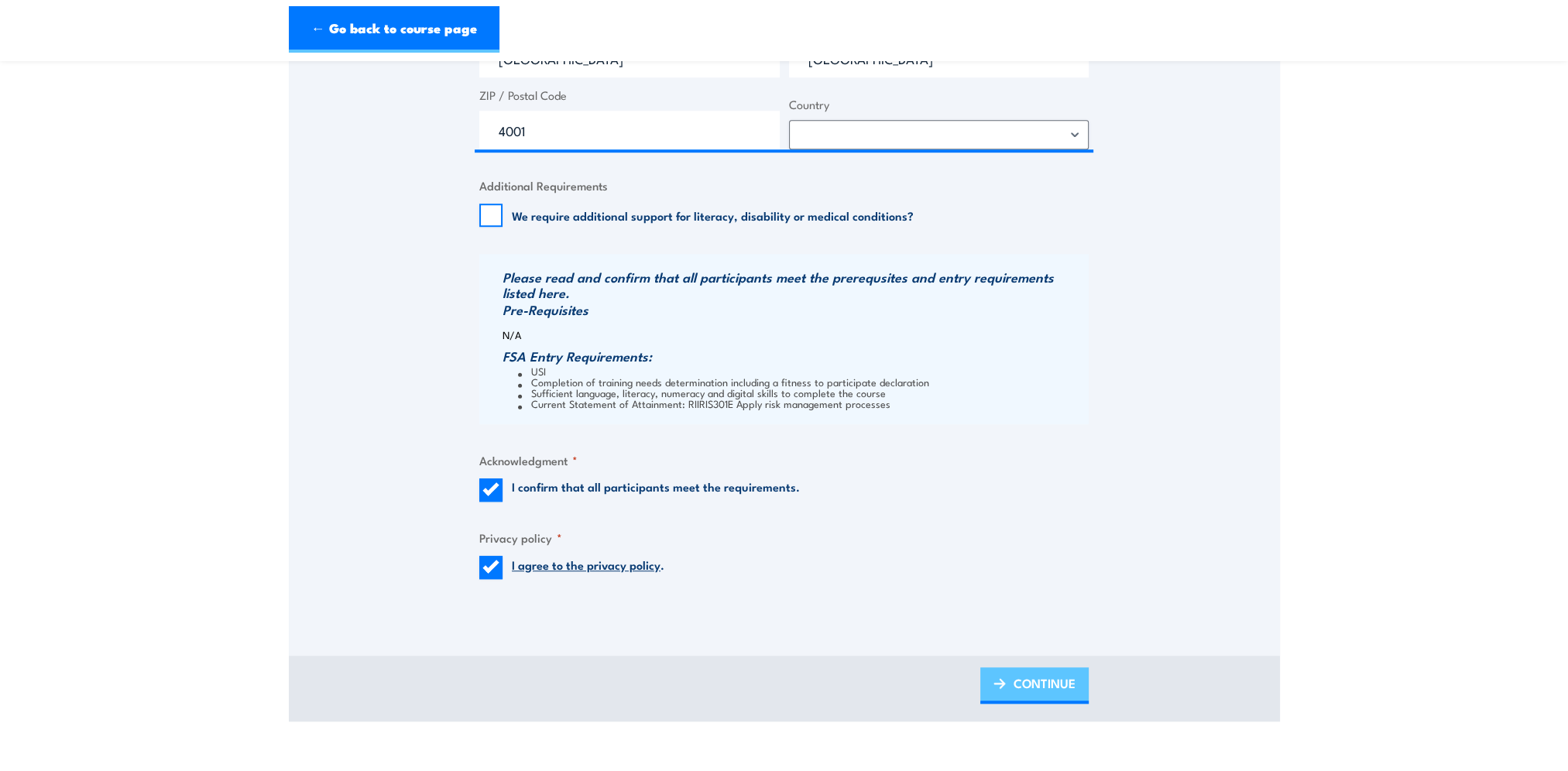
click at [1074, 681] on span "CONTINUE" at bounding box center [1044, 683] width 62 height 41
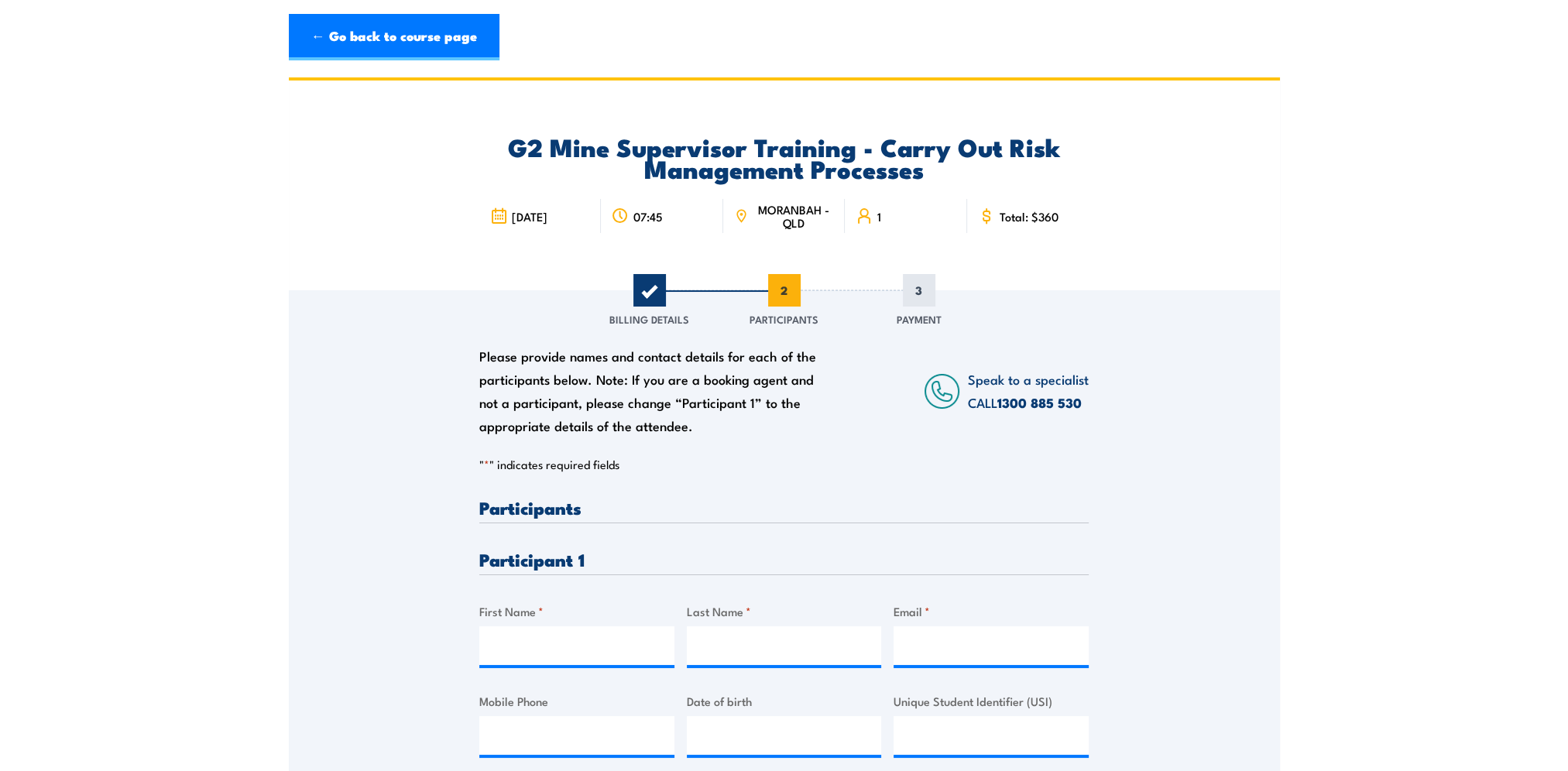
scroll to position [0, 0]
click at [534, 629] on input "First Name *" at bounding box center [577, 646] width 195 height 39
paste input "Lucy-Helan"
type input "Lucy-Helan"
click at [770, 642] on input "Last Name *" at bounding box center [785, 646] width 195 height 39
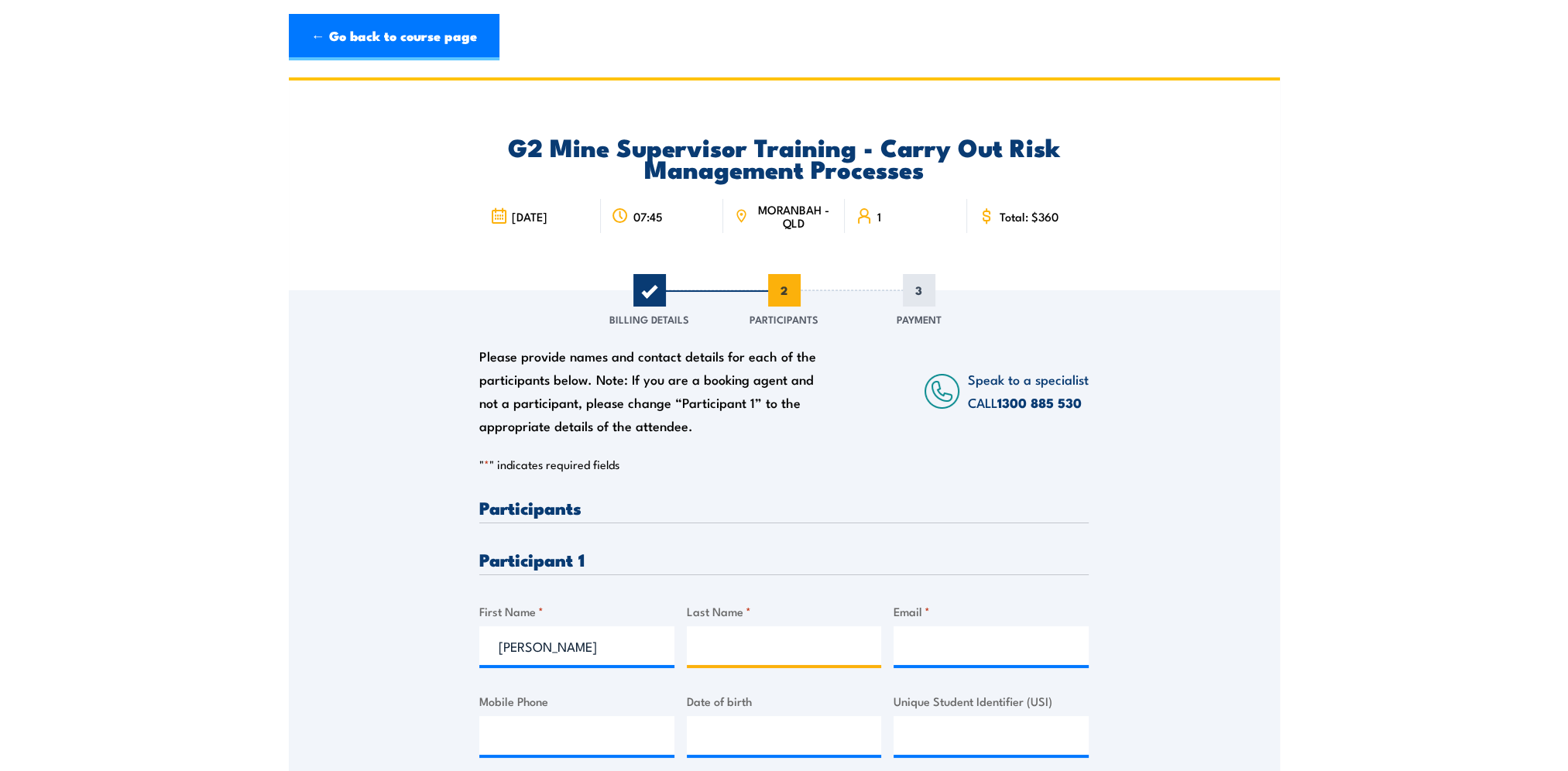
paste input "Osborne"
type input "Osborne"
click at [976, 642] on input "Email *" at bounding box center [991, 646] width 195 height 39
paste input "lucyhelan.osborne@bhp.com"
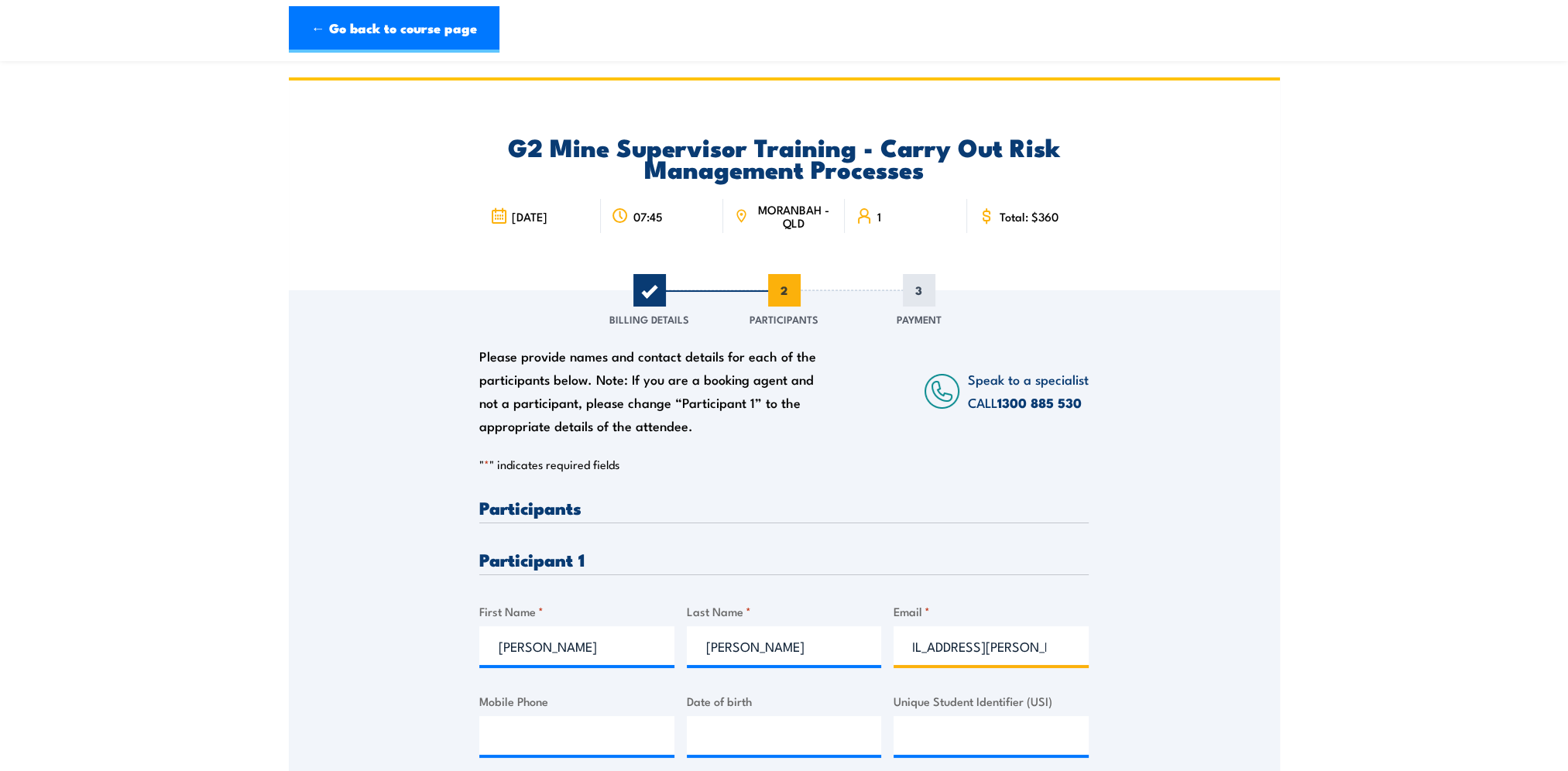
scroll to position [155, 0]
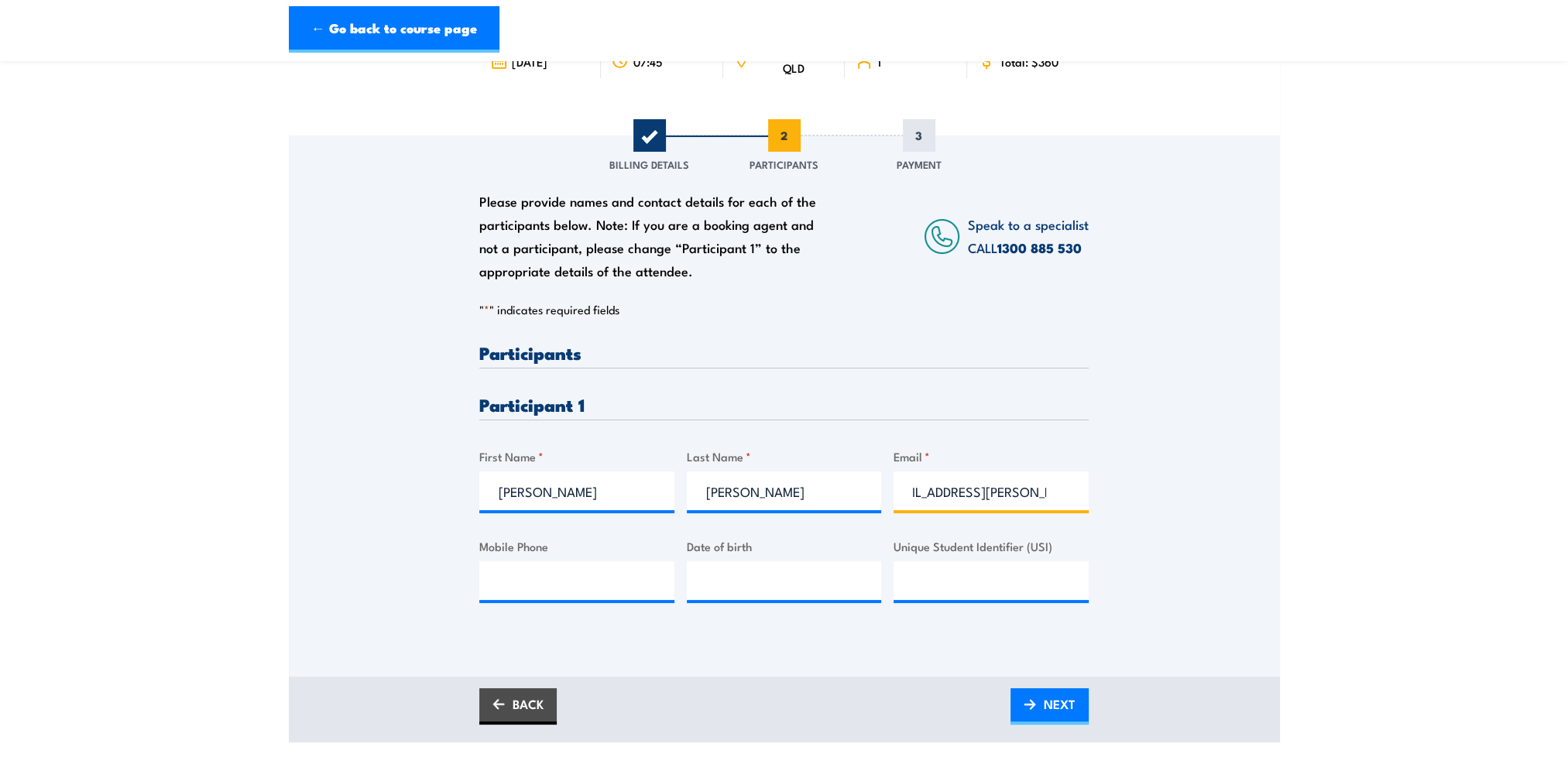
type input "lucyhelan.osborne@bhp.com"
click at [1001, 587] on input "Unique Student Identifier (USI)" at bounding box center [991, 581] width 195 height 39
paste input "Y43VL8Y6MK"
type input "Y43VL8Y6MK"
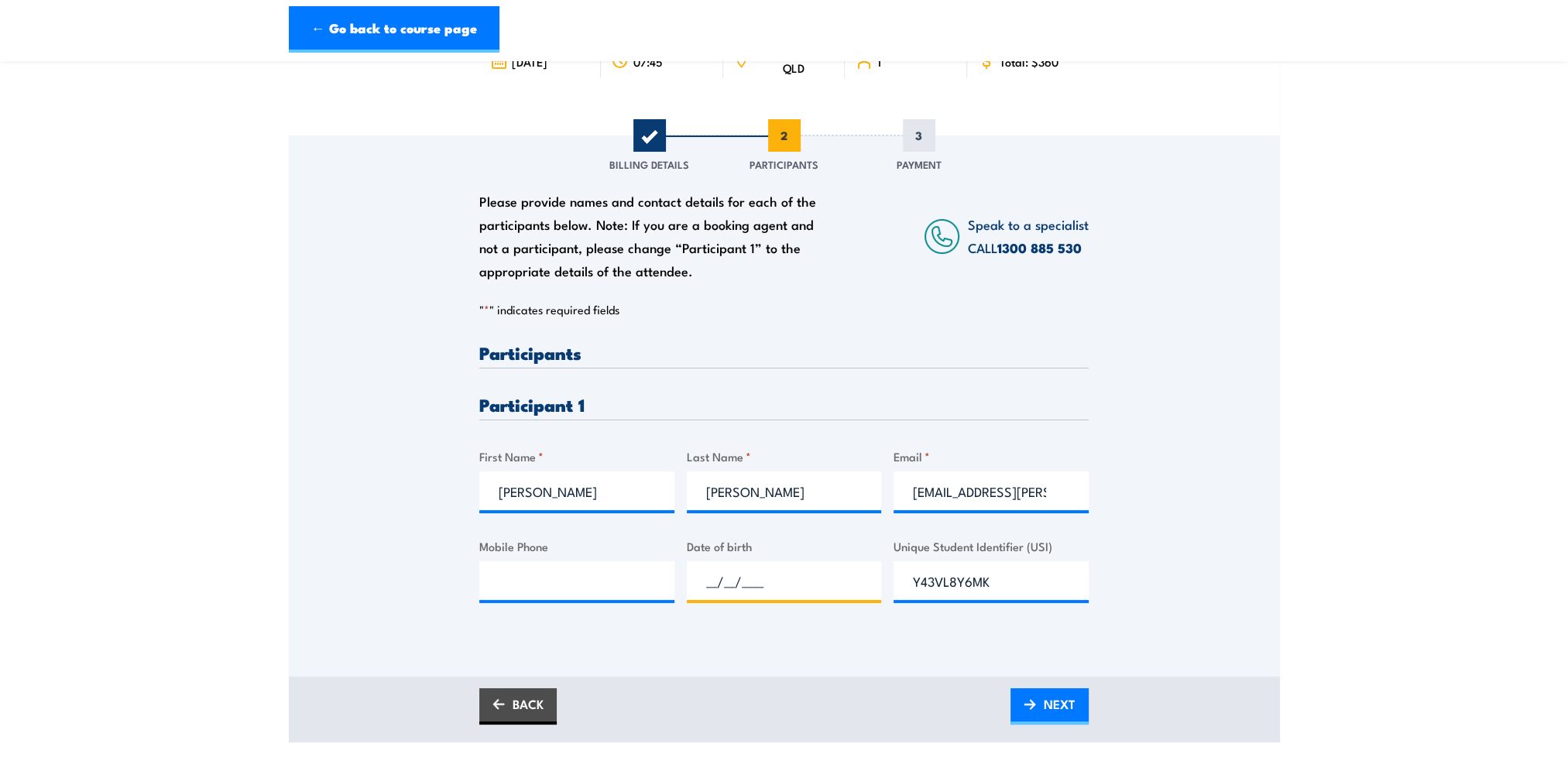
click at [725, 582] on input "__/__/____" at bounding box center [785, 581] width 195 height 39
type input "21/01/2002"
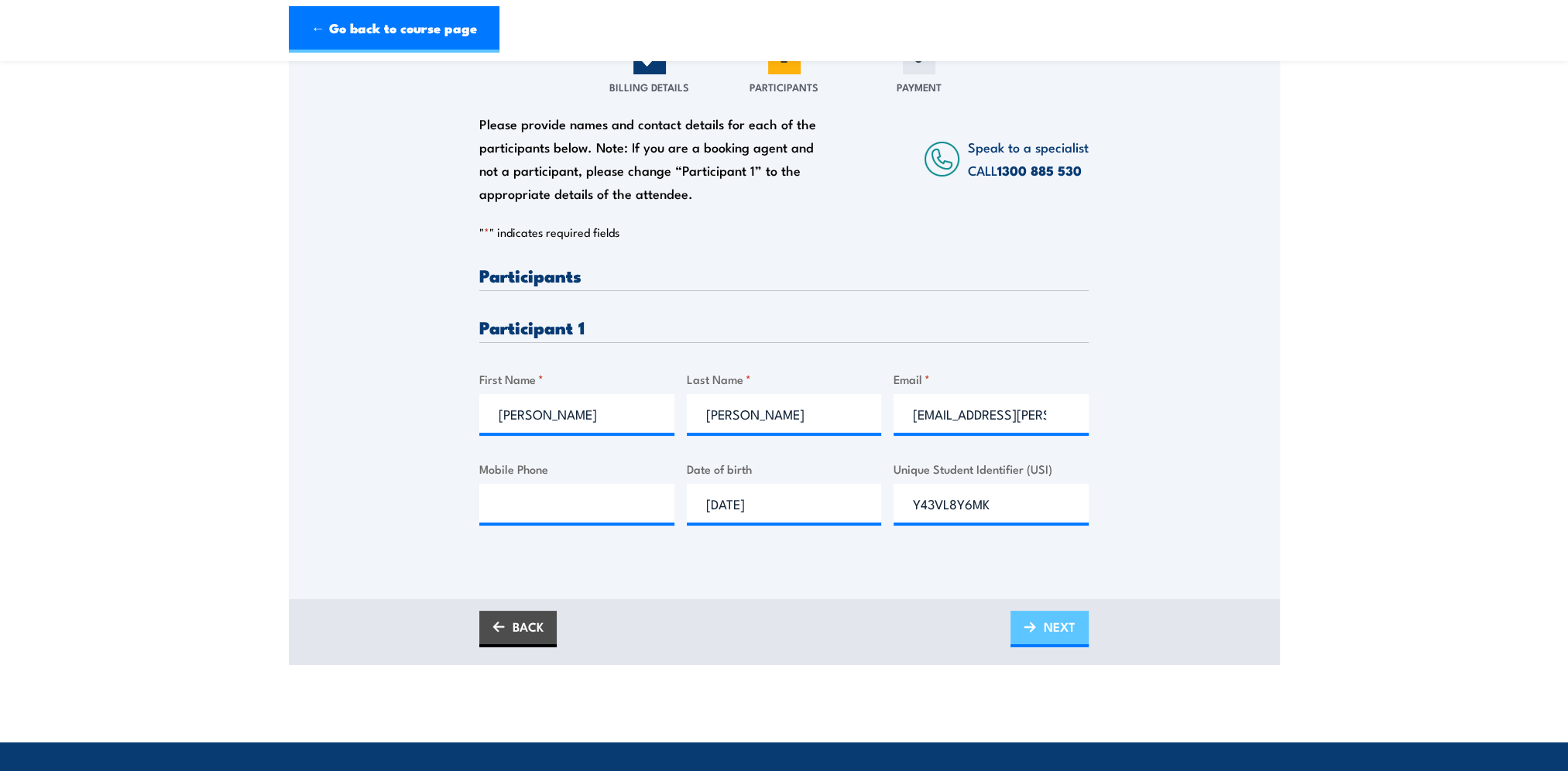
click at [1054, 631] on span "NEXT" at bounding box center [1059, 627] width 32 height 41
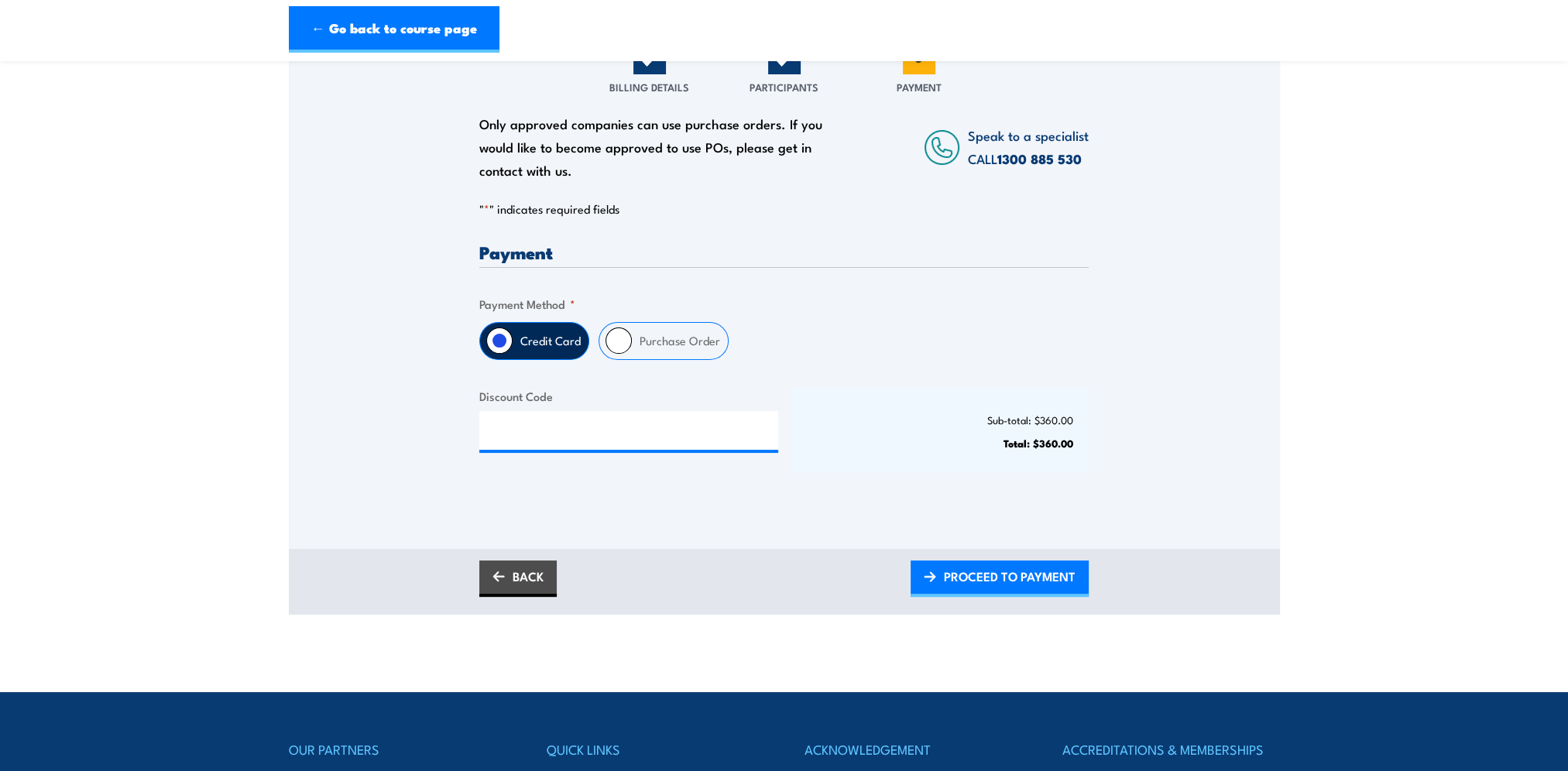
click at [624, 339] on input "Purchase Order" at bounding box center [618, 341] width 26 height 26
radio input "true"
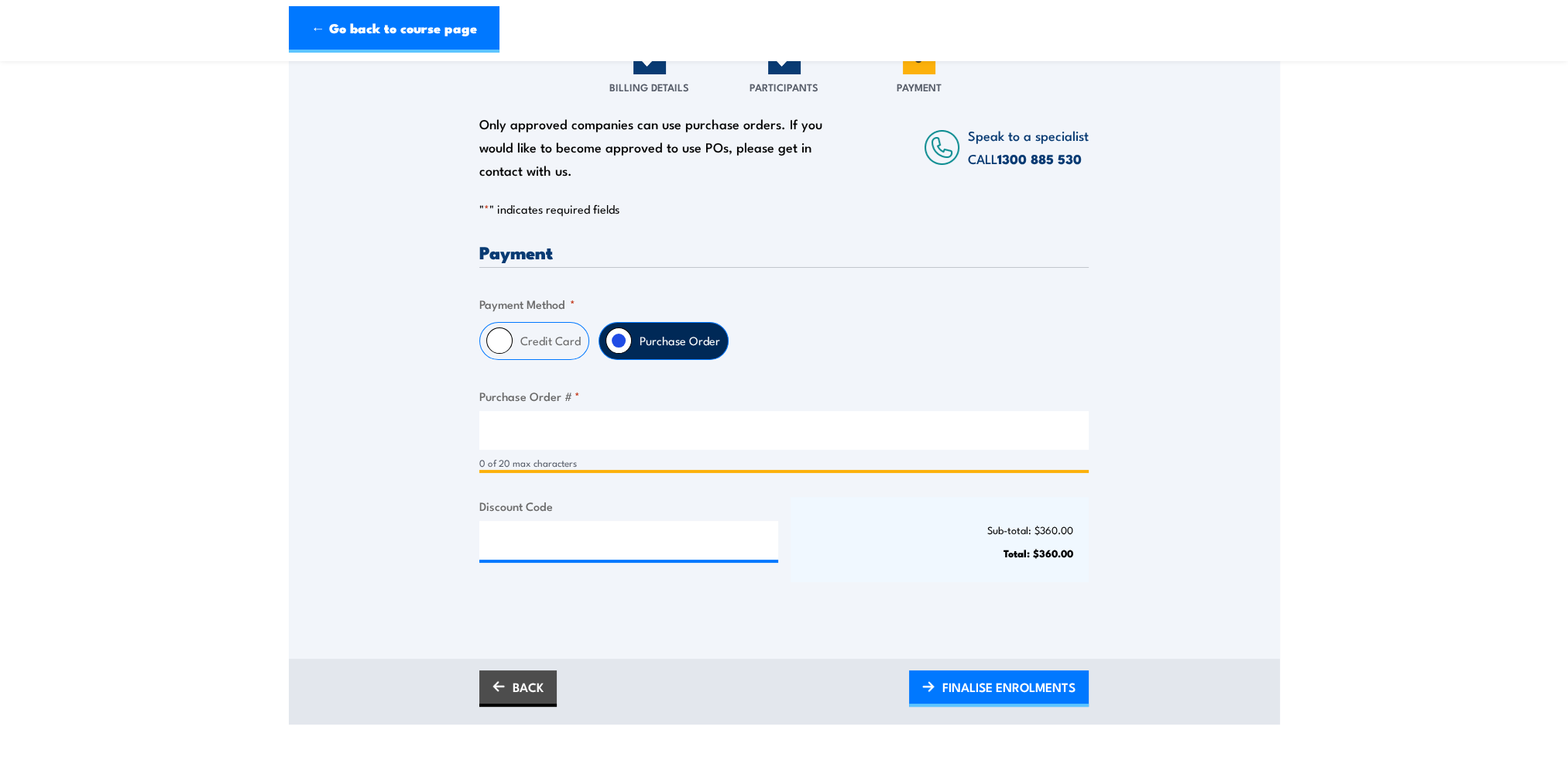
click at [526, 440] on input "Purchase Order # *" at bounding box center [784, 430] width 609 height 39
type input "v"
paste input "4518265506"
type input "4518265506"
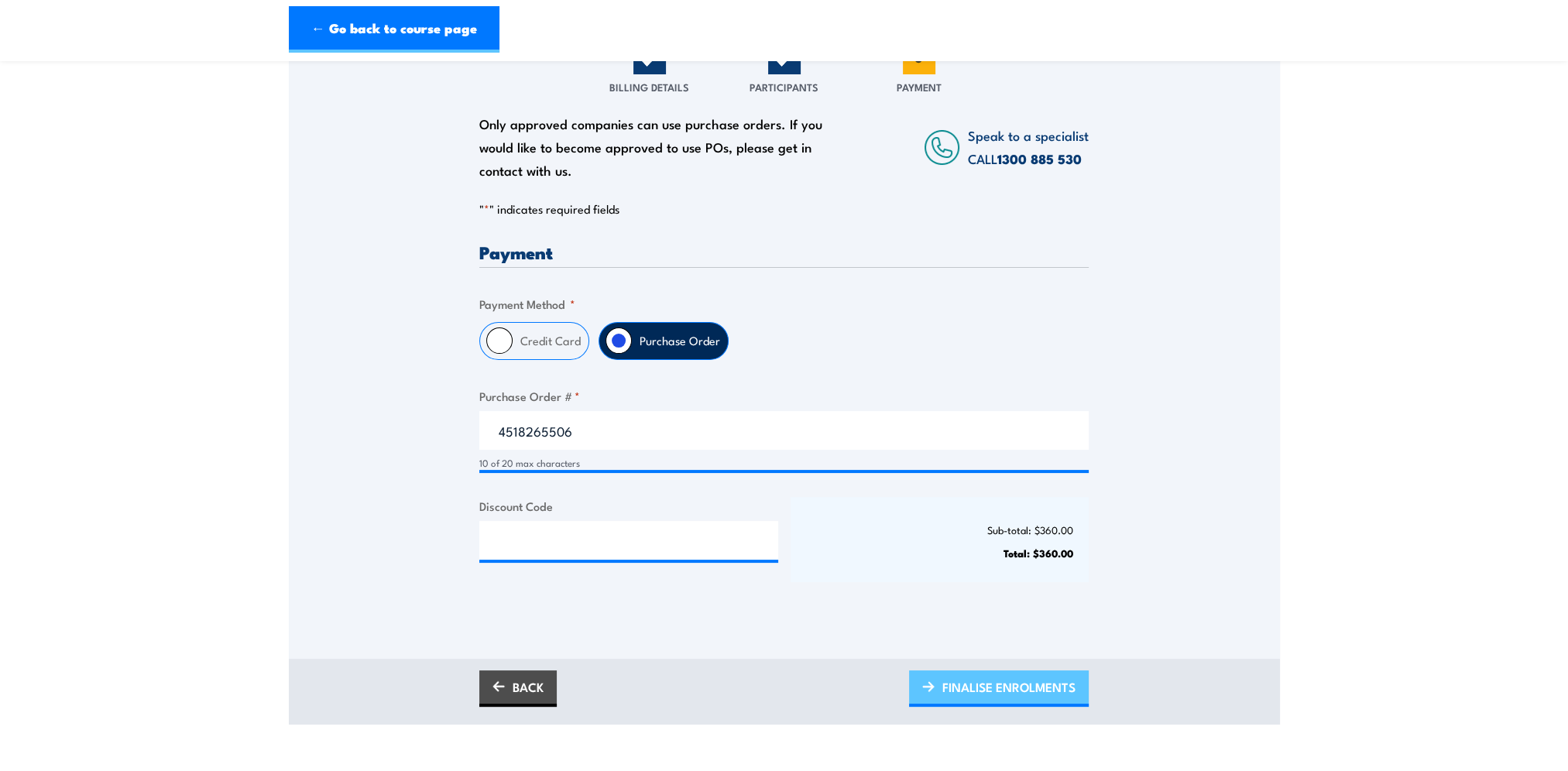
click at [970, 695] on span "FINALISE ENROLMENTS" at bounding box center [1009, 687] width 133 height 41
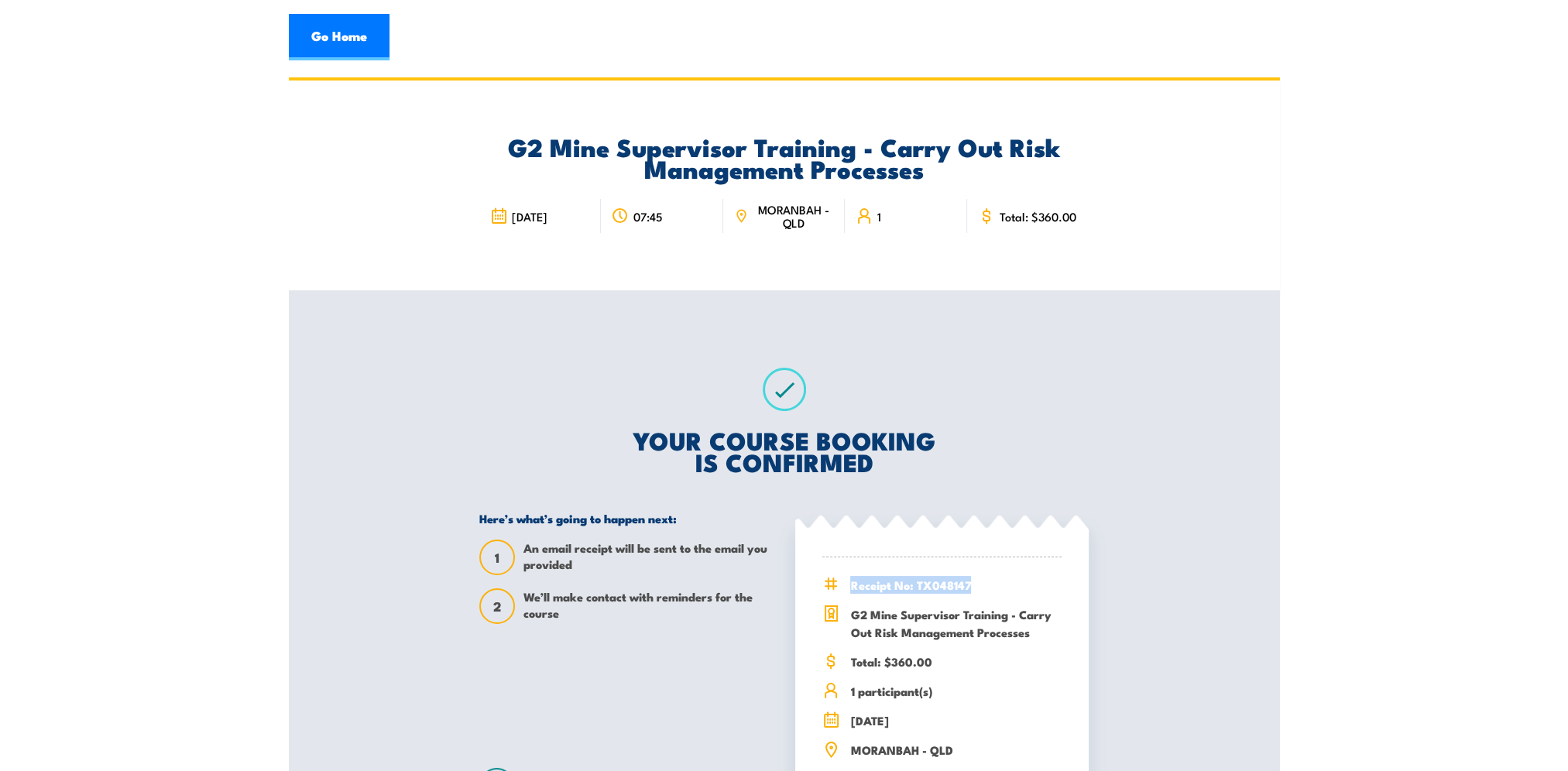
drag, startPoint x: 954, startPoint y: 583, endPoint x: 852, endPoint y: 588, distance: 102.1
click at [852, 588] on span "Receipt No: TX048147" at bounding box center [956, 585] width 212 height 18
copy span "Receipt No: TX048147"
